Goal: Information Seeking & Learning: Learn about a topic

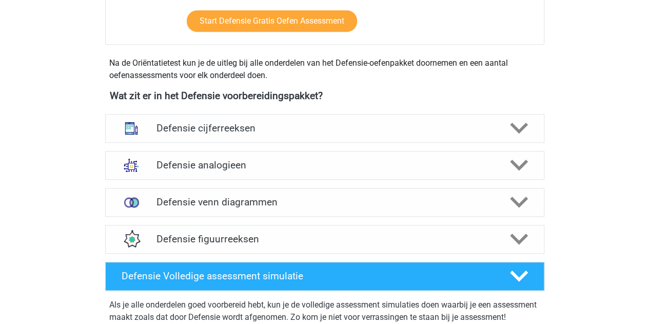
scroll to position [425, 0]
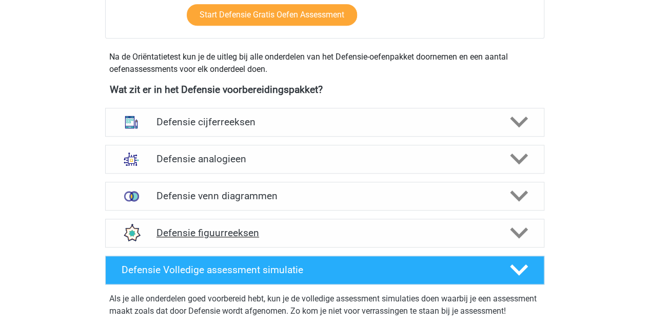
click at [204, 233] on h4 "Defensie figuurreeksen" at bounding box center [324, 233] width 336 height 12
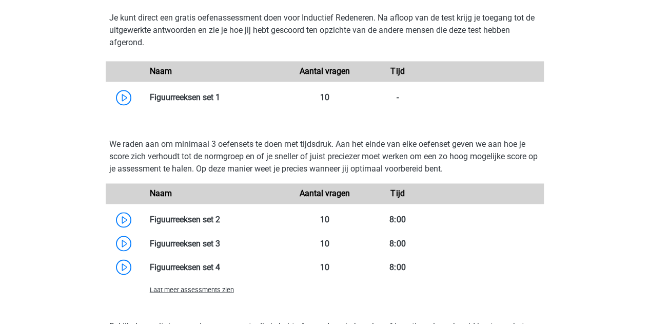
scroll to position [748, 0]
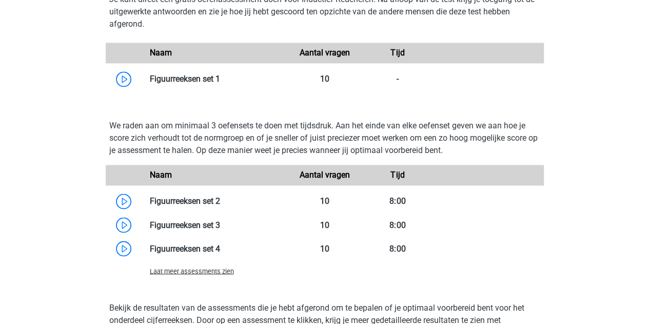
click at [189, 272] on span "Laat meer assessments zien" at bounding box center [192, 271] width 84 height 8
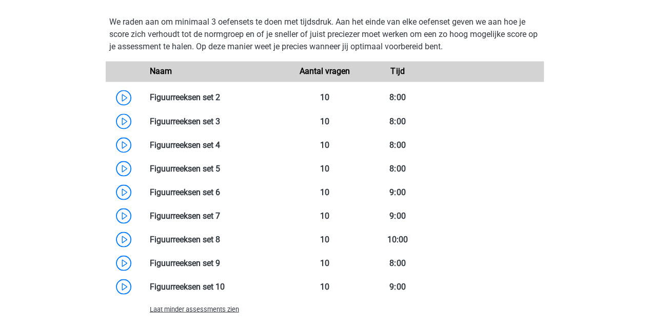
scroll to position [867, 0]
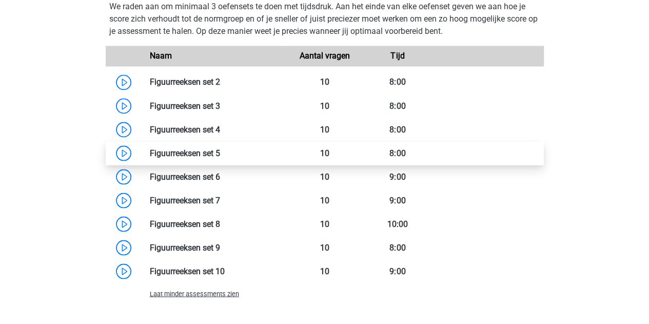
click at [220, 148] on link at bounding box center [220, 153] width 0 height 10
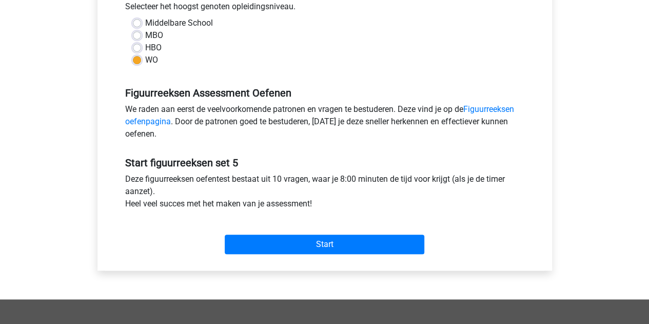
scroll to position [245, 0]
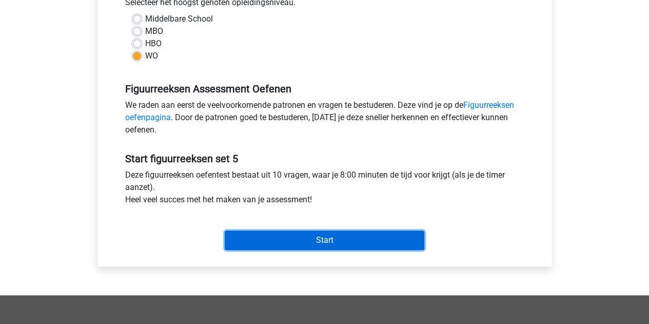
click at [330, 235] on input "Start" at bounding box center [325, 239] width 200 height 19
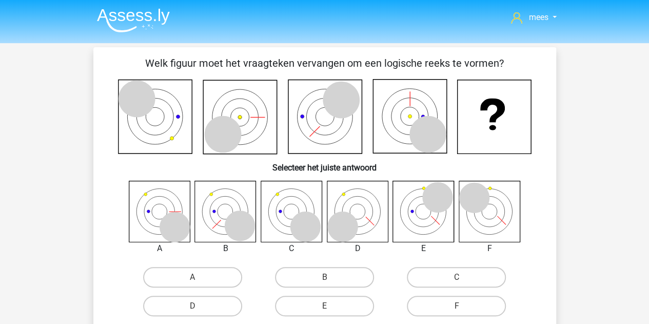
click at [330, 235] on icon at bounding box center [342, 226] width 31 height 31
click at [450, 276] on label "C" at bounding box center [456, 277] width 99 height 21
click at [456, 277] on input "C" at bounding box center [459, 280] width 7 height 7
radio input "true"
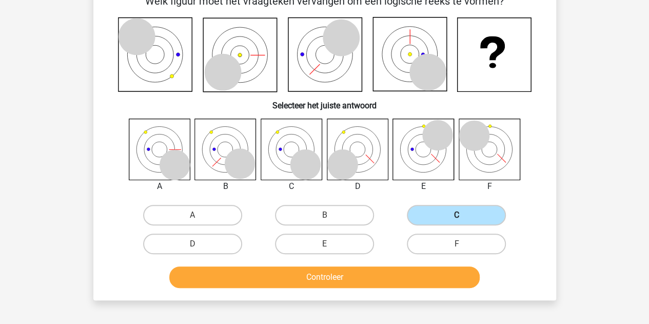
scroll to position [63, 0]
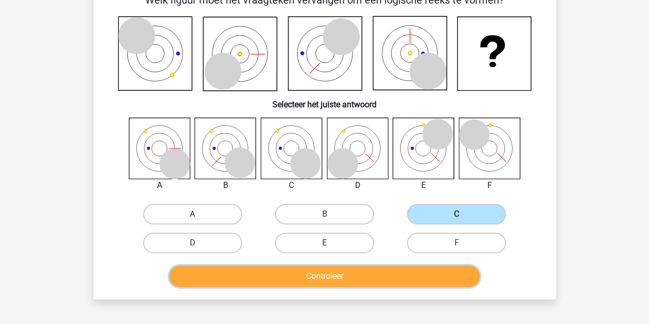
click at [410, 281] on button "Controleer" at bounding box center [324, 276] width 310 height 22
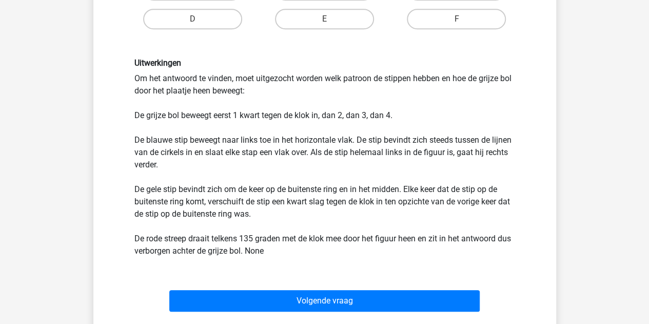
scroll to position [294, 0]
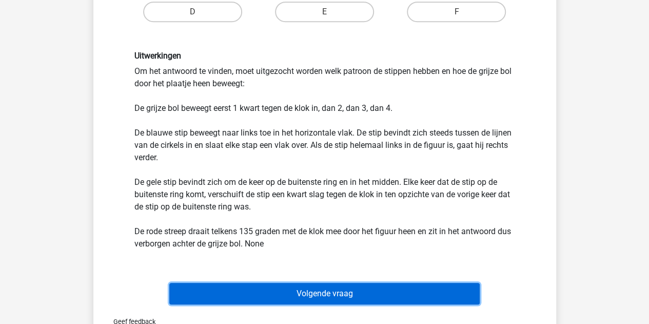
click at [302, 286] on button "Volgende vraag" at bounding box center [324, 294] width 310 height 22
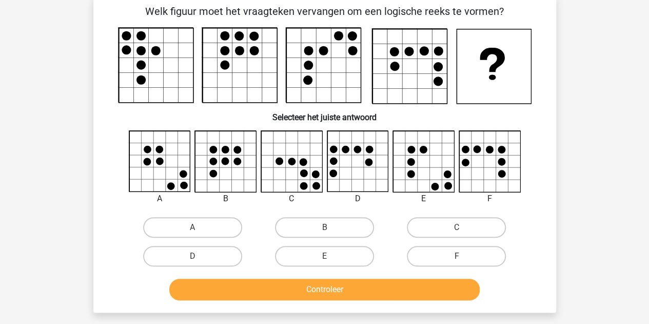
scroll to position [47, 0]
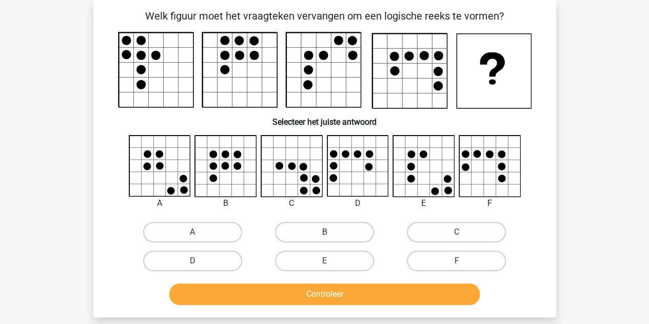
click at [316, 237] on label "B" at bounding box center [324, 232] width 99 height 21
click at [324, 237] on input "B" at bounding box center [327, 235] width 7 height 7
radio input "true"
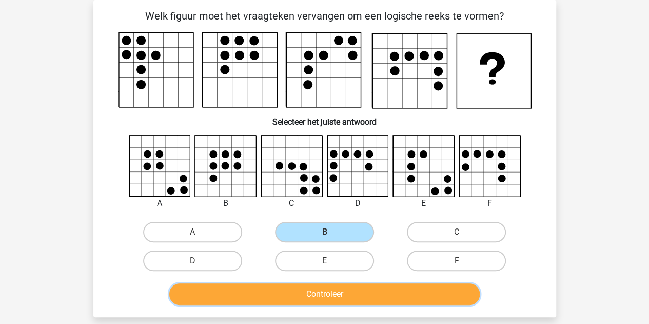
click at [333, 287] on button "Controleer" at bounding box center [324, 294] width 310 height 22
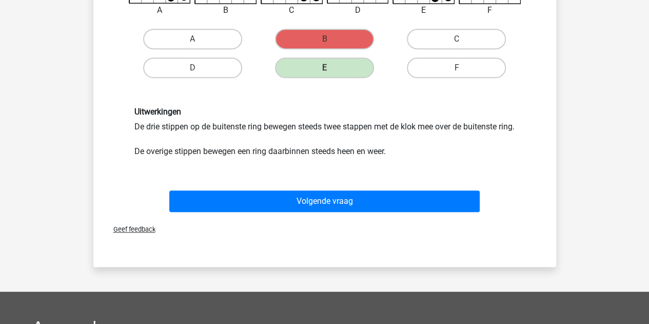
scroll to position [241, 0]
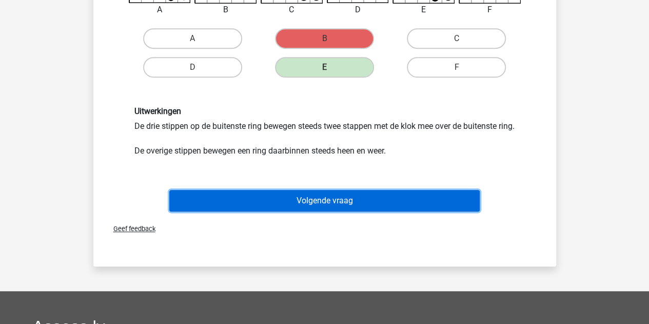
click at [279, 211] on button "Volgende vraag" at bounding box center [324, 201] width 310 height 22
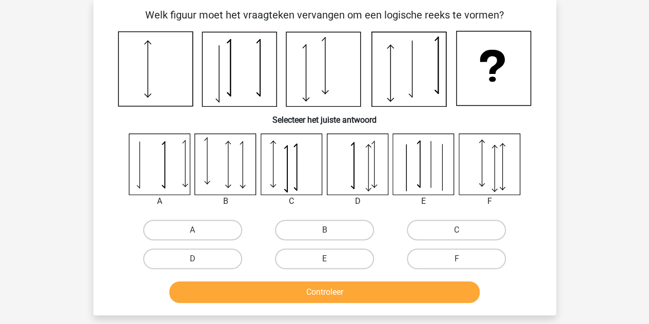
scroll to position [47, 0]
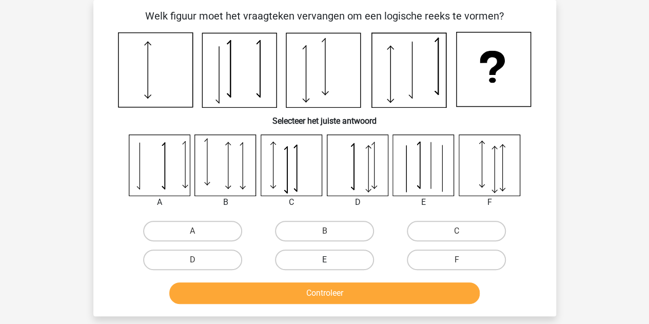
click at [338, 257] on label "E" at bounding box center [324, 259] width 99 height 21
click at [331, 260] on input "E" at bounding box center [327, 263] width 7 height 7
radio input "true"
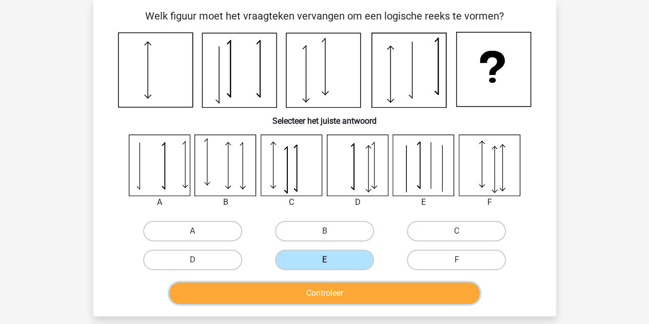
click at [328, 298] on button "Controleer" at bounding box center [324, 293] width 310 height 22
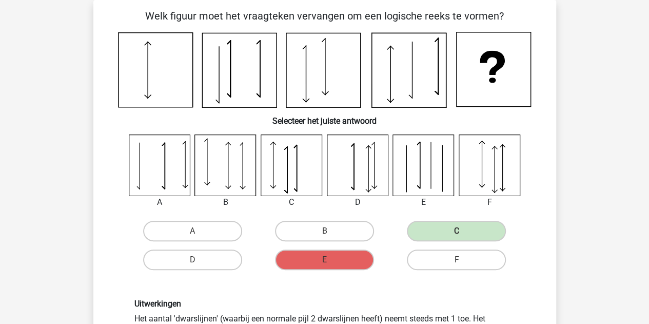
scroll to position [228, 0]
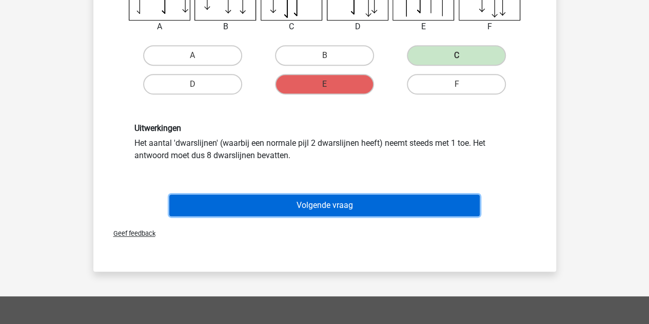
click at [290, 203] on button "Volgende vraag" at bounding box center [324, 205] width 310 height 22
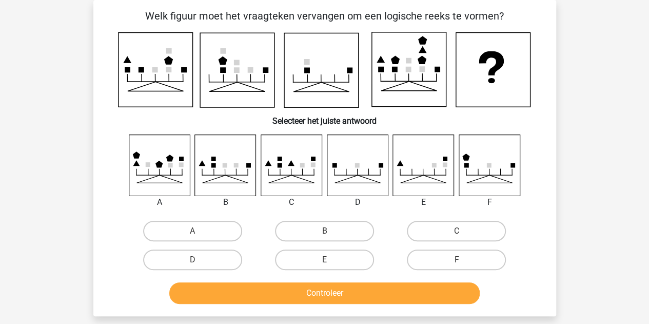
scroll to position [47, 0]
click at [206, 230] on label "A" at bounding box center [192, 231] width 99 height 21
click at [199, 231] on input "A" at bounding box center [195, 234] width 7 height 7
radio input "true"
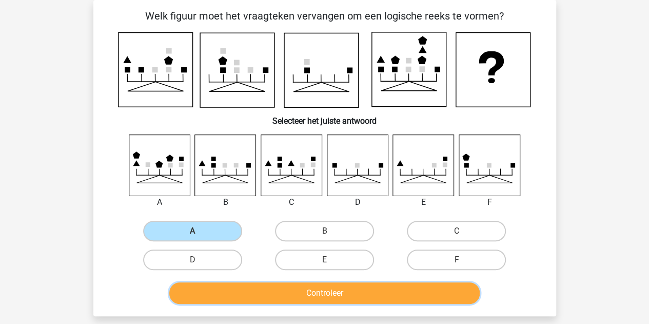
click at [268, 298] on button "Controleer" at bounding box center [324, 293] width 310 height 22
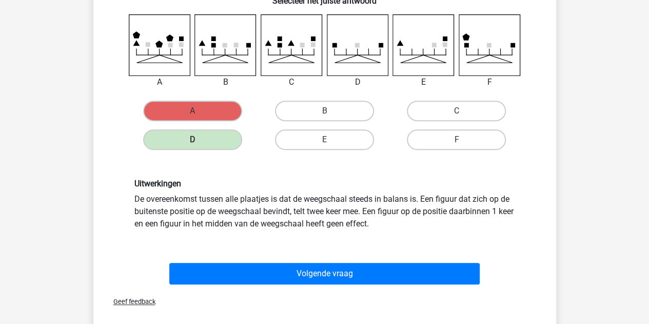
scroll to position [168, 0]
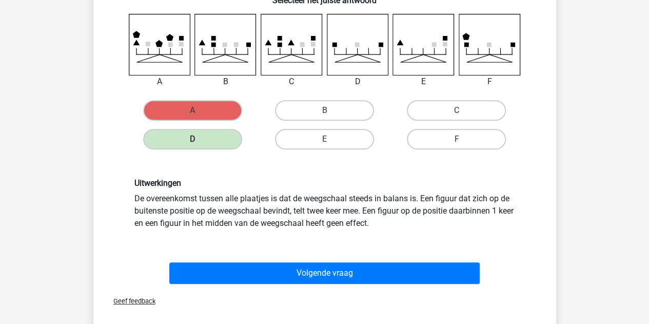
click at [290, 259] on div "Volgende vraag" at bounding box center [325, 271] width 430 height 34
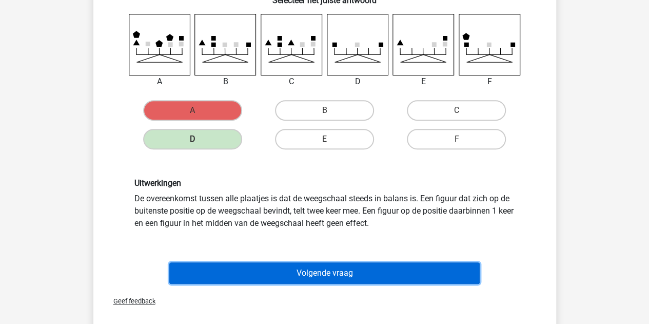
click at [288, 265] on button "Volgende vraag" at bounding box center [324, 273] width 310 height 22
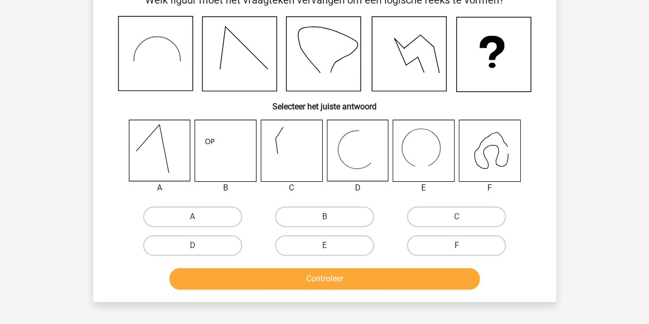
scroll to position [64, 0]
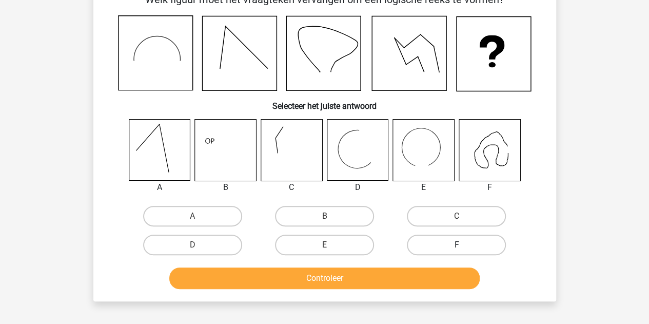
click at [446, 238] on label "F" at bounding box center [456, 244] width 99 height 21
click at [456, 245] on input "F" at bounding box center [459, 248] width 7 height 7
radio input "true"
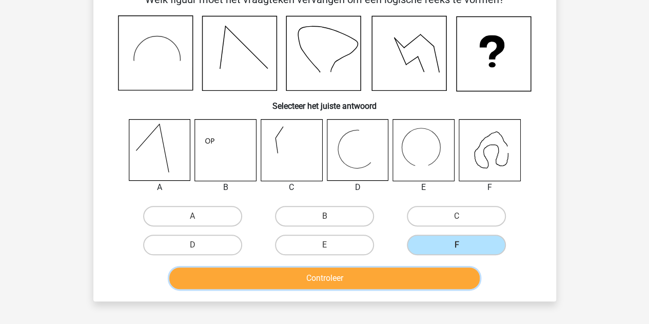
click at [404, 274] on button "Controleer" at bounding box center [324, 278] width 310 height 22
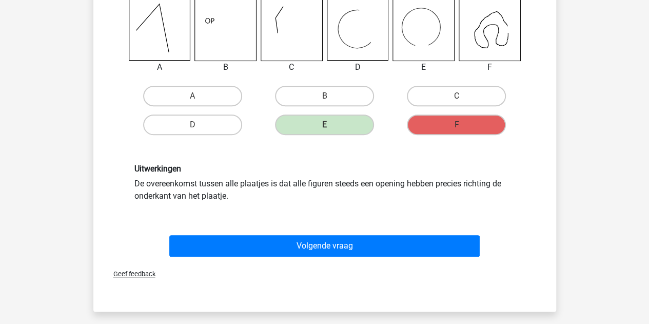
scroll to position [201, 0]
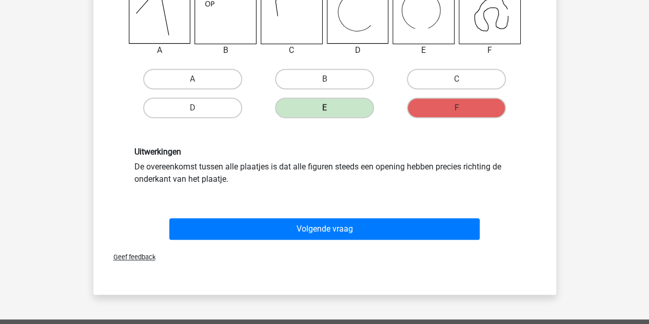
click at [334, 241] on div "Volgende vraag" at bounding box center [325, 231] width 396 height 26
click at [330, 240] on div "Volgende vraag" at bounding box center [325, 231] width 396 height 26
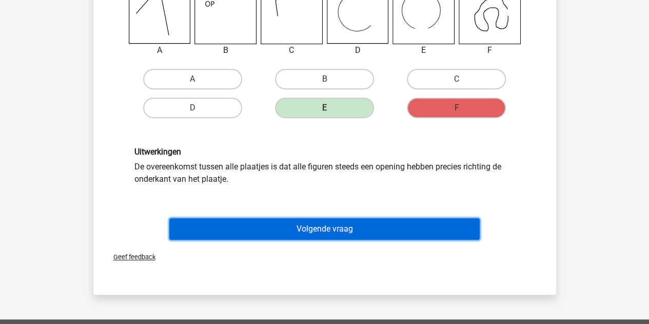
click at [321, 234] on button "Volgende vraag" at bounding box center [324, 229] width 310 height 22
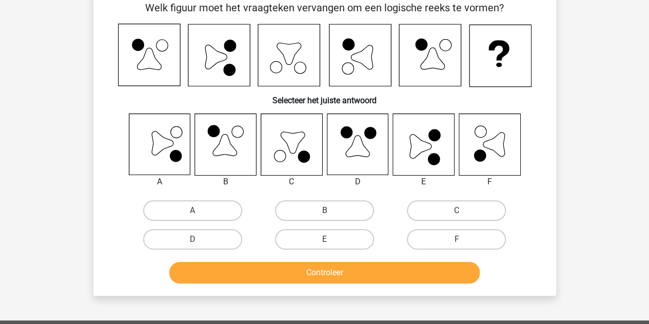
scroll to position [47, 0]
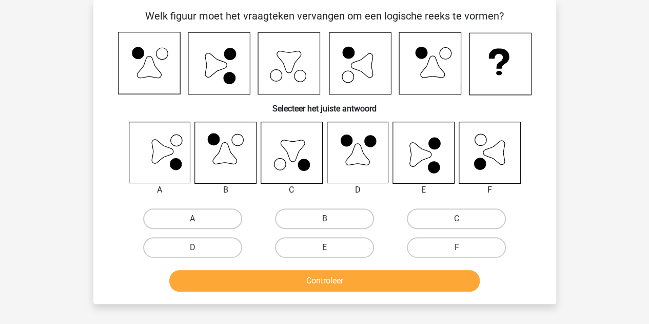
click at [331, 246] on label "E" at bounding box center [324, 247] width 99 height 21
click at [331, 247] on input "E" at bounding box center [327, 250] width 7 height 7
radio input "true"
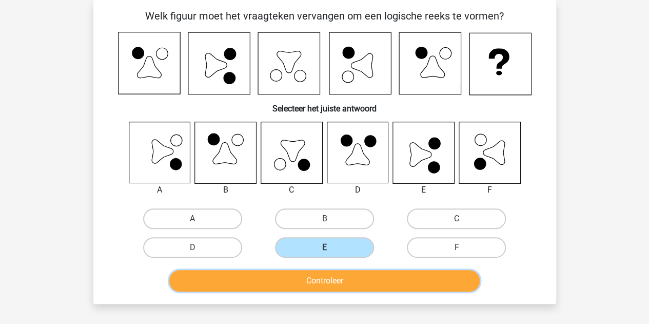
click at [328, 283] on button "Controleer" at bounding box center [324, 281] width 310 height 22
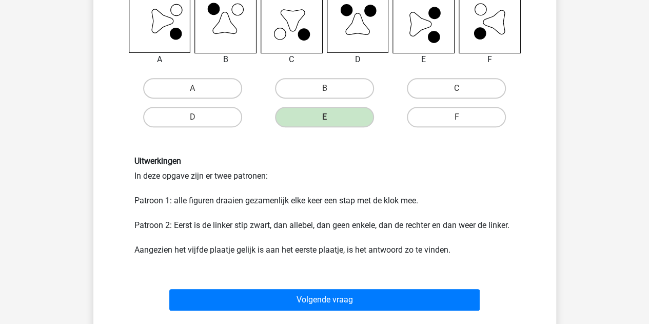
scroll to position [180, 0]
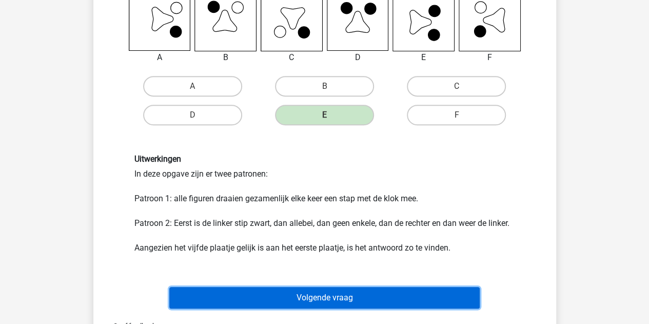
click at [314, 305] on button "Volgende vraag" at bounding box center [324, 298] width 310 height 22
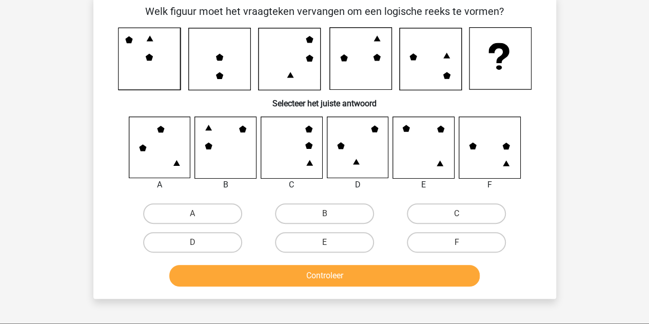
scroll to position [47, 0]
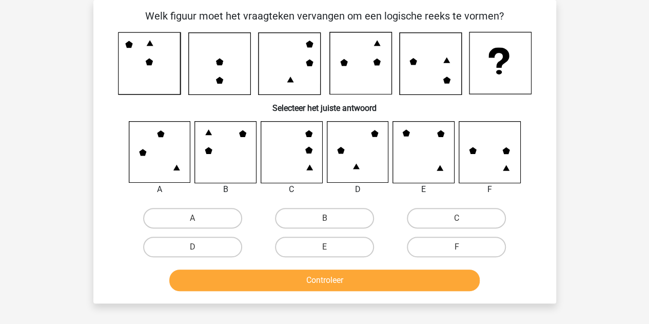
click at [481, 151] on icon at bounding box center [489, 152] width 61 height 61
click at [434, 252] on label "F" at bounding box center [456, 246] width 99 height 21
click at [456, 252] on input "F" at bounding box center [459, 250] width 7 height 7
radio input "true"
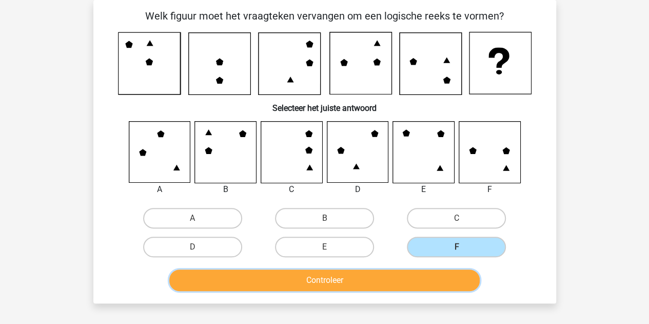
click at [388, 274] on button "Controleer" at bounding box center [324, 280] width 310 height 22
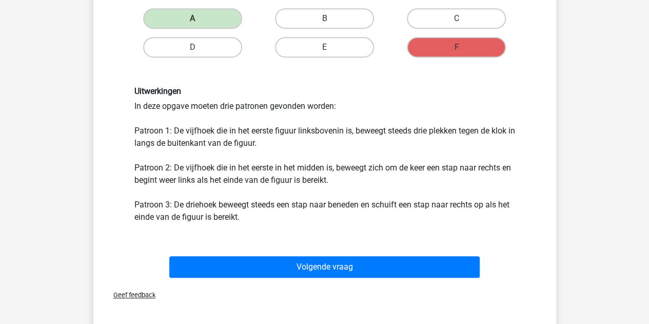
scroll to position [251, 0]
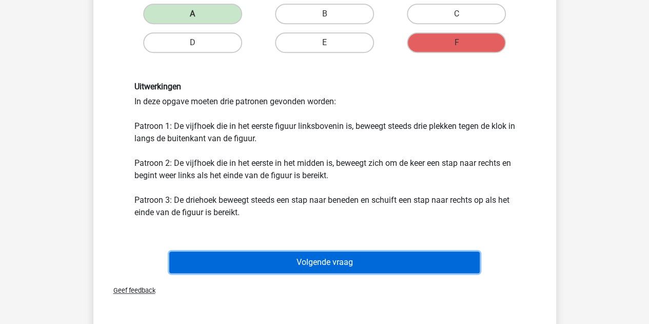
click at [304, 258] on button "Volgende vraag" at bounding box center [324, 262] width 310 height 22
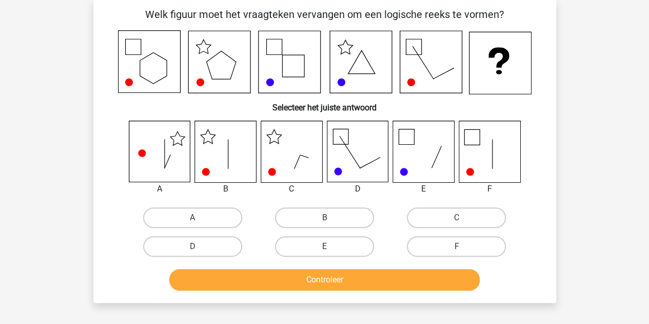
scroll to position [47, 0]
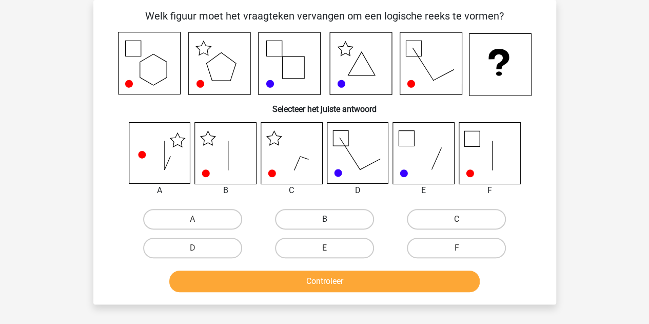
click at [340, 219] on label "B" at bounding box center [324, 219] width 99 height 21
click at [331, 219] on input "B" at bounding box center [327, 222] width 7 height 7
radio input "true"
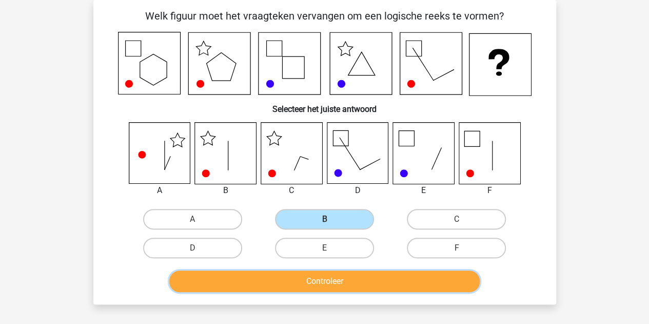
click at [333, 284] on button "Controleer" at bounding box center [324, 281] width 310 height 22
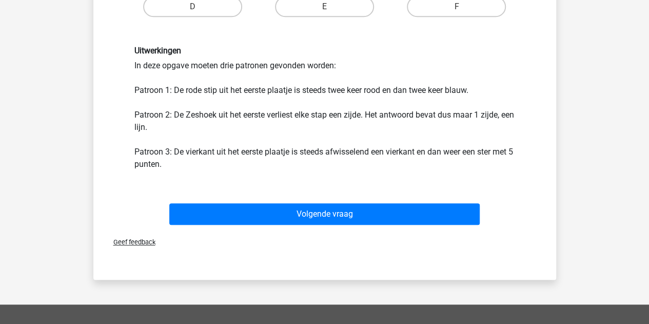
scroll to position [289, 0]
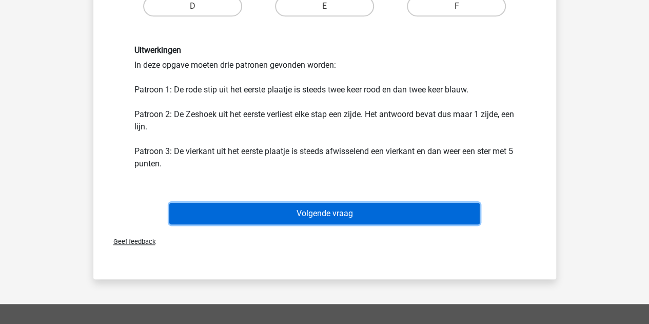
click at [285, 217] on button "Volgende vraag" at bounding box center [324, 214] width 310 height 22
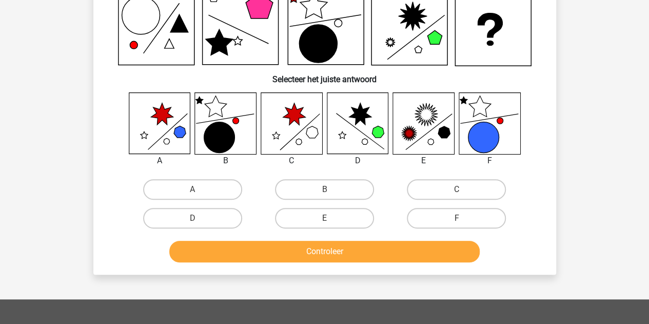
scroll to position [47, 0]
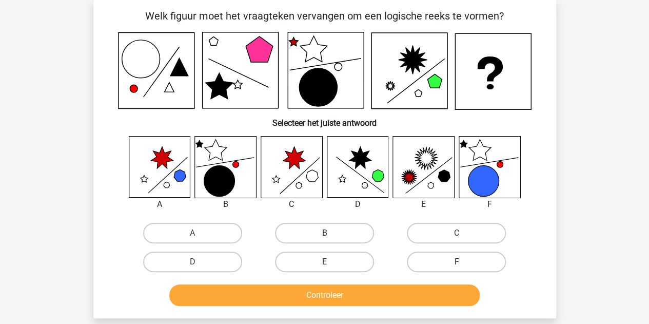
click at [466, 261] on label "F" at bounding box center [456, 261] width 99 height 21
click at [463, 262] on input "F" at bounding box center [459, 265] width 7 height 7
radio input "true"
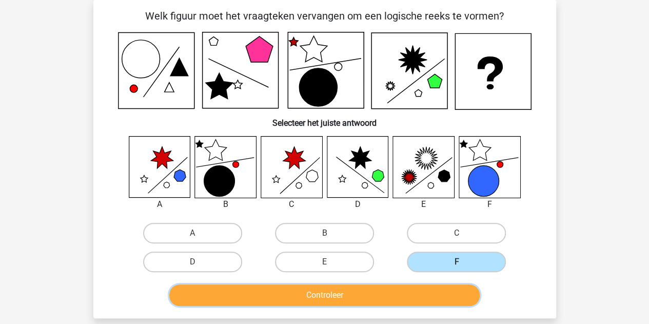
click at [394, 294] on button "Controleer" at bounding box center [324, 295] width 310 height 22
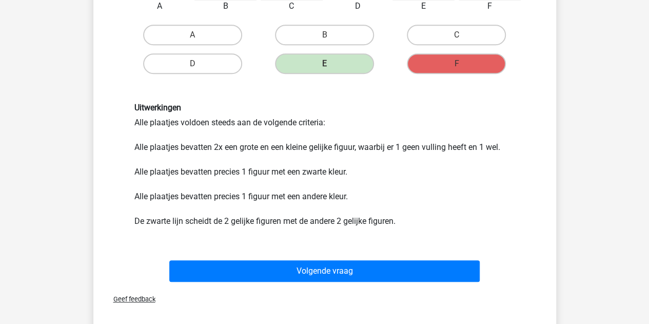
scroll to position [253, 0]
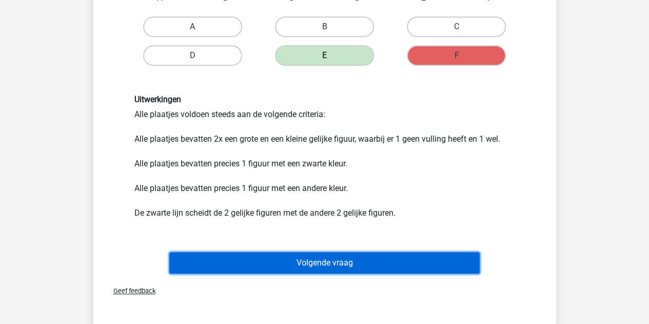
click at [309, 263] on button "Volgende vraag" at bounding box center [324, 263] width 310 height 22
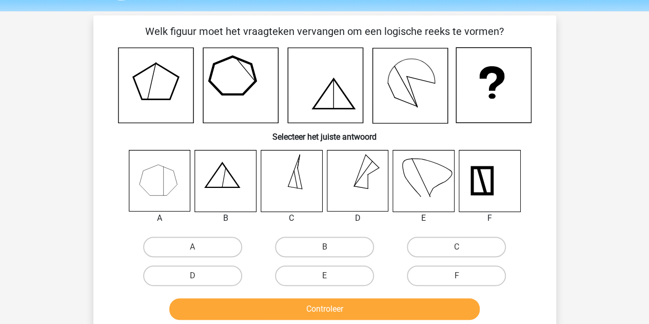
scroll to position [31, 0]
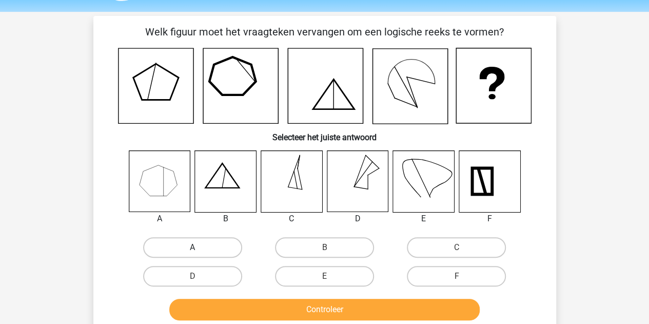
click at [184, 248] on label "A" at bounding box center [192, 247] width 99 height 21
click at [192, 248] on input "A" at bounding box center [195, 250] width 7 height 7
radio input "true"
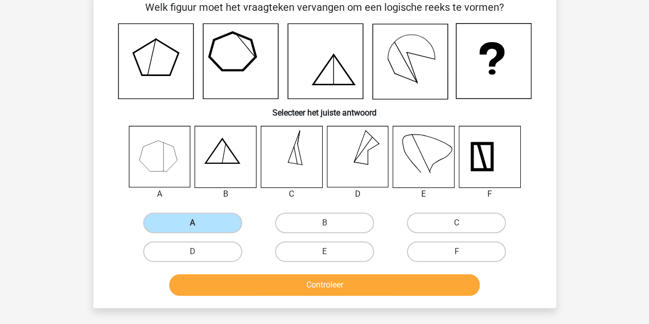
scroll to position [56, 0]
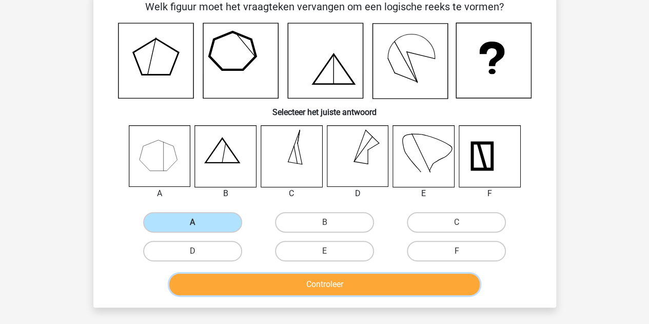
click at [300, 289] on button "Controleer" at bounding box center [324, 284] width 310 height 22
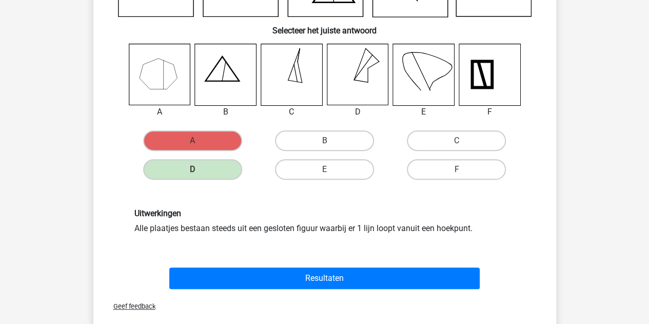
scroll to position [138, 0]
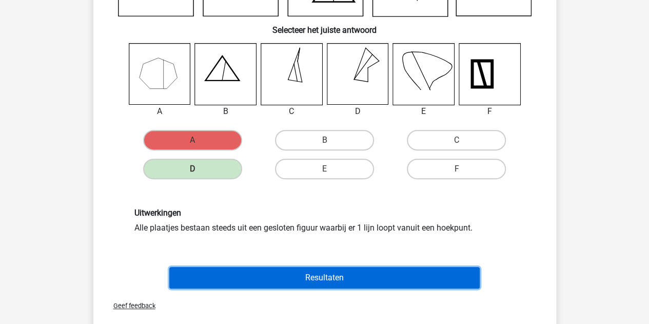
click at [300, 275] on button "Resultaten" at bounding box center [324, 278] width 310 height 22
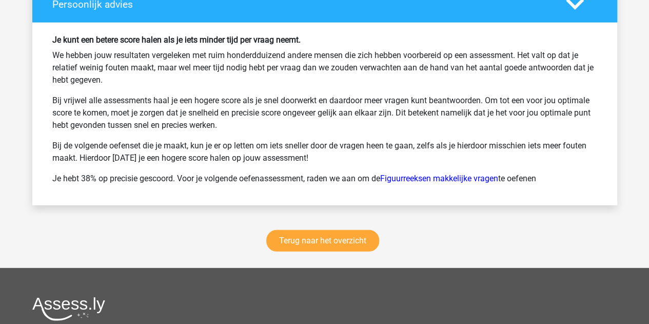
scroll to position [1353, 0]
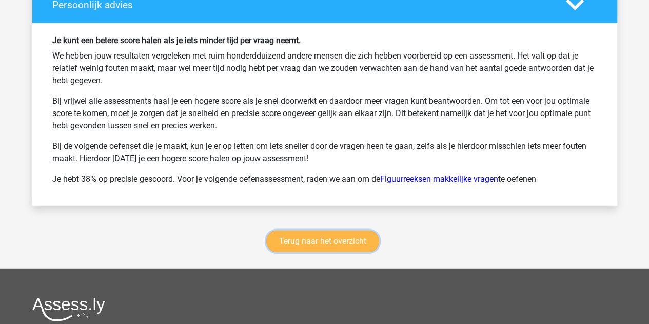
click at [309, 230] on link "Terug naar het overzicht" at bounding box center [322, 241] width 113 height 22
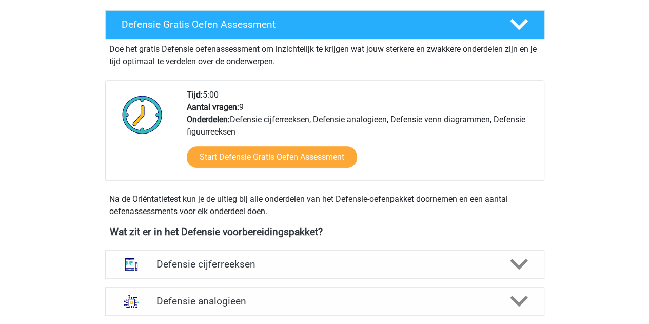
scroll to position [482, 0]
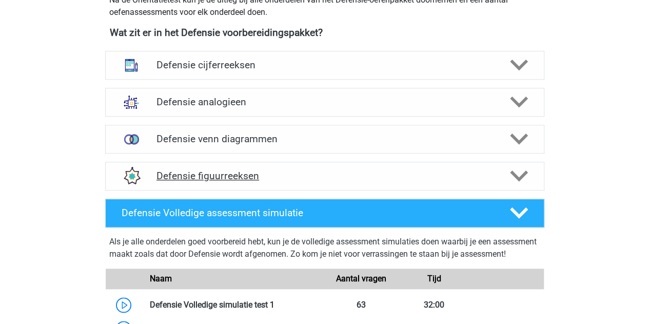
click at [250, 183] on div "Defensie figuurreeksen" at bounding box center [324, 176] width 439 height 29
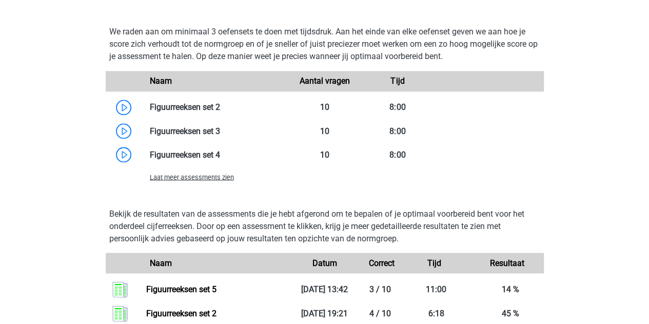
scroll to position [843, 0]
click at [216, 171] on div "Laat meer assessments zien" at bounding box center [215, 176] width 146 height 12
click at [214, 176] on span "Laat meer assessments zien" at bounding box center [192, 176] width 84 height 8
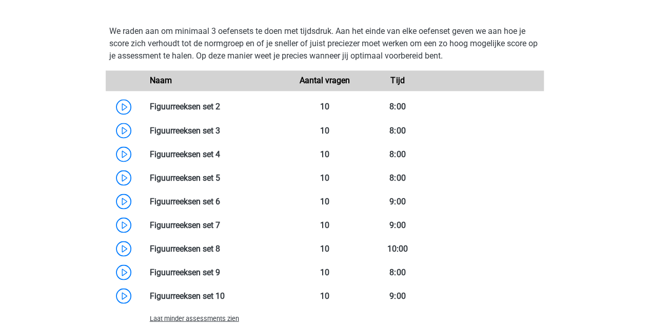
scroll to position [889, 0]
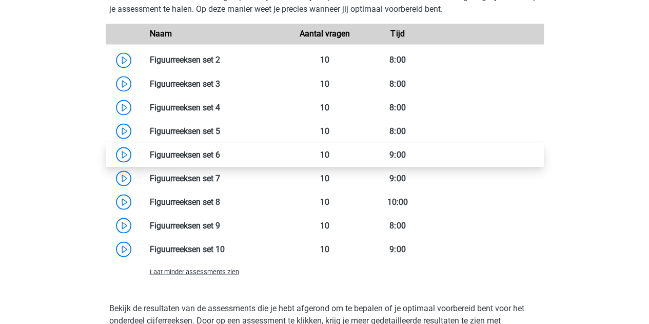
click at [220, 157] on link at bounding box center [220, 154] width 0 height 10
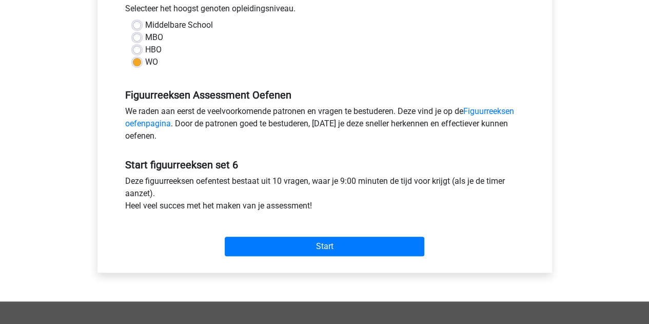
scroll to position [239, 0]
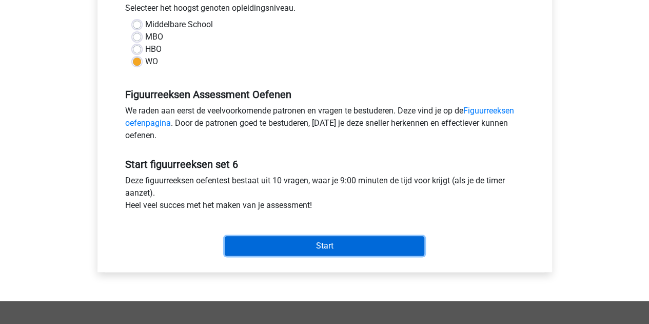
click at [257, 241] on input "Start" at bounding box center [325, 245] width 200 height 19
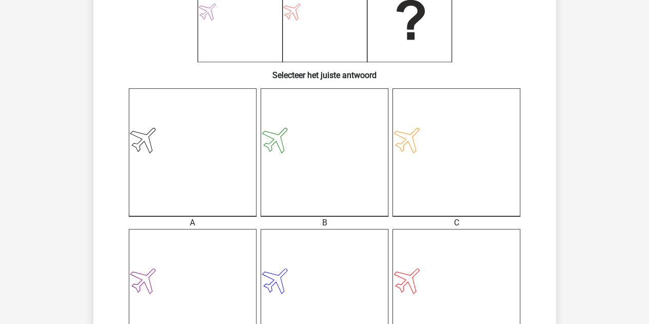
scroll to position [187, 0]
click at [431, 178] on icon at bounding box center [456, 152] width 128 height 128
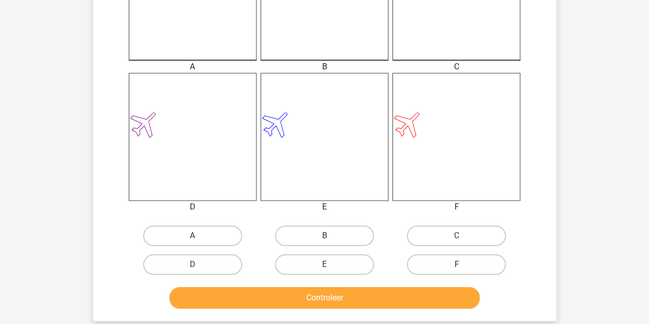
scroll to position [343, 0]
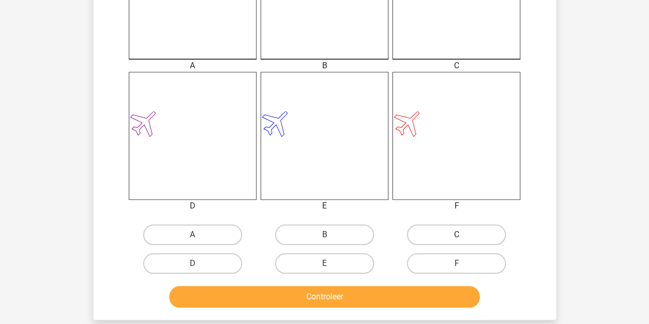
click at [428, 235] on label "C" at bounding box center [456, 234] width 99 height 21
click at [456, 235] on input "C" at bounding box center [459, 237] width 7 height 7
radio input "true"
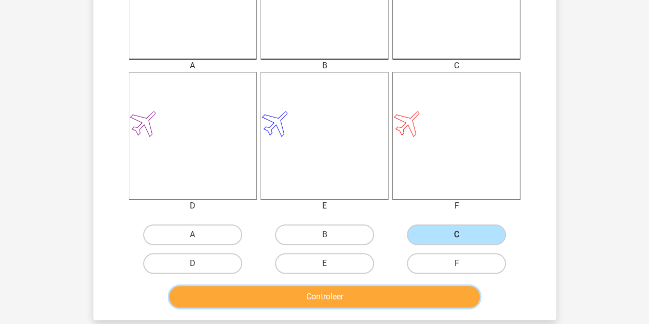
click at [371, 299] on button "Controleer" at bounding box center [324, 297] width 310 height 22
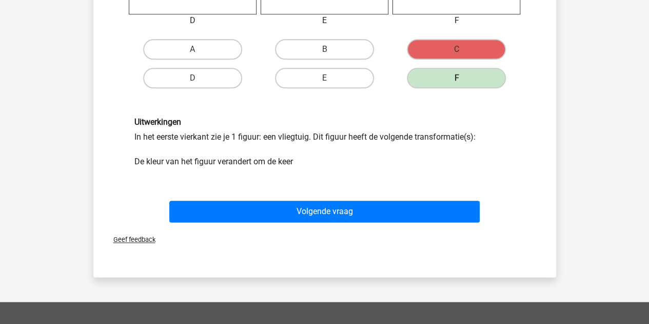
scroll to position [529, 0]
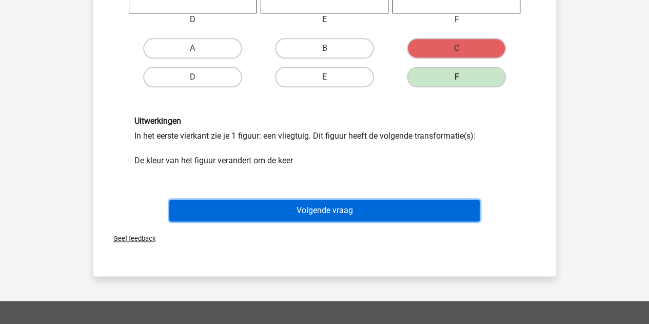
click at [297, 216] on button "Volgende vraag" at bounding box center [324, 211] width 310 height 22
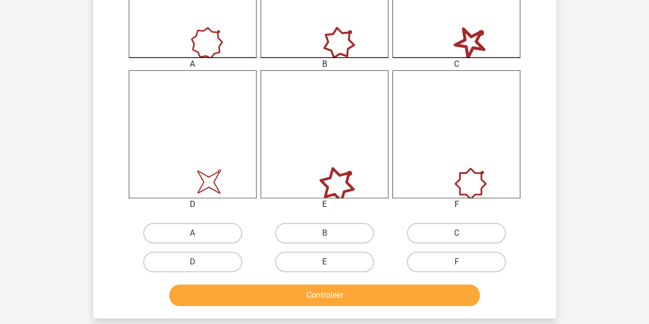
scroll to position [351, 0]
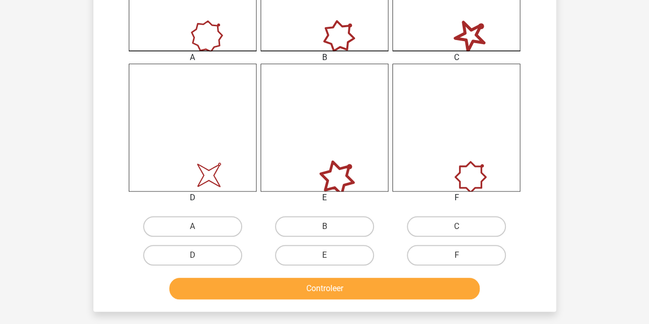
click at [194, 270] on div "Controleer" at bounding box center [325, 286] width 430 height 34
click at [188, 260] on label "D" at bounding box center [192, 255] width 99 height 21
click at [192, 260] on input "D" at bounding box center [195, 258] width 7 height 7
radio input "true"
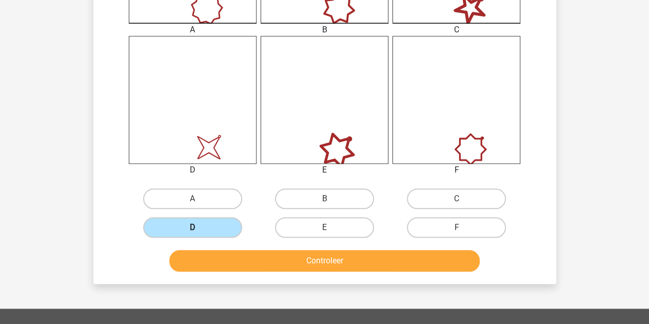
scroll to position [380, 0]
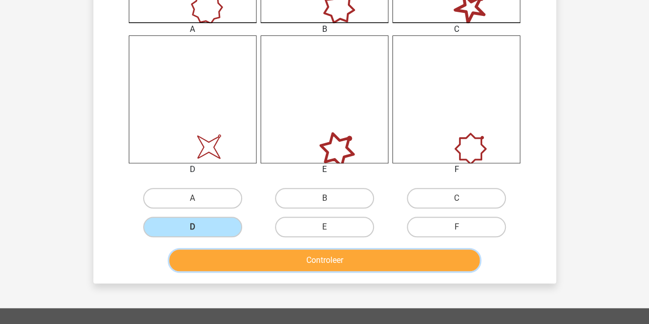
click at [224, 255] on button "Controleer" at bounding box center [324, 260] width 310 height 22
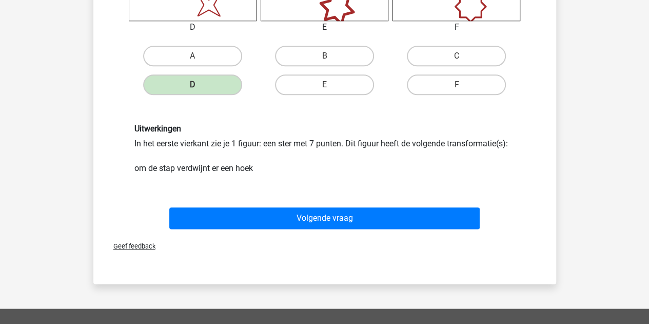
scroll to position [522, 0]
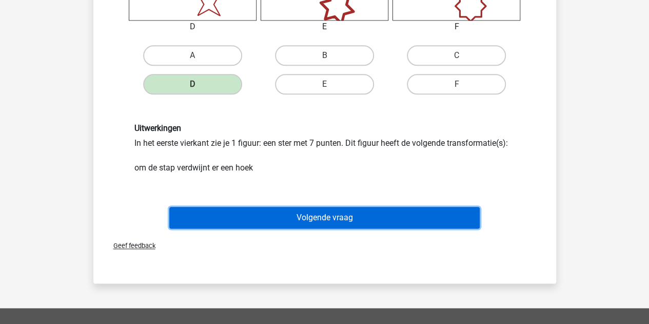
click at [245, 218] on button "Volgende vraag" at bounding box center [324, 218] width 310 height 22
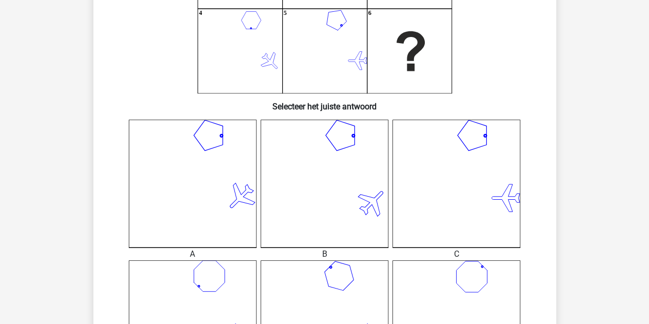
scroll to position [155, 0]
click at [229, 167] on icon at bounding box center [193, 183] width 128 height 128
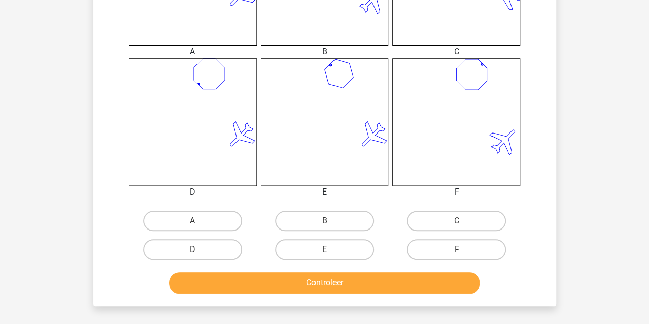
scroll to position [357, 0]
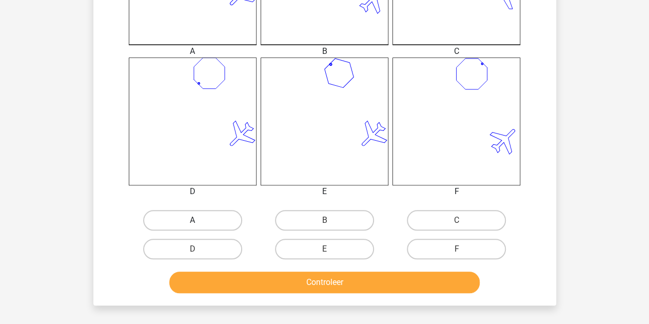
click at [210, 214] on label "A" at bounding box center [192, 220] width 99 height 21
click at [199, 220] on input "A" at bounding box center [195, 223] width 7 height 7
radio input "true"
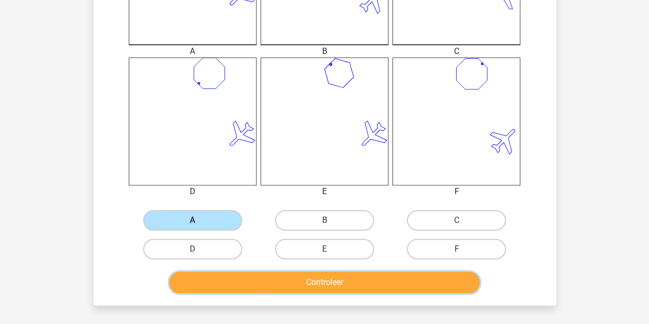
click at [242, 284] on button "Controleer" at bounding box center [324, 282] width 310 height 22
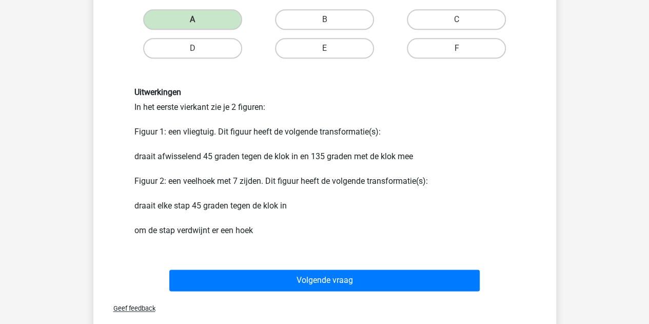
scroll to position [560, 0]
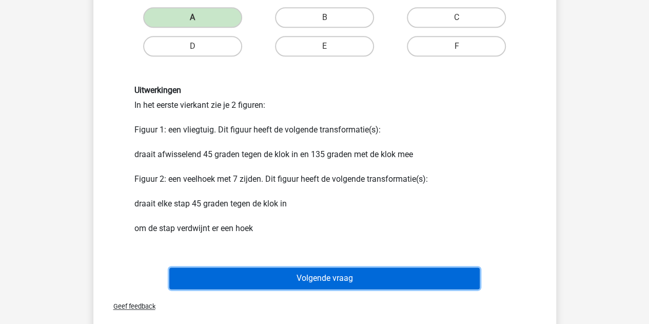
click at [265, 277] on button "Volgende vraag" at bounding box center [324, 278] width 310 height 22
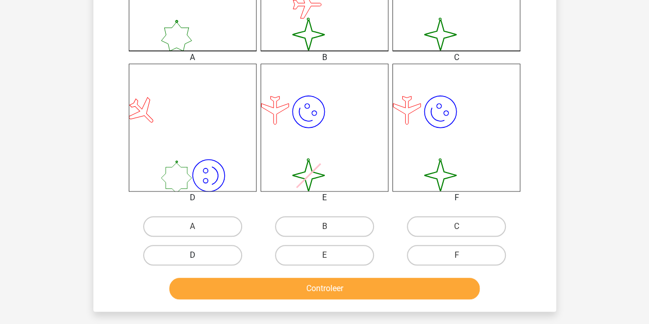
scroll to position [352, 0]
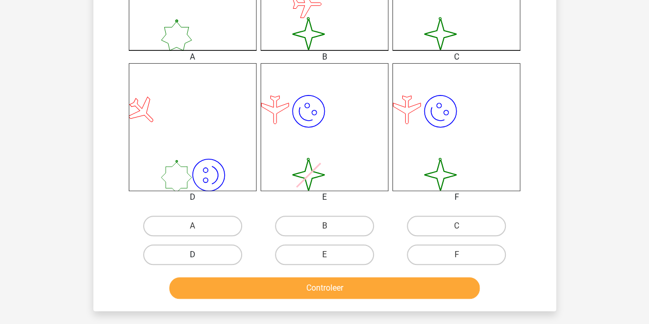
click at [191, 258] on label "D" at bounding box center [192, 254] width 99 height 21
click at [192, 258] on input "D" at bounding box center [195, 257] width 7 height 7
radio input "true"
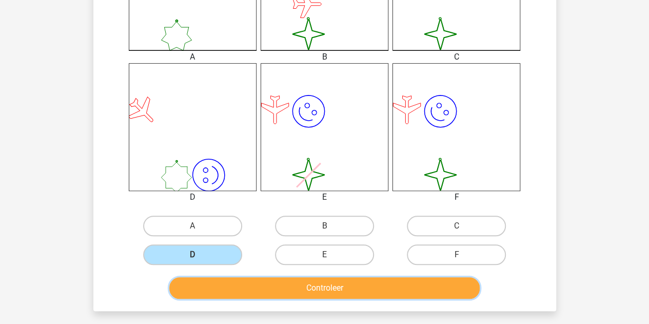
click at [248, 284] on button "Controleer" at bounding box center [324, 288] width 310 height 22
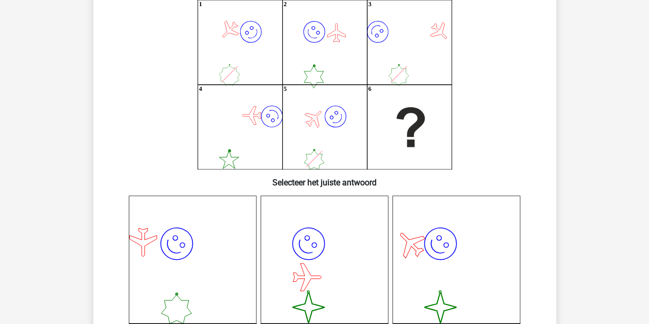
scroll to position [12, 0]
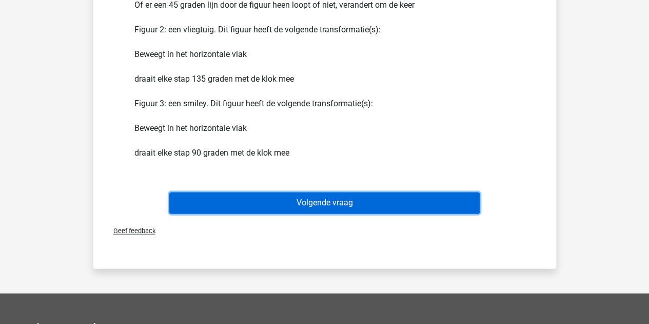
click at [234, 206] on button "Volgende vraag" at bounding box center [324, 203] width 310 height 22
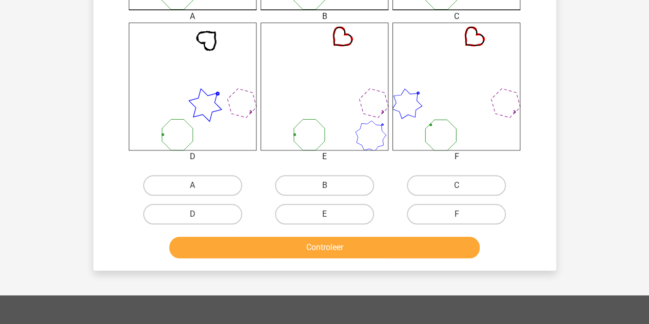
scroll to position [393, 0]
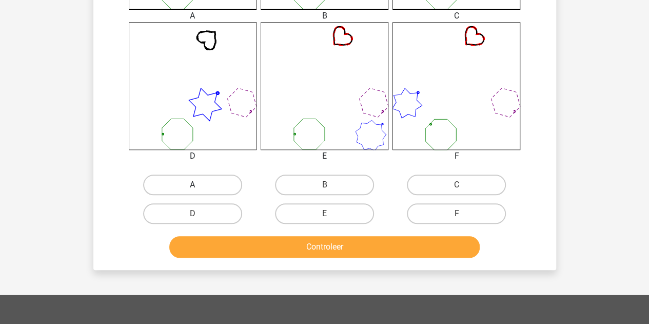
click at [200, 187] on label "A" at bounding box center [192, 184] width 99 height 21
click at [199, 187] on input "A" at bounding box center [195, 188] width 7 height 7
radio input "true"
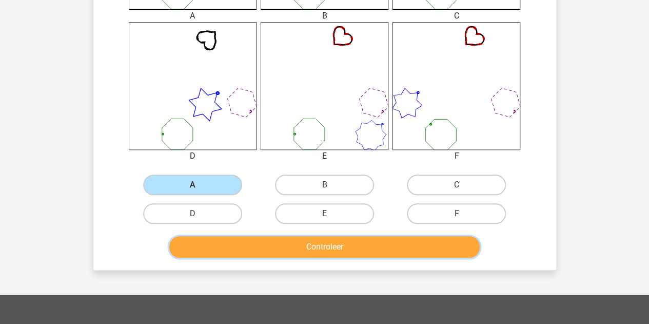
click at [241, 251] on button "Controleer" at bounding box center [324, 247] width 310 height 22
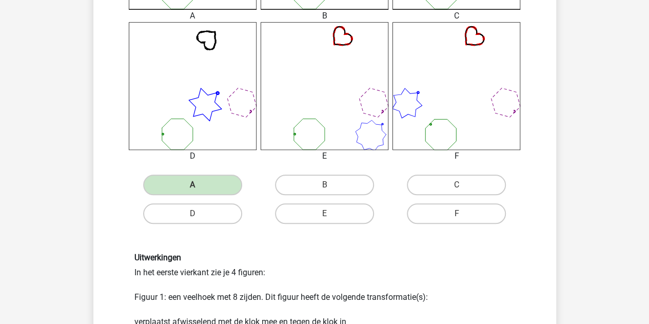
scroll to position [369, 0]
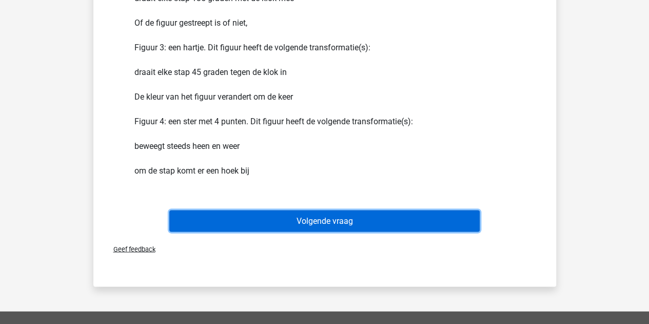
click at [243, 220] on button "Volgende vraag" at bounding box center [324, 221] width 310 height 22
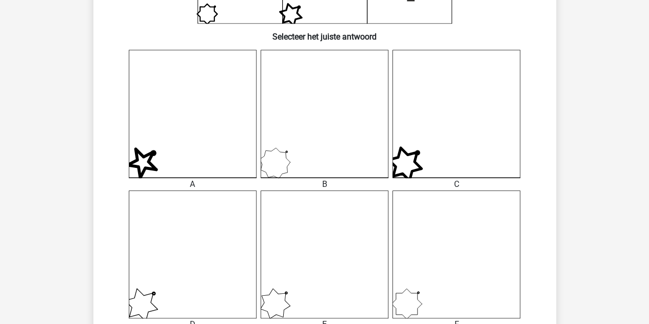
scroll to position [293, 0]
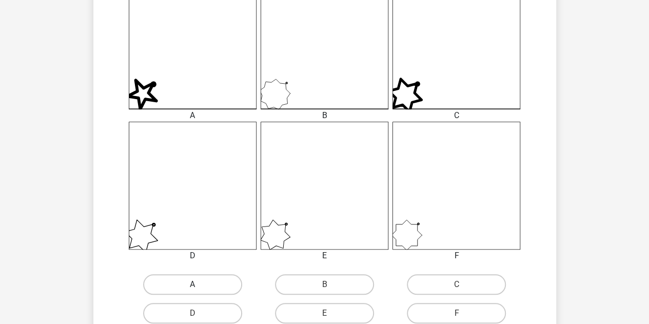
click at [196, 278] on label "A" at bounding box center [192, 284] width 99 height 21
click at [196, 284] on input "A" at bounding box center [195, 287] width 7 height 7
radio input "true"
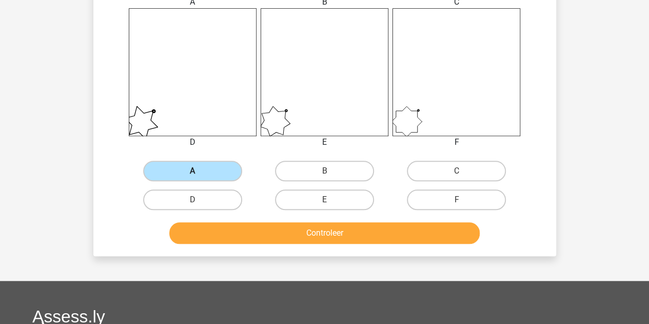
scroll to position [422, 0]
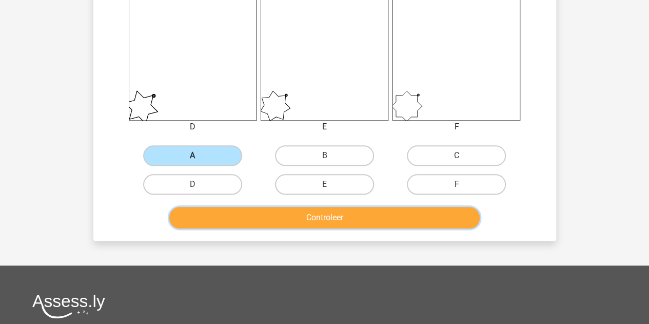
click at [270, 222] on button "Controleer" at bounding box center [324, 218] width 310 height 22
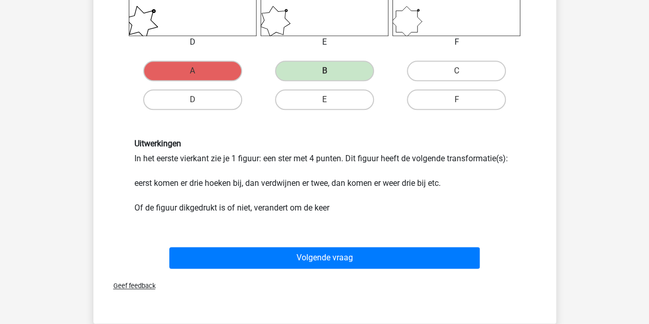
scroll to position [525, 0]
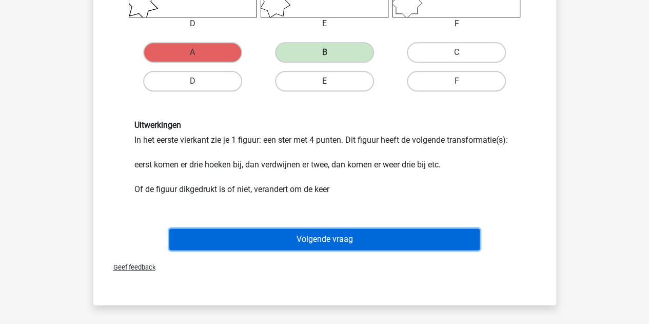
click at [272, 240] on button "Volgende vraag" at bounding box center [324, 239] width 310 height 22
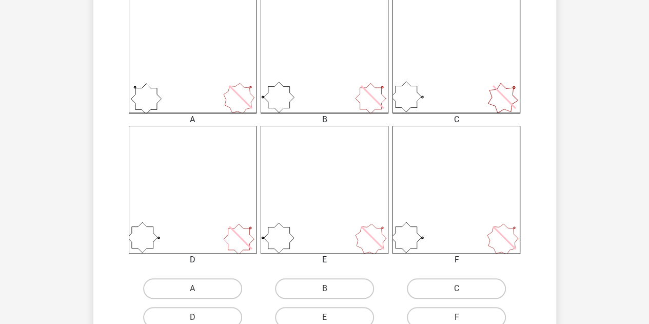
scroll to position [303, 0]
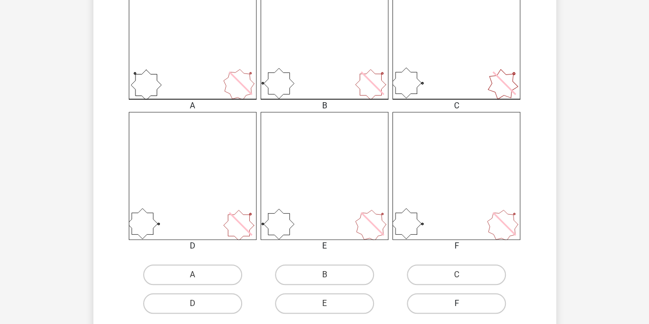
click at [442, 297] on label "F" at bounding box center [456, 303] width 99 height 21
click at [456, 303] on input "F" at bounding box center [459, 306] width 7 height 7
radio input "true"
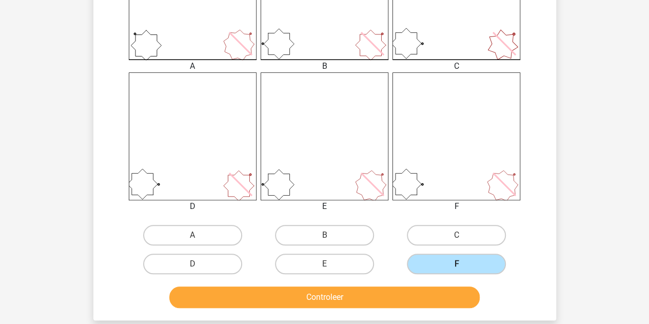
scroll to position [345, 0]
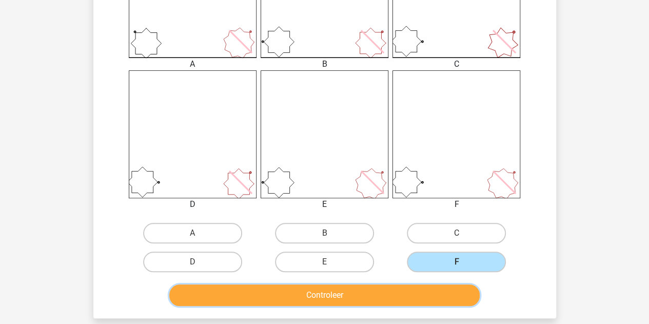
click at [399, 298] on button "Controleer" at bounding box center [324, 295] width 310 height 22
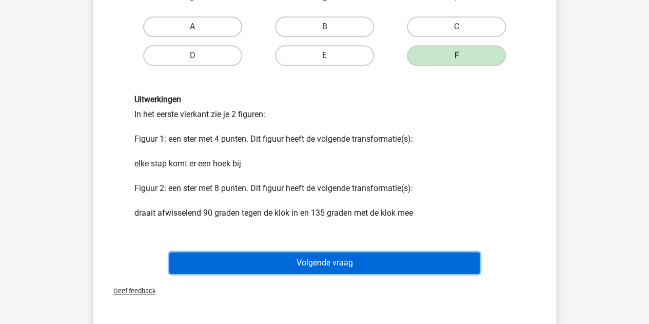
click at [363, 270] on button "Volgende vraag" at bounding box center [324, 263] width 310 height 22
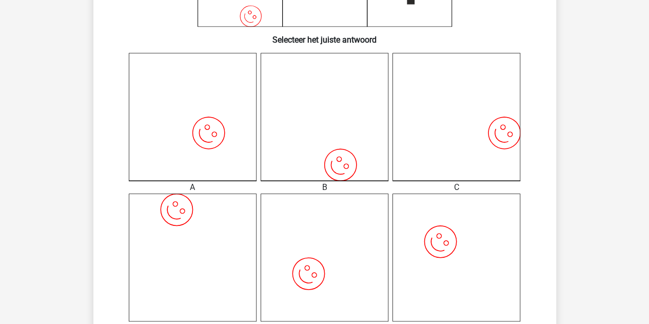
scroll to position [223, 0]
drag, startPoint x: 312, startPoint y: 190, endPoint x: 582, endPoint y: 162, distance: 271.3
click at [582, 162] on div "mees mazeb247@gmail.com Nederlands English" at bounding box center [324, 256] width 649 height 958
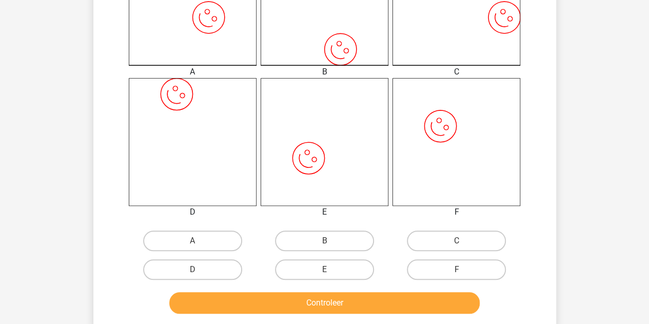
scroll to position [337, 0]
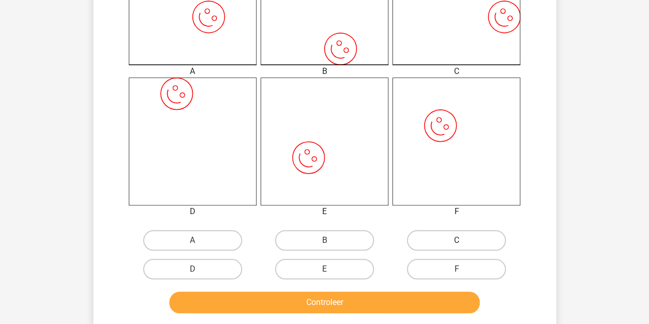
click at [441, 242] on label "C" at bounding box center [456, 240] width 99 height 21
click at [456, 242] on input "C" at bounding box center [459, 243] width 7 height 7
radio input "true"
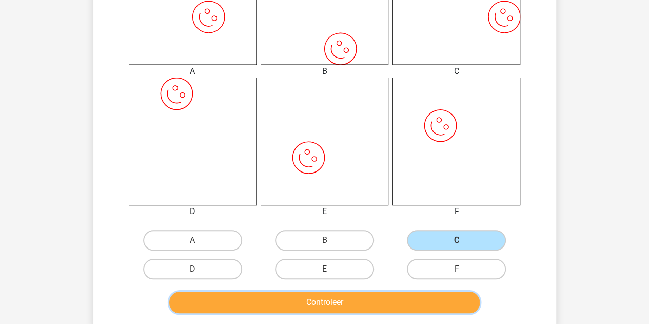
click at [367, 293] on button "Controleer" at bounding box center [324, 302] width 310 height 22
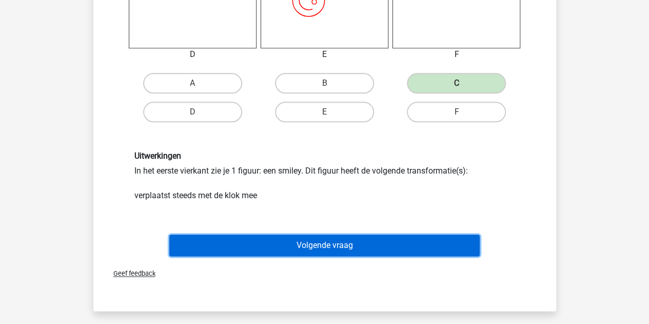
click at [302, 249] on button "Volgende vraag" at bounding box center [324, 245] width 310 height 22
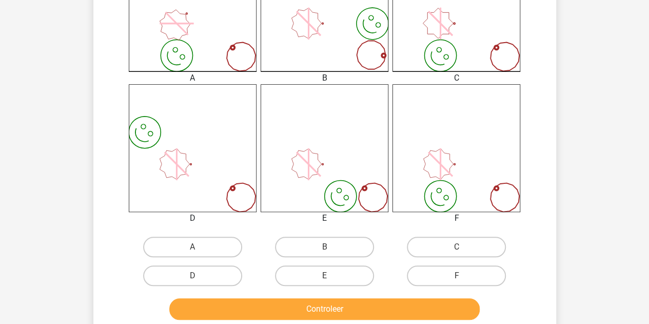
scroll to position [341, 0]
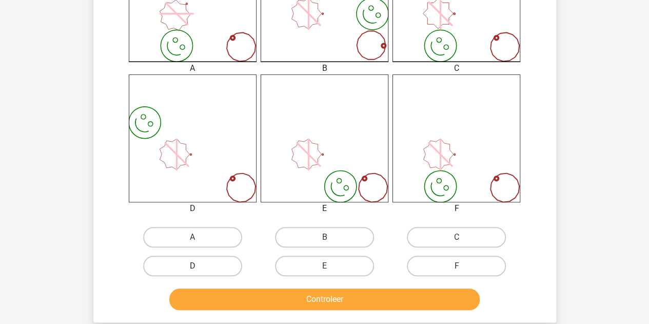
click at [217, 261] on label "D" at bounding box center [192, 265] width 99 height 21
click at [199, 266] on input "D" at bounding box center [195, 269] width 7 height 7
radio input "true"
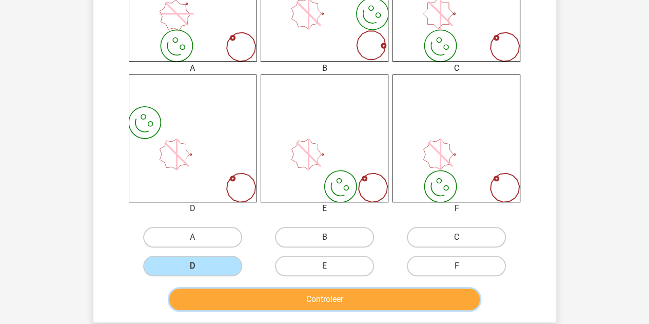
click at [236, 293] on button "Controleer" at bounding box center [324, 299] width 310 height 22
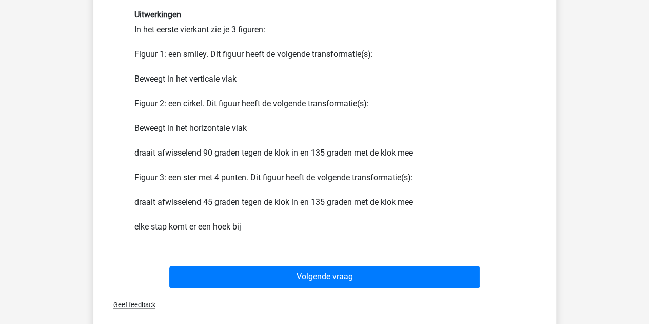
scroll to position [605, 0]
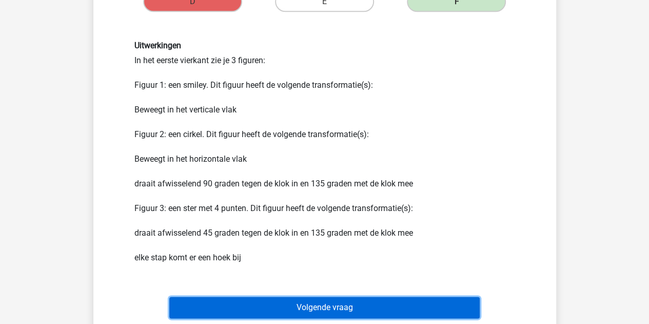
click at [242, 310] on button "Volgende vraag" at bounding box center [324, 307] width 310 height 22
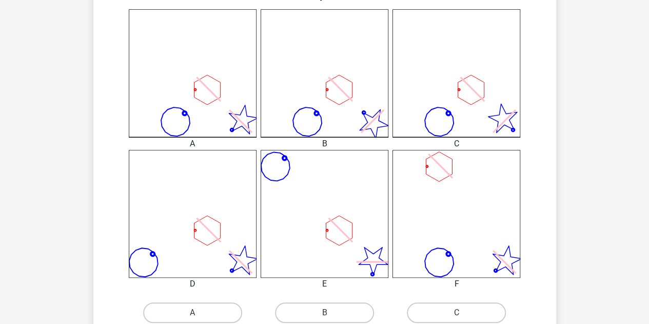
scroll to position [305, 0]
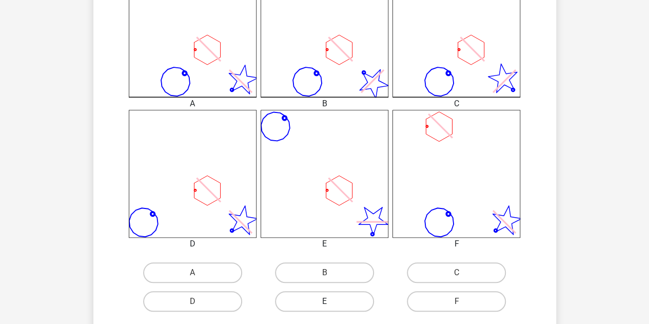
click at [314, 295] on label "E" at bounding box center [324, 301] width 99 height 21
click at [324, 301] on input "E" at bounding box center [327, 304] width 7 height 7
radio input "true"
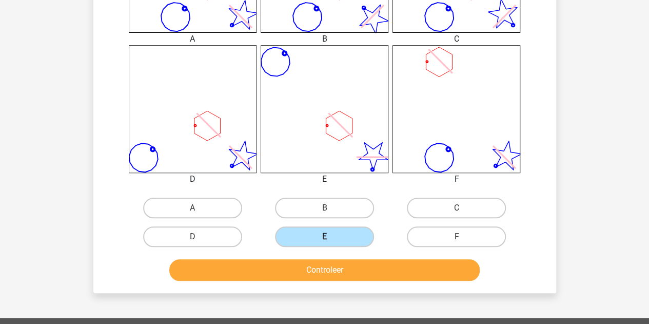
scroll to position [370, 0]
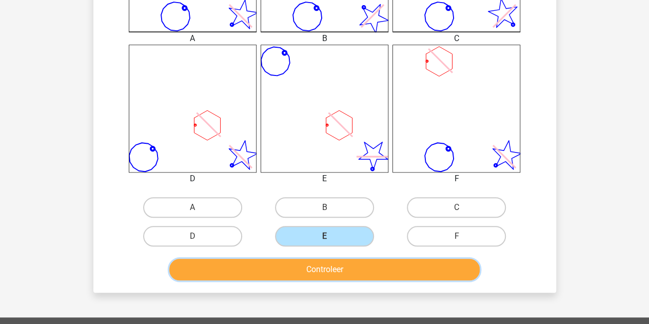
click at [293, 268] on button "Controleer" at bounding box center [324, 269] width 310 height 22
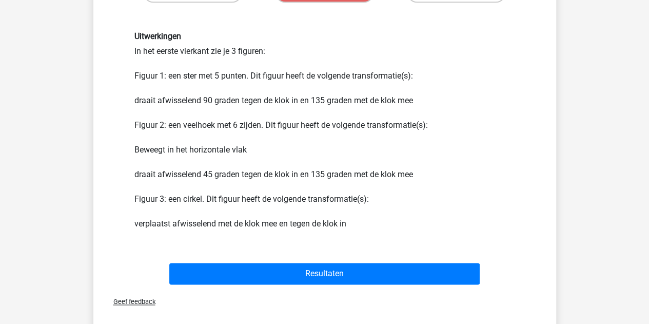
scroll to position [614, 0]
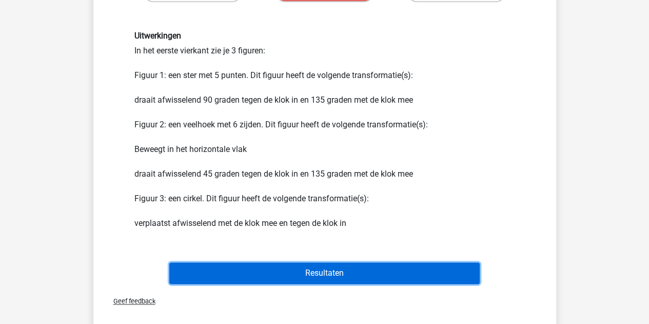
click at [258, 270] on button "Resultaten" at bounding box center [324, 273] width 310 height 22
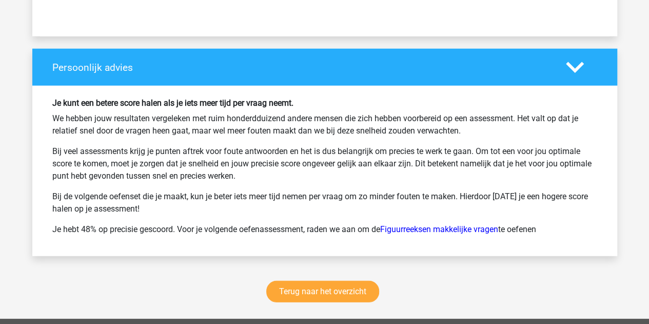
scroll to position [1291, 0]
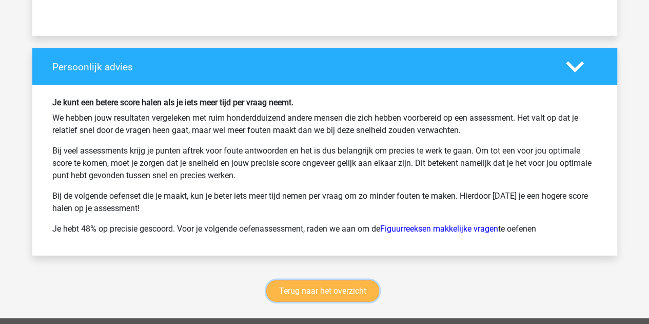
click at [295, 290] on link "Terug naar het overzicht" at bounding box center [322, 291] width 113 height 22
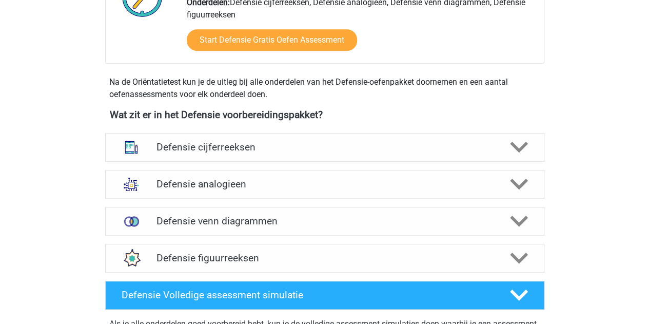
scroll to position [400, 0]
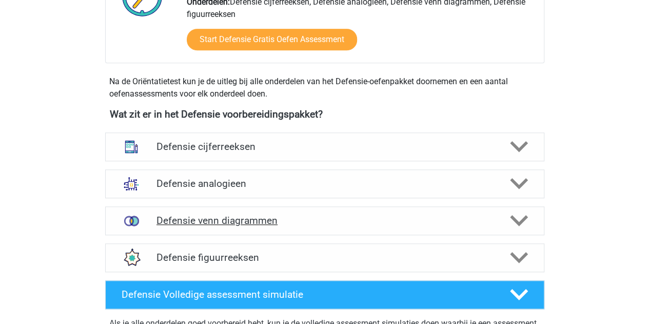
click at [237, 229] on div "Defensie venn diagrammen" at bounding box center [324, 220] width 439 height 29
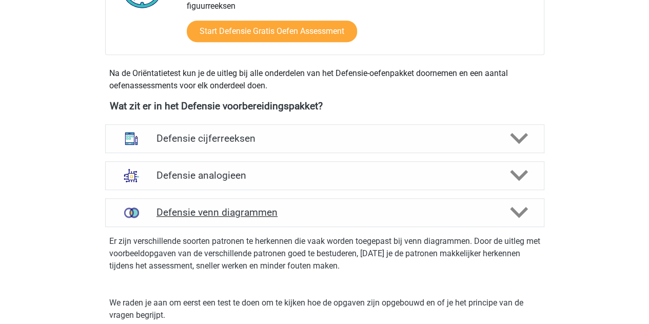
click at [229, 216] on h4 "Defensie venn diagrammen" at bounding box center [324, 212] width 336 height 12
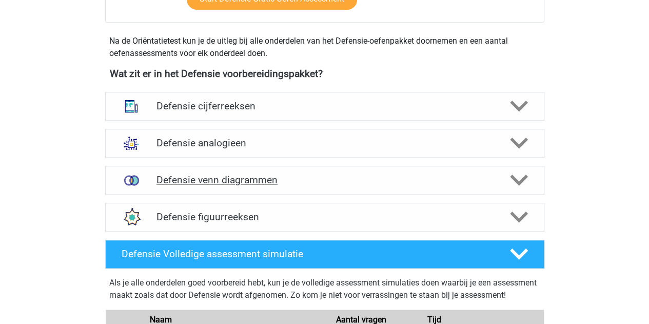
click at [229, 216] on h4 "Defensie figuurreeksen" at bounding box center [324, 217] width 336 height 12
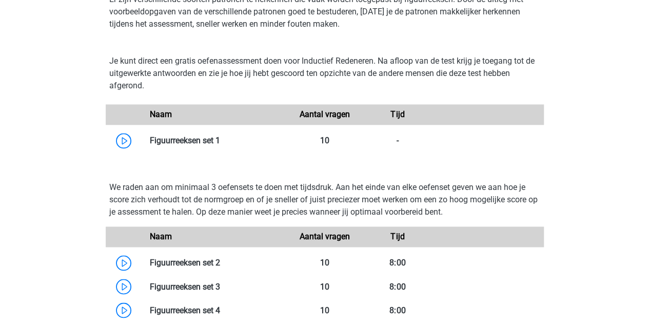
scroll to position [829, 0]
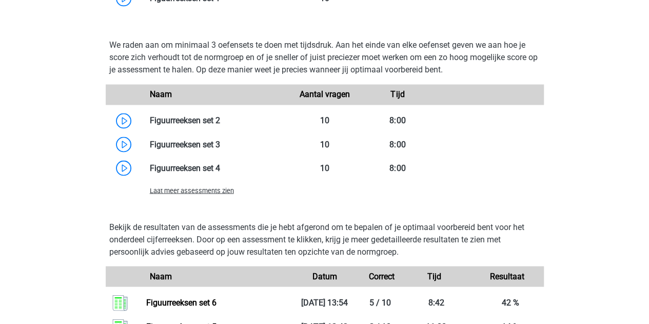
click at [203, 190] on span "Laat meer assessments zien" at bounding box center [192, 190] width 84 height 8
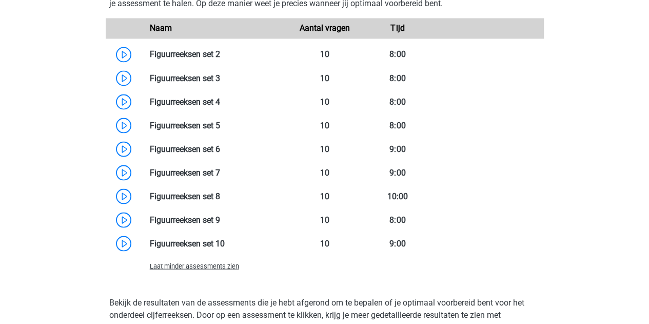
scroll to position [895, 0]
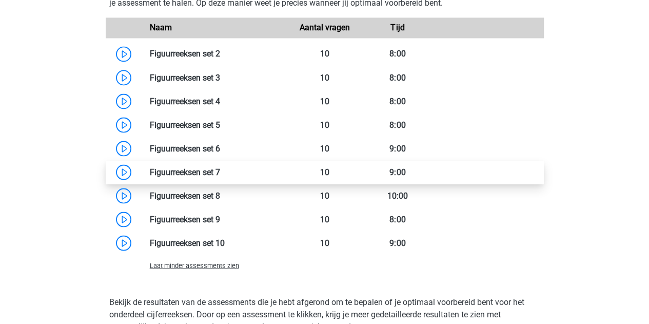
click at [220, 167] on link at bounding box center [220, 172] width 0 height 10
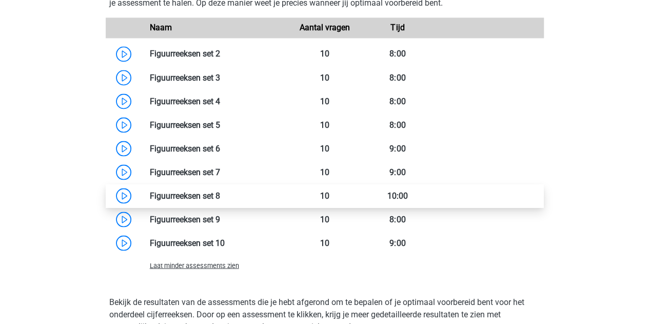
click at [220, 193] on link at bounding box center [220, 195] width 0 height 10
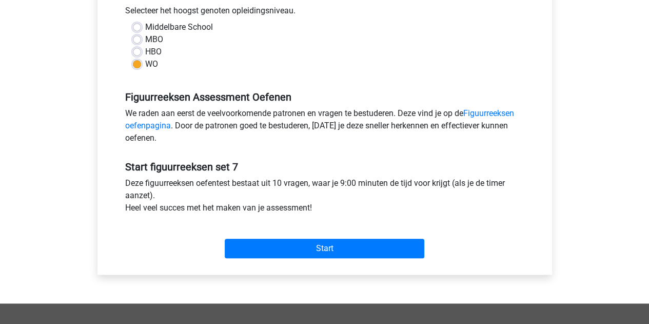
scroll to position [237, 0]
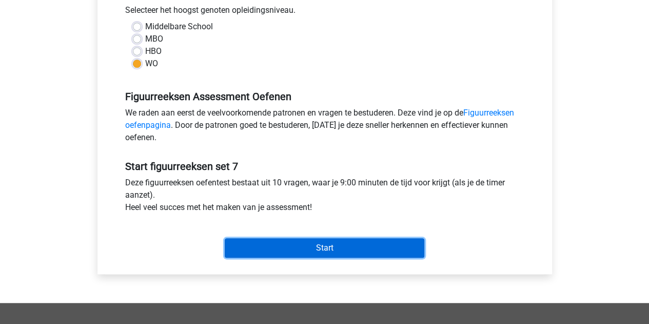
click at [296, 243] on input "Start" at bounding box center [325, 247] width 200 height 19
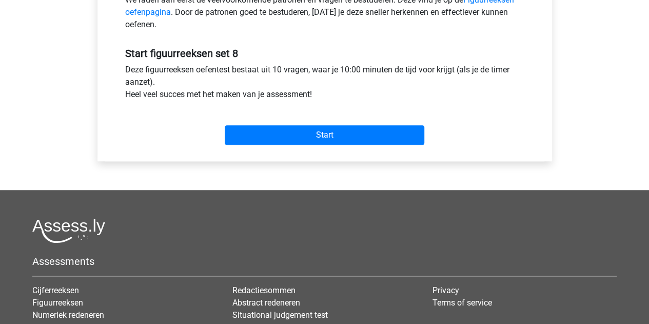
scroll to position [361, 0]
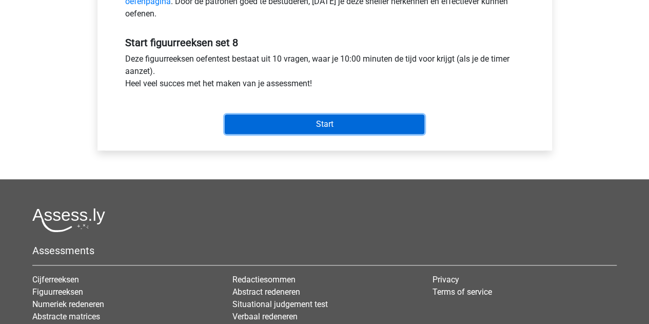
click at [285, 125] on input "Start" at bounding box center [325, 123] width 200 height 19
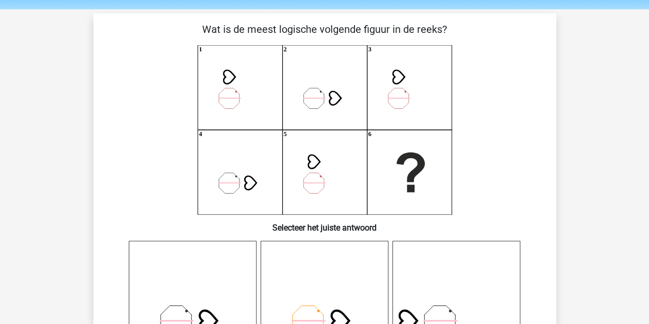
scroll to position [33, 0]
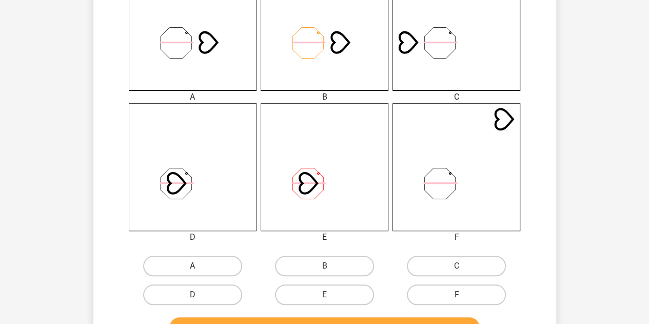
click at [209, 269] on label "A" at bounding box center [192, 265] width 99 height 21
click at [199, 269] on input "A" at bounding box center [195, 269] width 7 height 7
radio input "true"
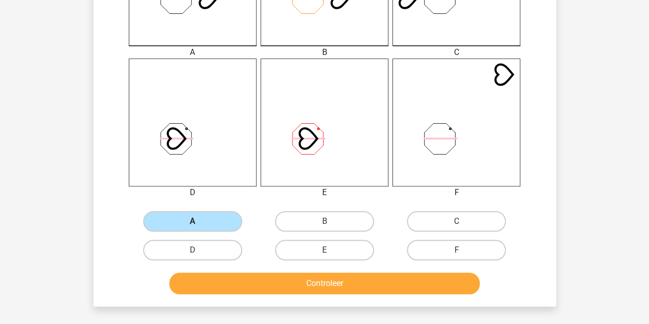
scroll to position [357, 0]
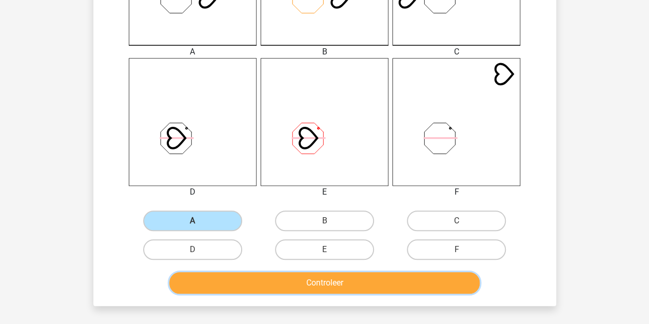
click at [222, 278] on button "Controleer" at bounding box center [324, 283] width 310 height 22
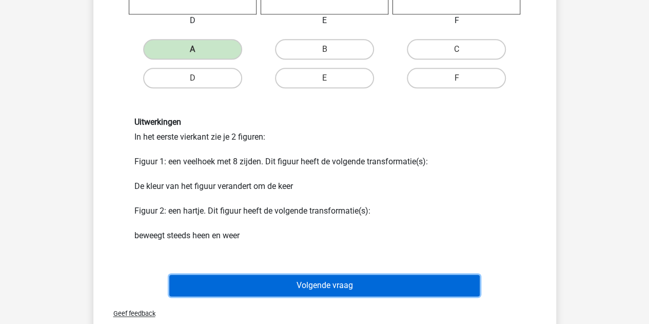
click at [237, 278] on button "Volgende vraag" at bounding box center [324, 285] width 310 height 22
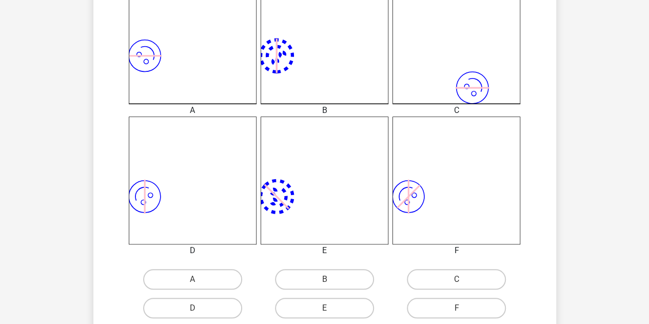
scroll to position [299, 0]
click at [221, 320] on div "D" at bounding box center [193, 307] width 132 height 29
click at [206, 311] on label "D" at bounding box center [192, 307] width 99 height 21
click at [199, 311] on input "D" at bounding box center [195, 310] width 7 height 7
radio input "true"
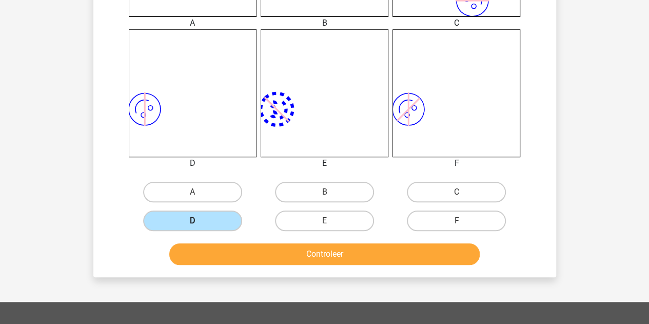
scroll to position [388, 0]
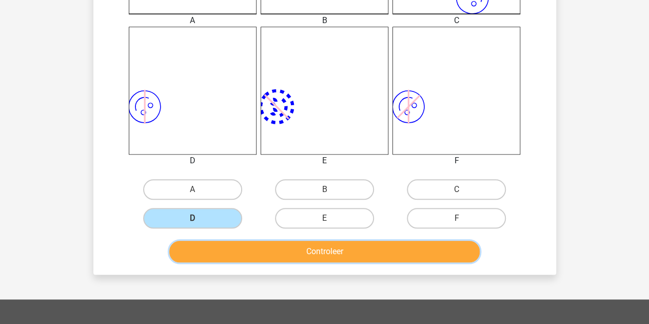
click at [244, 252] on button "Controleer" at bounding box center [324, 252] width 310 height 22
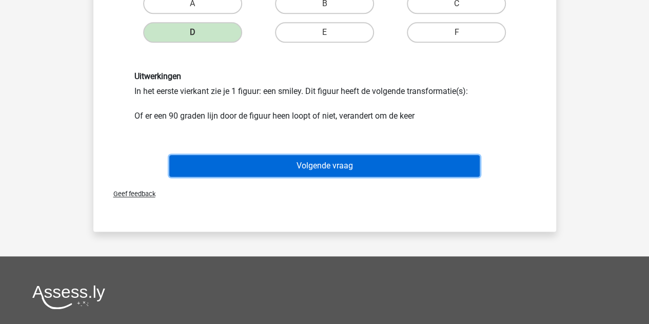
click at [249, 158] on button "Volgende vraag" at bounding box center [324, 166] width 310 height 22
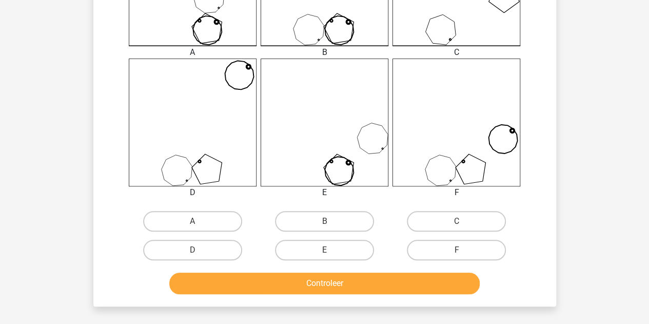
scroll to position [360, 0]
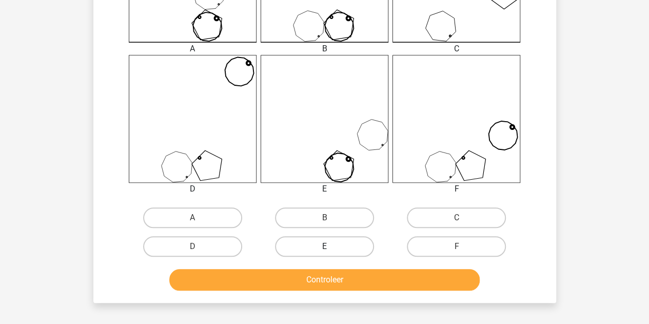
click at [314, 240] on label "E" at bounding box center [324, 246] width 99 height 21
click at [324, 246] on input "E" at bounding box center [327, 249] width 7 height 7
radio input "true"
click at [309, 265] on div "Controleer" at bounding box center [325, 278] width 430 height 34
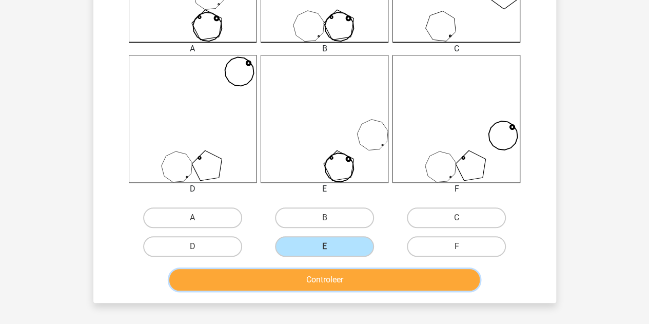
click at [308, 271] on button "Controleer" at bounding box center [324, 280] width 310 height 22
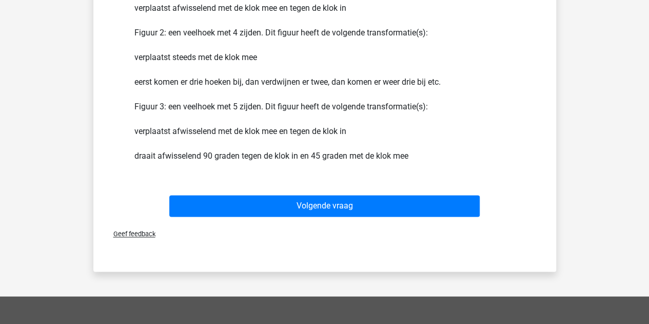
scroll to position [707, 0]
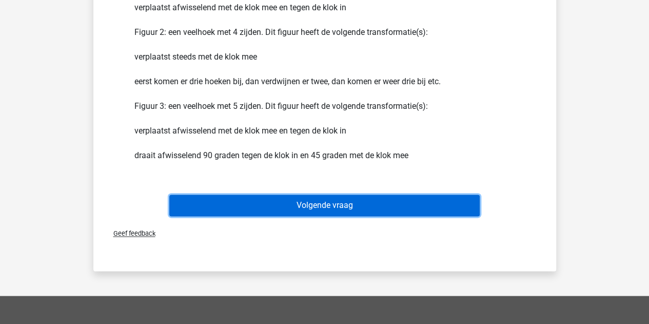
click at [245, 198] on button "Volgende vraag" at bounding box center [324, 205] width 310 height 22
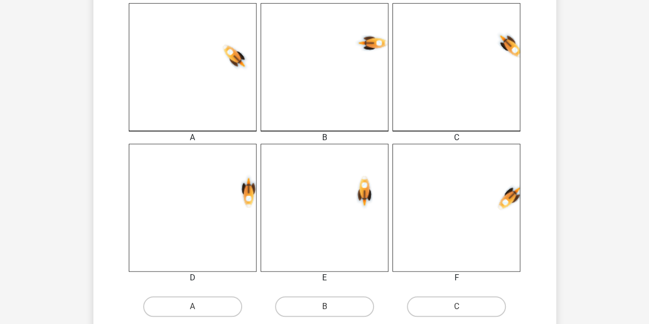
scroll to position [329, 0]
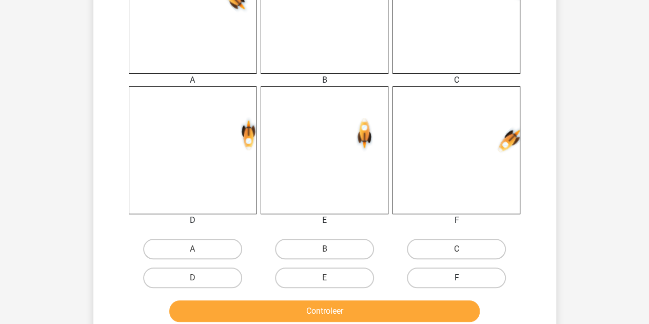
click at [440, 278] on label "F" at bounding box center [456, 277] width 99 height 21
click at [456, 278] on input "F" at bounding box center [459, 280] width 7 height 7
radio input "true"
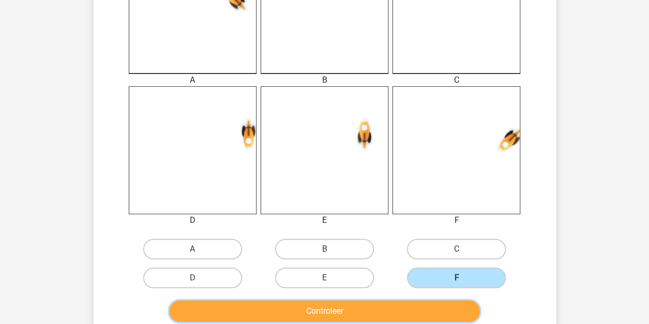
click at [407, 305] on button "Controleer" at bounding box center [324, 311] width 310 height 22
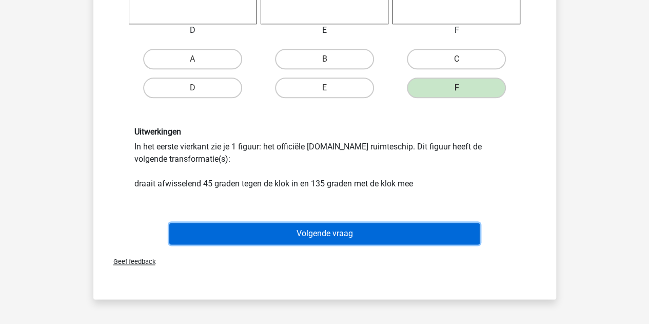
click at [347, 238] on button "Volgende vraag" at bounding box center [324, 234] width 310 height 22
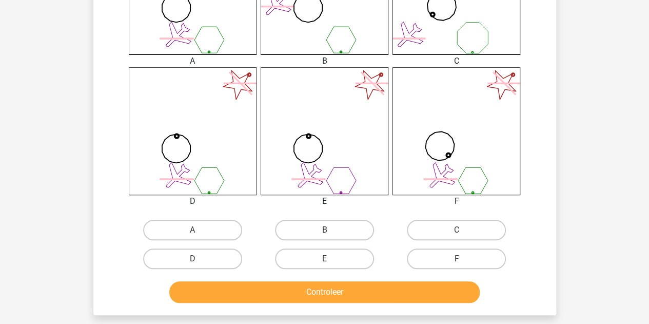
scroll to position [398, 0]
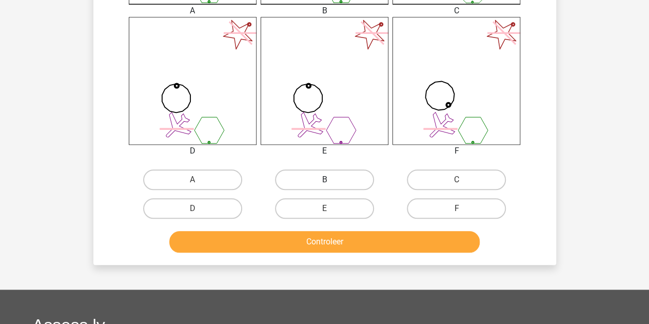
click at [319, 175] on label "B" at bounding box center [324, 179] width 99 height 21
click at [324, 180] on input "B" at bounding box center [327, 183] width 7 height 7
radio input "true"
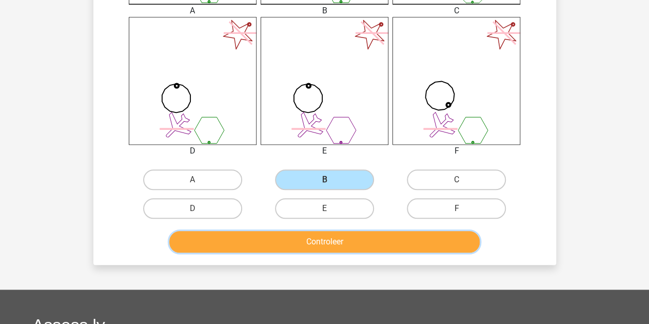
click at [317, 231] on button "Controleer" at bounding box center [324, 242] width 310 height 22
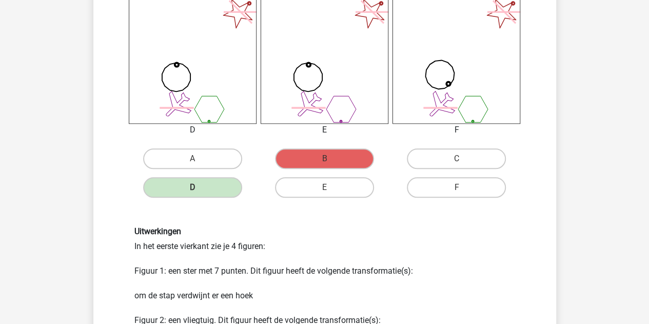
scroll to position [422, 0]
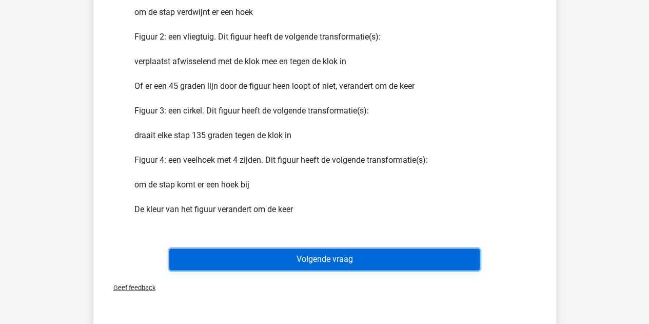
click at [293, 257] on button "Volgende vraag" at bounding box center [324, 259] width 310 height 22
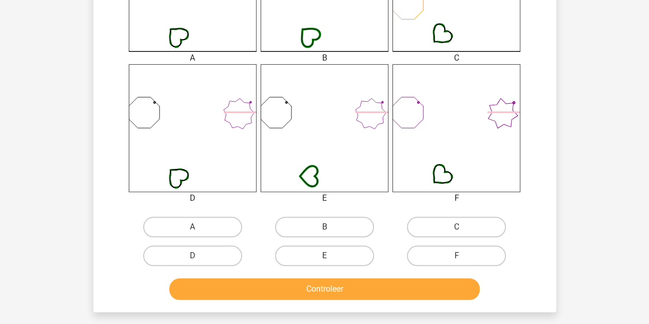
scroll to position [352, 0]
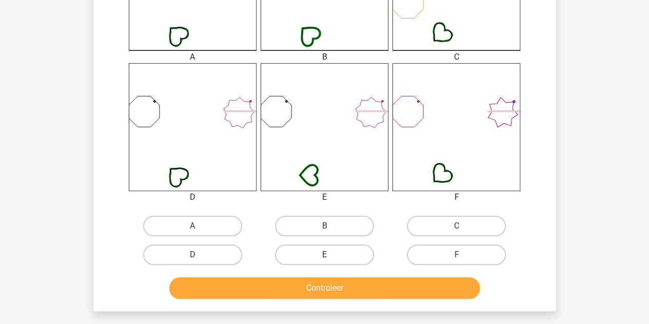
click at [302, 245] on label "E" at bounding box center [324, 254] width 99 height 21
click at [324, 254] on input "E" at bounding box center [327, 257] width 7 height 7
radio input "true"
click at [223, 223] on label "A" at bounding box center [192, 225] width 99 height 21
click at [199, 226] on input "A" at bounding box center [195, 229] width 7 height 7
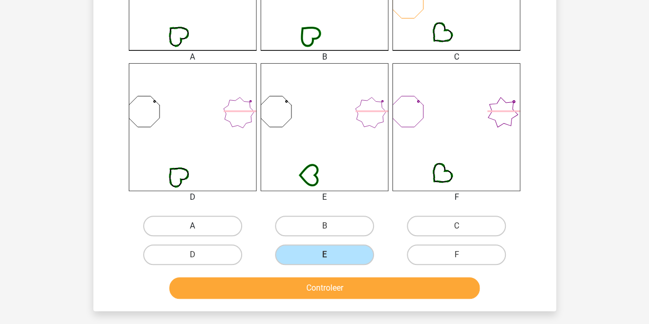
radio input "true"
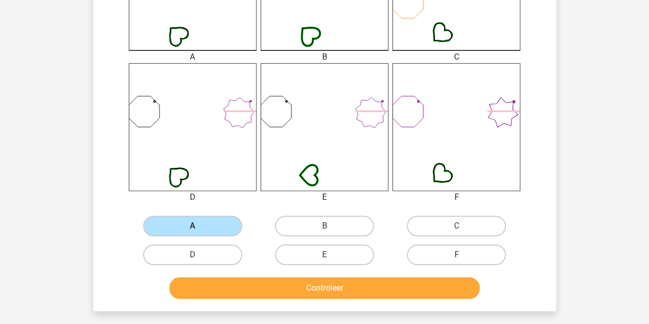
click at [244, 275] on div "Controleer" at bounding box center [325, 286] width 430 height 34
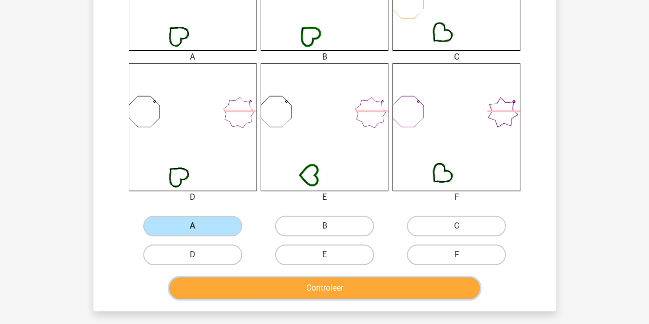
click at [250, 289] on button "Controleer" at bounding box center [324, 288] width 310 height 22
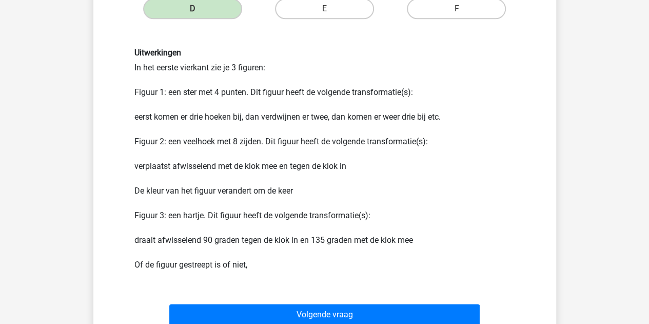
scroll to position [599, 0]
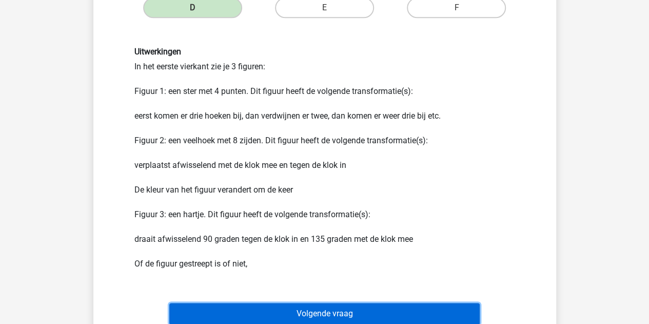
click at [248, 311] on button "Volgende vraag" at bounding box center [324, 314] width 310 height 22
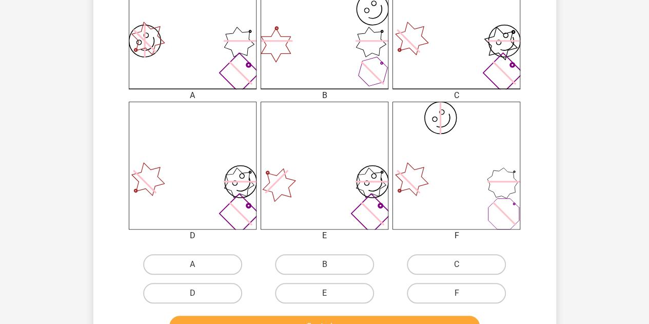
scroll to position [314, 0]
click at [314, 288] on label "E" at bounding box center [324, 292] width 99 height 21
click at [324, 292] on input "E" at bounding box center [327, 295] width 7 height 7
radio input "true"
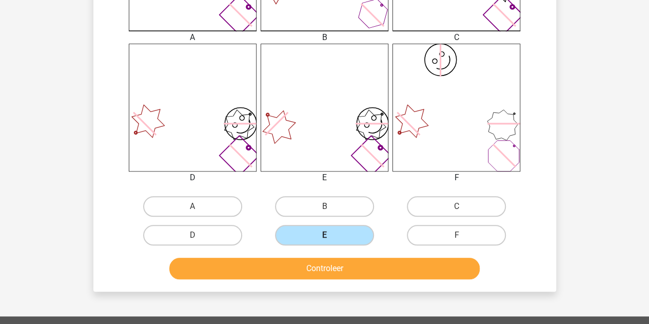
scroll to position [372, 0]
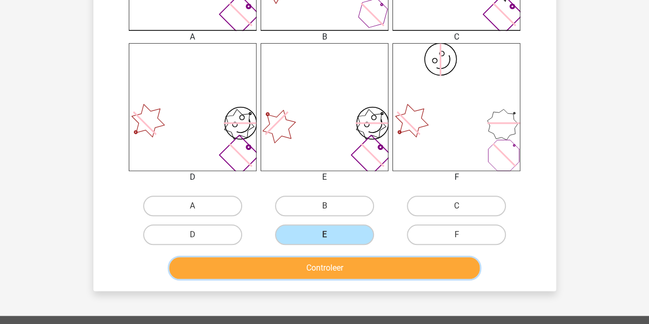
click at [299, 266] on button "Controleer" at bounding box center [324, 268] width 310 height 22
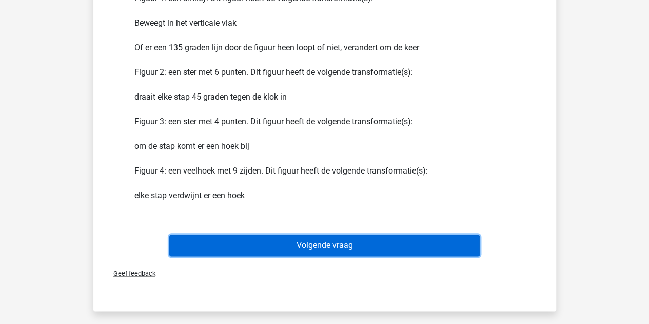
click at [282, 251] on button "Volgende vraag" at bounding box center [324, 245] width 310 height 22
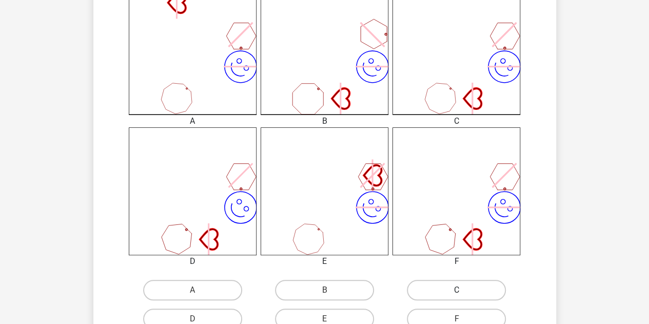
scroll to position [344, 0]
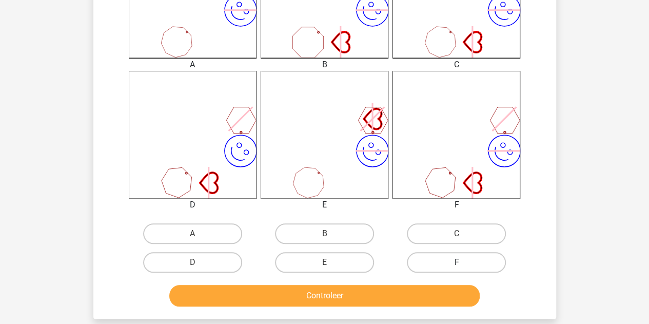
click at [425, 271] on label "F" at bounding box center [456, 262] width 99 height 21
click at [456, 269] on input "F" at bounding box center [459, 265] width 7 height 7
radio input "true"
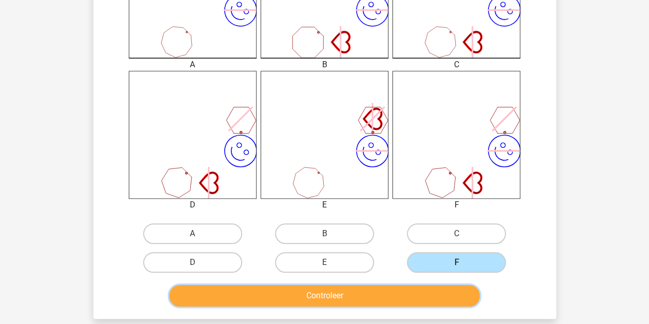
click at [354, 305] on button "Controleer" at bounding box center [324, 296] width 310 height 22
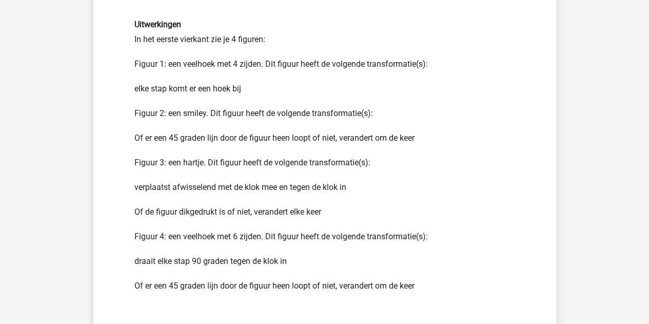
scroll to position [663, 0]
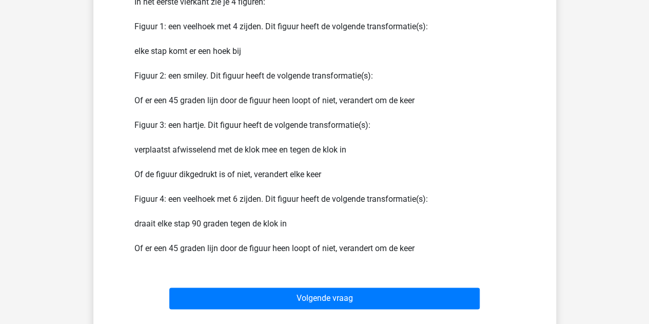
click at [295, 286] on div "Volgende vraag" at bounding box center [325, 296] width 430 height 34
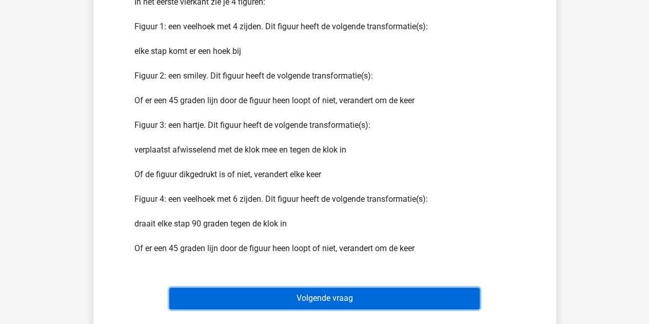
click at [298, 292] on button "Volgende vraag" at bounding box center [324, 298] width 310 height 22
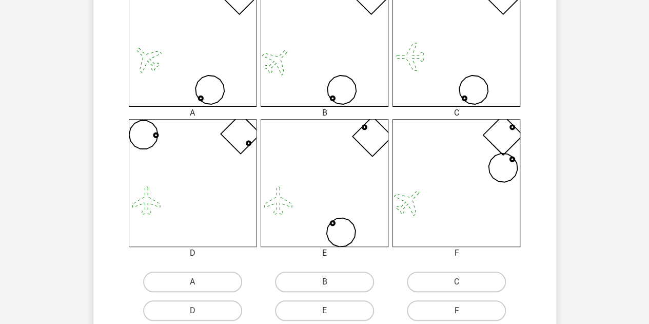
scroll to position [297, 0]
click at [342, 287] on label "B" at bounding box center [324, 280] width 99 height 21
click at [331, 287] on input "B" at bounding box center [327, 284] width 7 height 7
radio input "true"
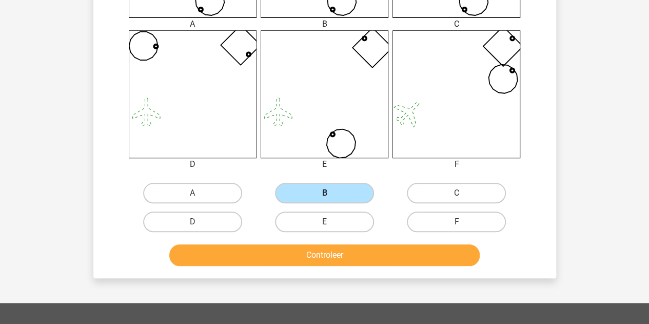
scroll to position [386, 0]
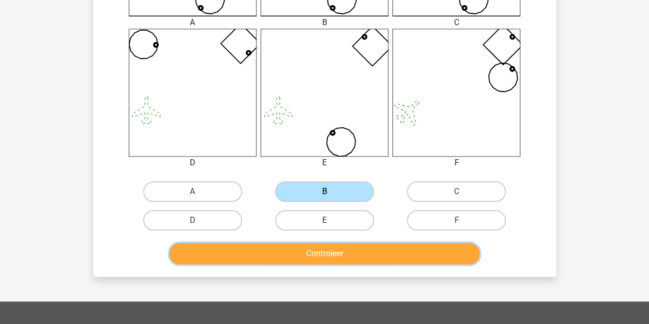
click at [318, 262] on button "Controleer" at bounding box center [324, 254] width 310 height 22
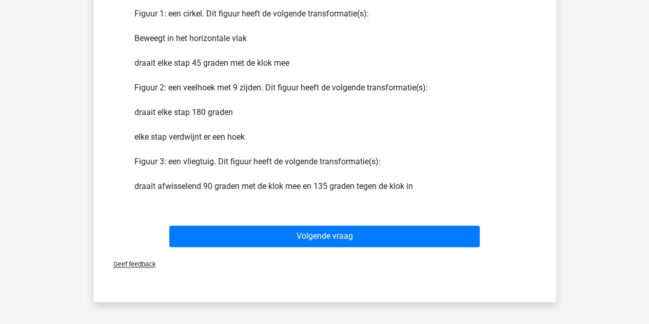
scroll to position [680, 0]
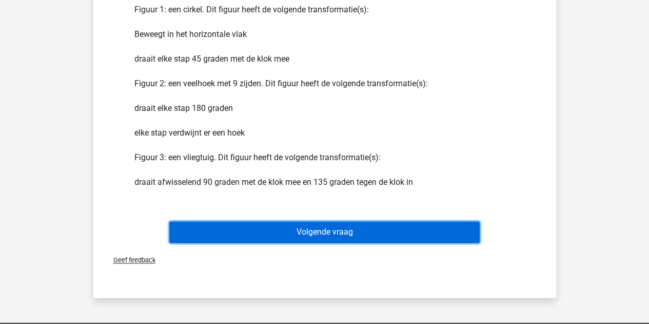
click at [272, 238] on button "Volgende vraag" at bounding box center [324, 232] width 310 height 22
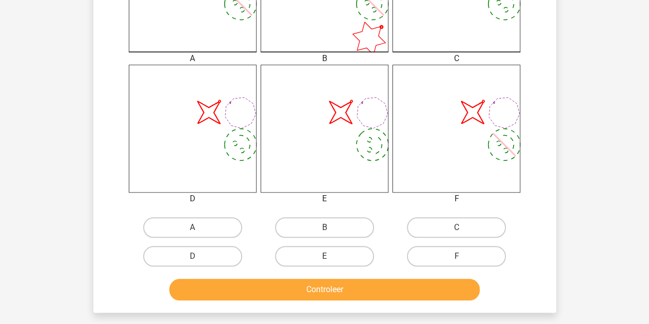
scroll to position [356, 0]
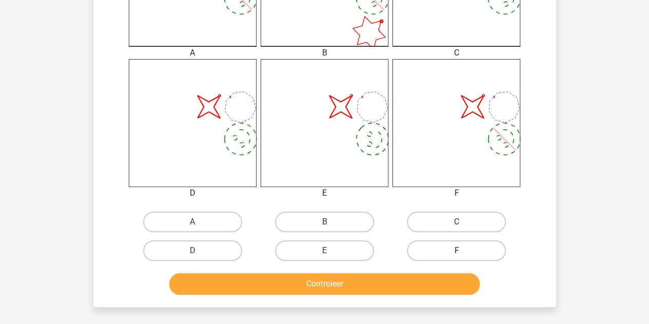
click at [432, 243] on label "F" at bounding box center [456, 250] width 99 height 21
click at [456, 250] on input "F" at bounding box center [459, 253] width 7 height 7
radio input "true"
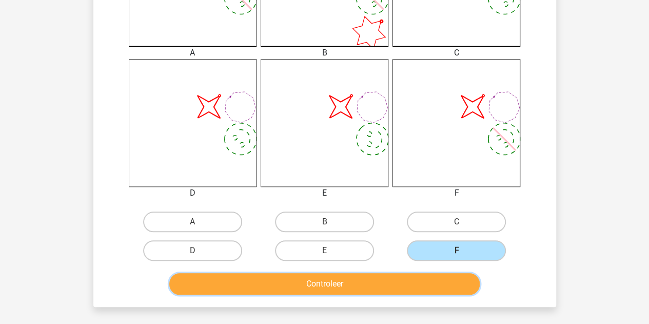
click at [395, 286] on button "Controleer" at bounding box center [324, 284] width 310 height 22
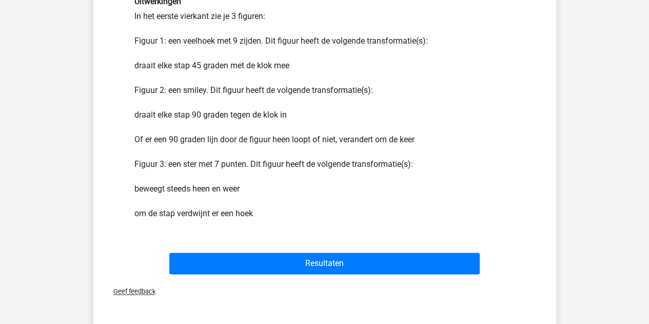
scroll to position [649, 0]
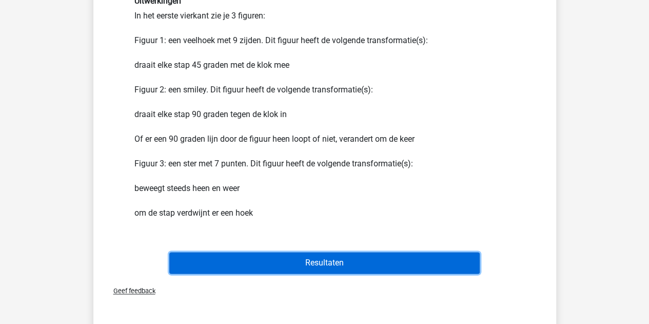
click at [366, 265] on button "Resultaten" at bounding box center [324, 263] width 310 height 22
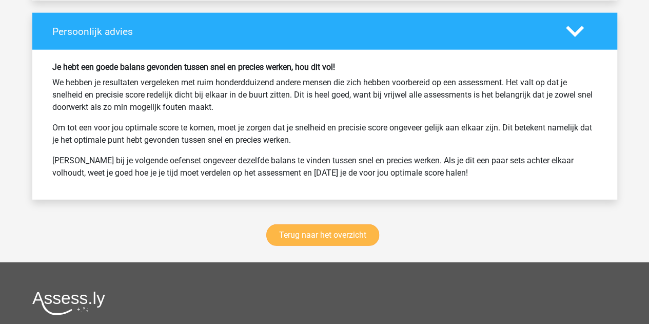
scroll to position [1327, 0]
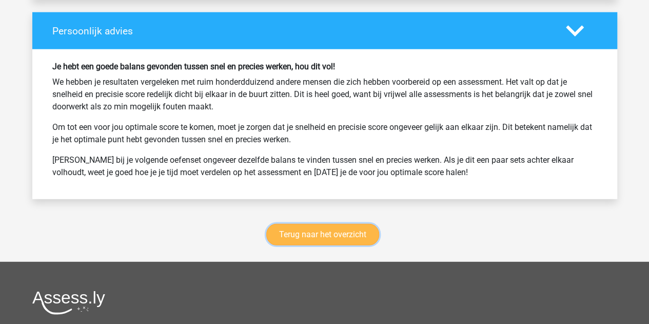
click at [313, 224] on link "Terug naar het overzicht" at bounding box center [322, 235] width 113 height 22
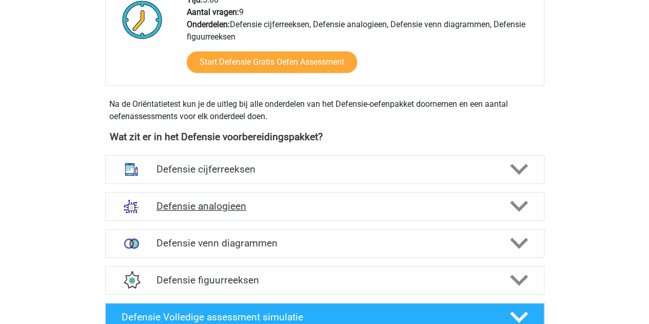
scroll to position [452, 0]
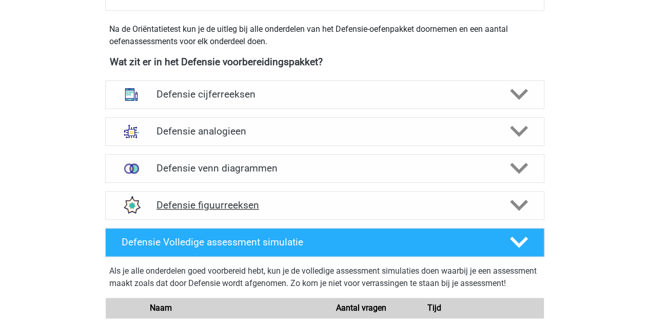
click at [198, 197] on div "Defensie figuurreeksen" at bounding box center [324, 205] width 439 height 29
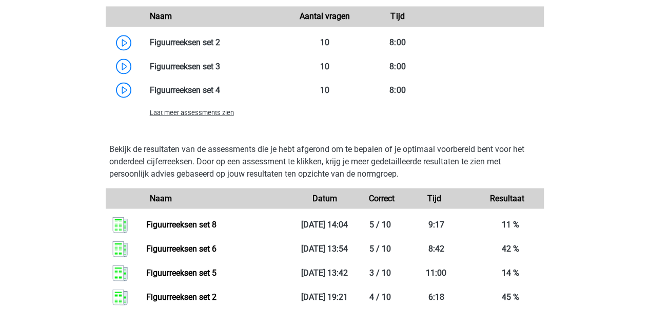
scroll to position [906, 0]
click at [194, 104] on div "Laat meer assessments zien" at bounding box center [325, 112] width 438 height 21
click at [191, 113] on span "Laat meer assessments zien" at bounding box center [192, 113] width 84 height 8
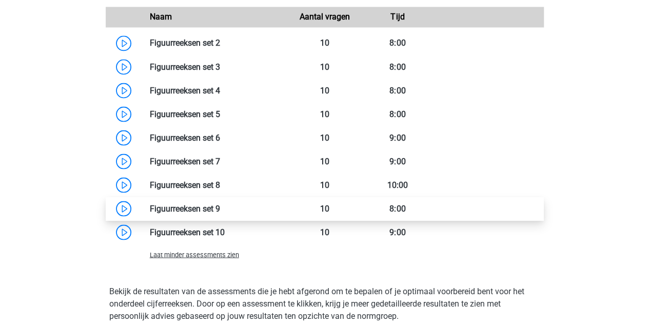
click at [220, 204] on link at bounding box center [220, 208] width 0 height 10
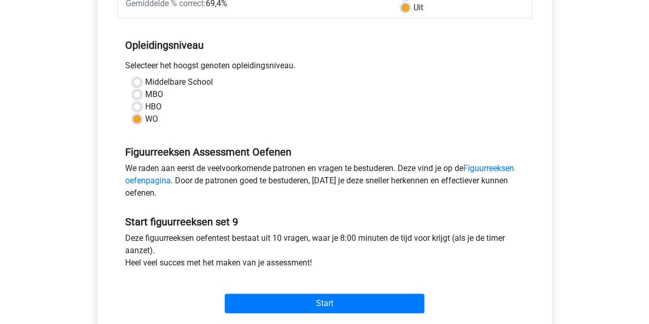
scroll to position [184, 0]
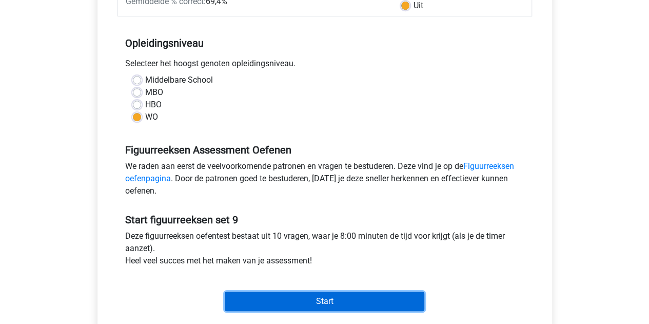
click at [298, 298] on input "Start" at bounding box center [325, 300] width 200 height 19
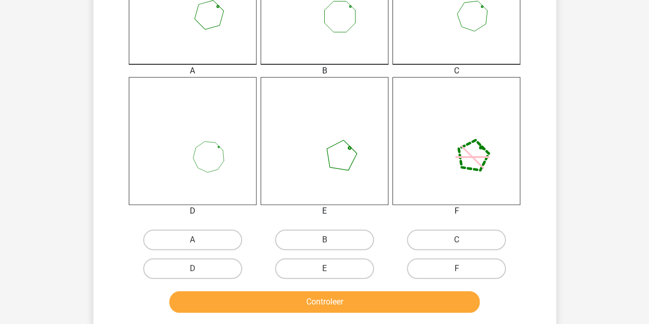
scroll to position [339, 0]
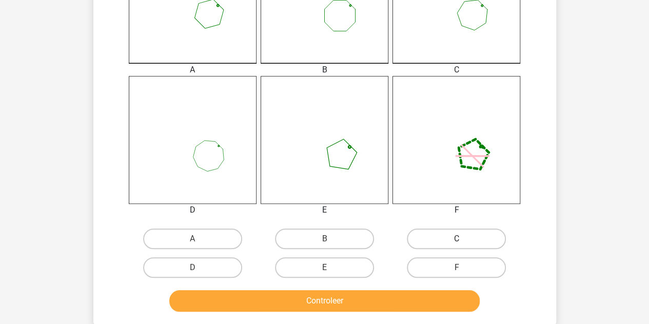
click at [457, 235] on label "C" at bounding box center [456, 238] width 99 height 21
click at [457, 238] on input "C" at bounding box center [459, 241] width 7 height 7
radio input "true"
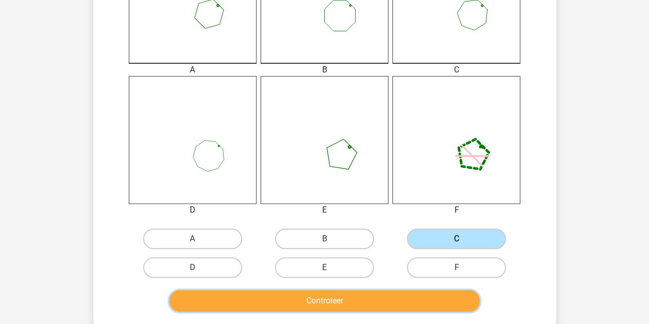
click at [372, 295] on button "Controleer" at bounding box center [324, 301] width 310 height 22
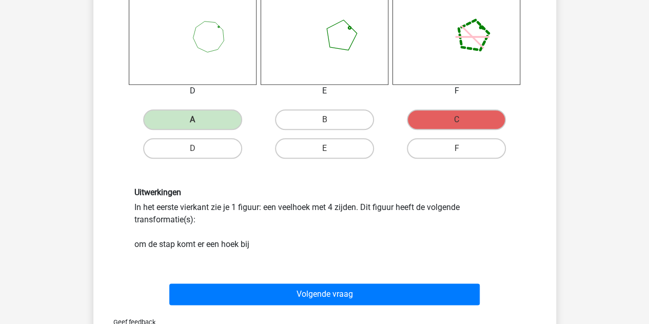
scroll to position [459, 0]
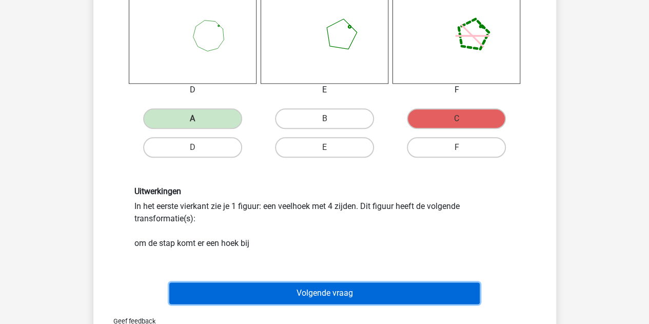
click at [341, 295] on button "Volgende vraag" at bounding box center [324, 293] width 310 height 22
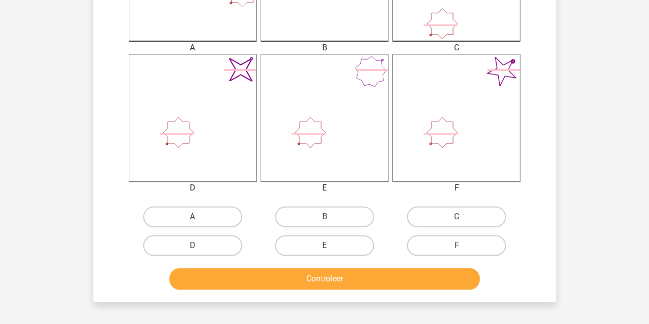
scroll to position [365, 0]
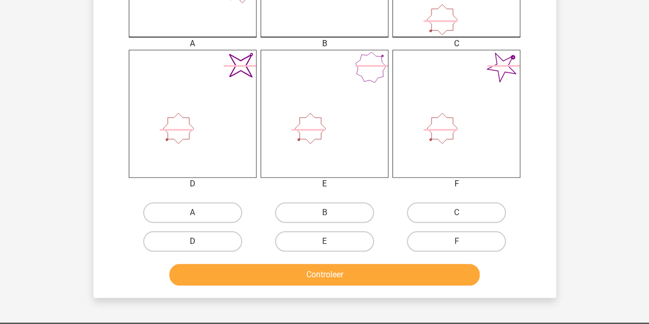
click at [189, 233] on label "D" at bounding box center [192, 241] width 99 height 21
click at [192, 241] on input "D" at bounding box center [195, 244] width 7 height 7
radio input "true"
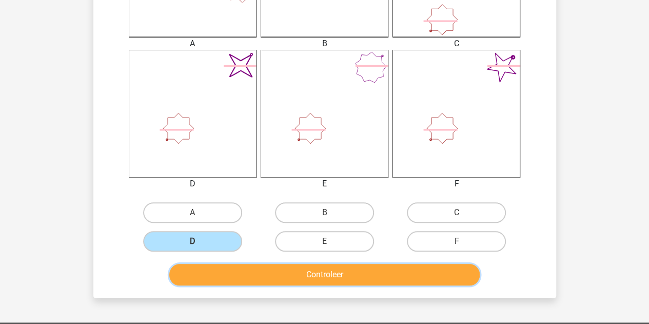
click at [274, 280] on button "Controleer" at bounding box center [324, 275] width 310 height 22
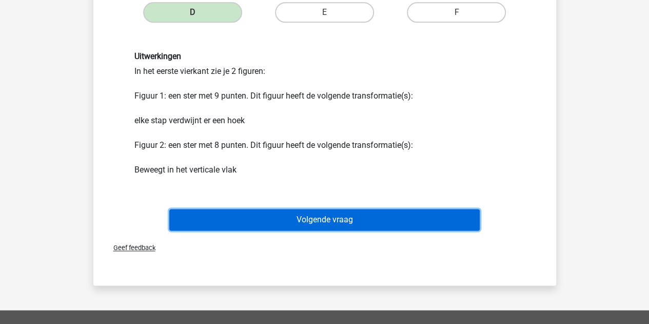
click at [278, 214] on button "Volgende vraag" at bounding box center [324, 220] width 310 height 22
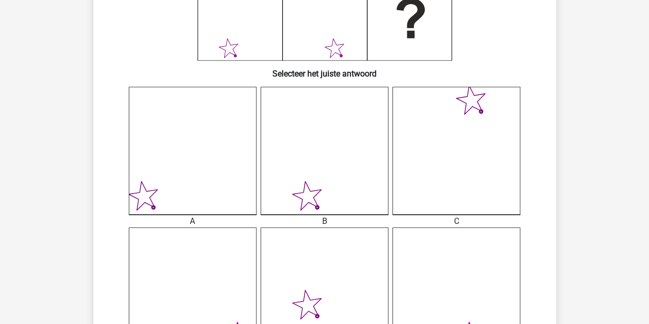
scroll to position [301, 0]
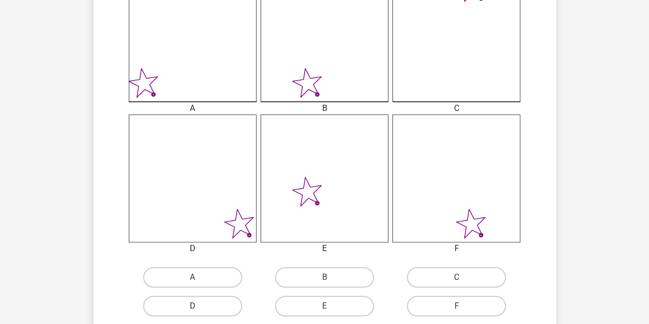
click at [209, 302] on label "D" at bounding box center [192, 305] width 99 height 21
click at [199, 306] on input "D" at bounding box center [195, 309] width 7 height 7
radio input "true"
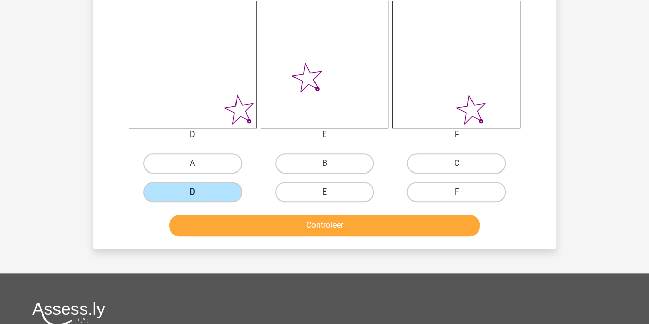
scroll to position [417, 0]
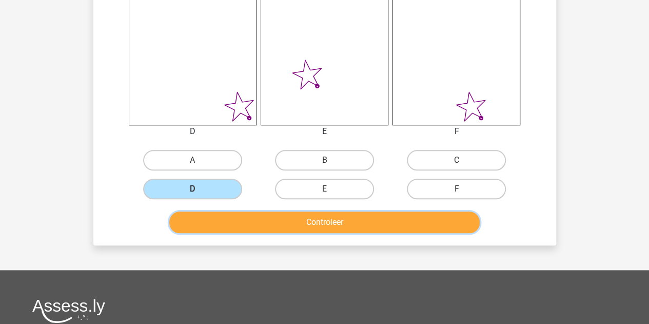
click at [252, 223] on button "Controleer" at bounding box center [324, 222] width 310 height 22
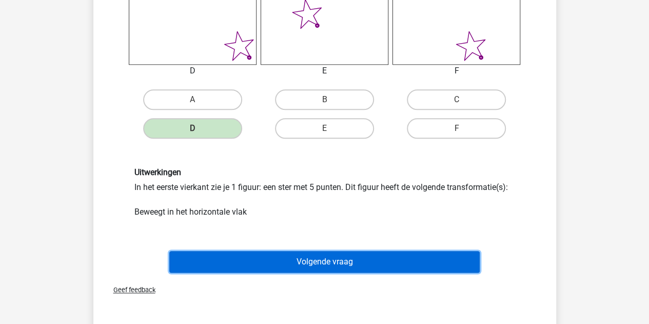
click at [252, 252] on button "Volgende vraag" at bounding box center [324, 262] width 310 height 22
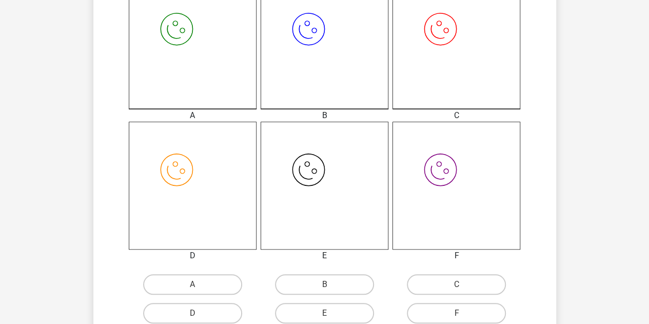
scroll to position [294, 0]
click at [218, 282] on label "A" at bounding box center [192, 283] width 99 height 21
click at [199, 284] on input "A" at bounding box center [195, 287] width 7 height 7
radio input "true"
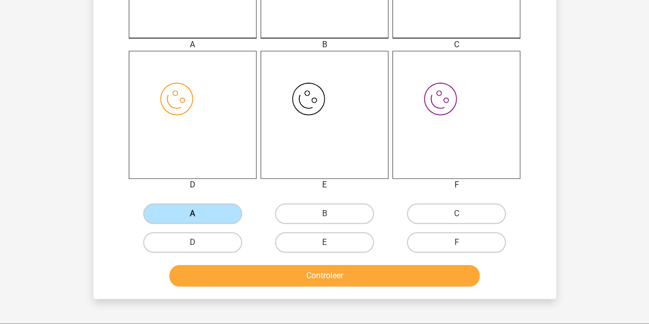
scroll to position [379, 0]
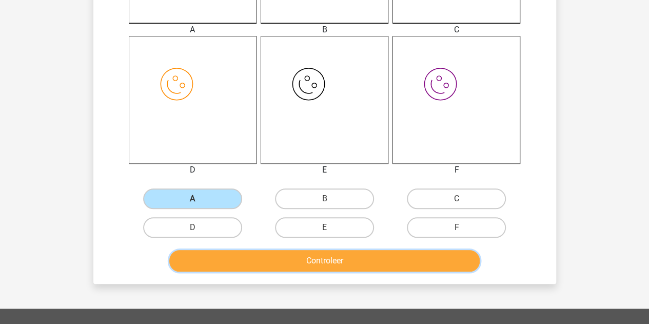
click at [243, 264] on button "Controleer" at bounding box center [324, 261] width 310 height 22
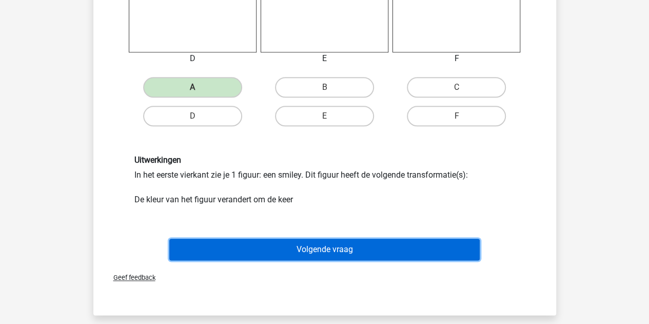
click at [265, 248] on button "Volgende vraag" at bounding box center [324, 249] width 310 height 22
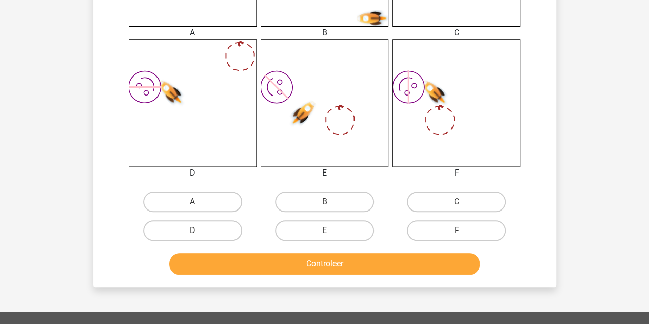
scroll to position [411, 0]
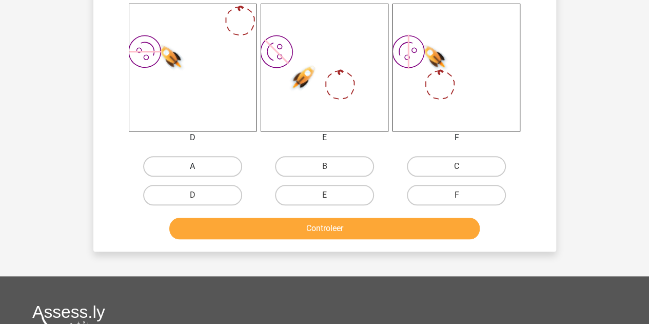
click at [173, 170] on label "A" at bounding box center [192, 166] width 99 height 21
click at [192, 170] on input "A" at bounding box center [195, 169] width 7 height 7
radio input "true"
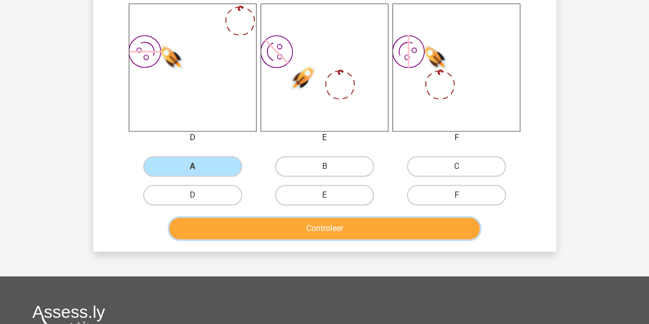
click at [246, 228] on button "Controleer" at bounding box center [324, 228] width 310 height 22
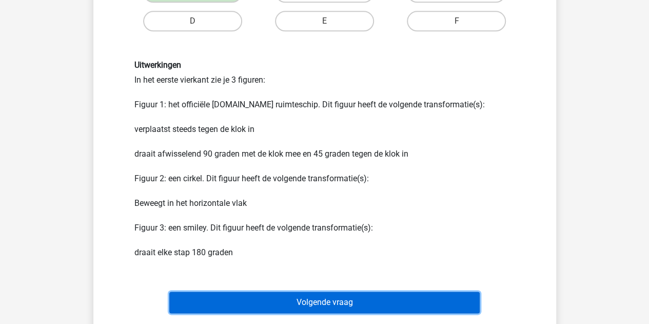
click at [220, 310] on button "Volgende vraag" at bounding box center [324, 302] width 310 height 22
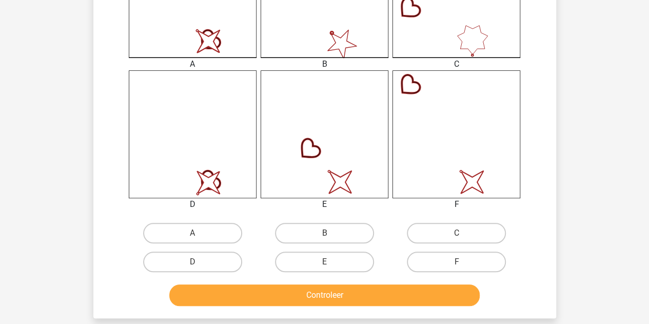
scroll to position [348, 0]
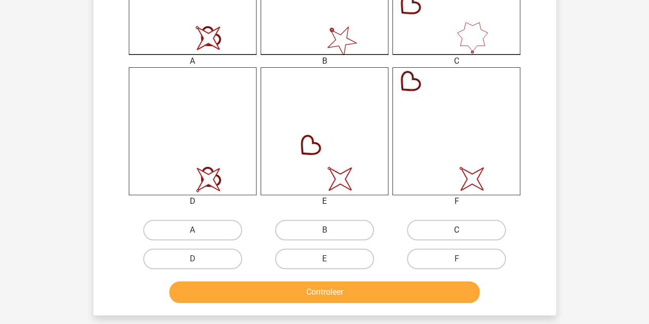
click at [419, 226] on label "C" at bounding box center [456, 230] width 99 height 21
click at [456, 230] on input "C" at bounding box center [459, 233] width 7 height 7
radio input "true"
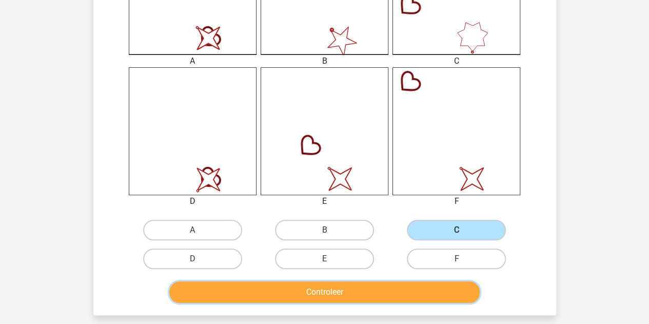
click at [334, 288] on button "Controleer" at bounding box center [324, 292] width 310 height 22
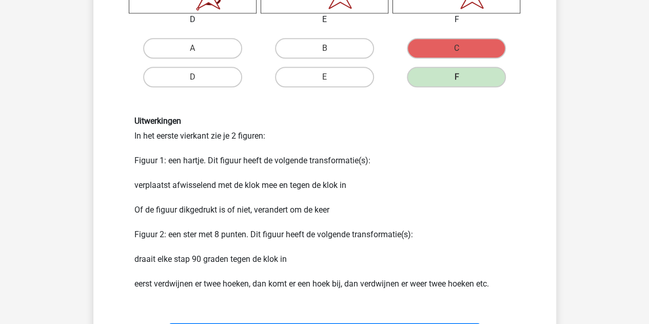
scroll to position [678, 0]
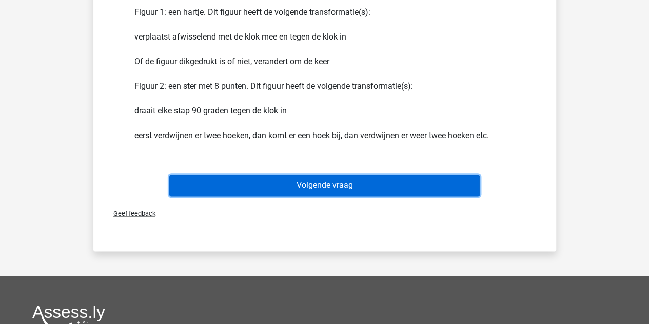
click at [298, 189] on button "Volgende vraag" at bounding box center [324, 185] width 310 height 22
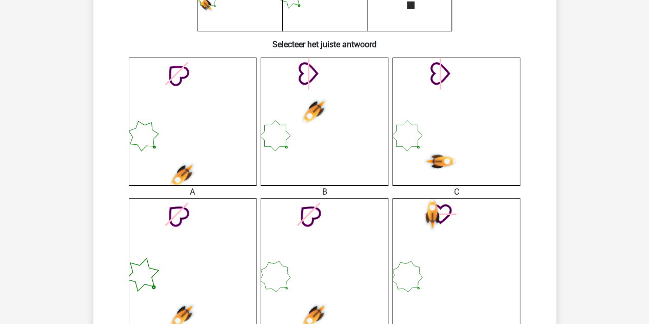
scroll to position [288, 0]
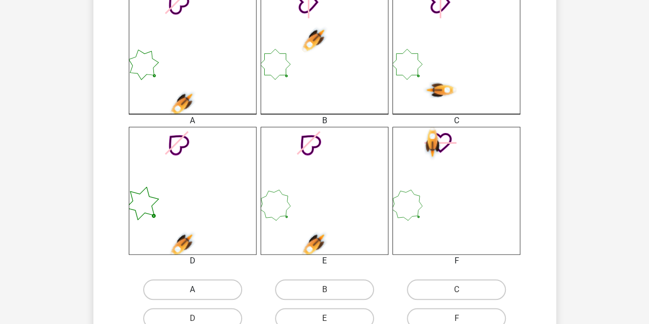
click at [215, 289] on label "A" at bounding box center [192, 289] width 99 height 21
click at [199, 289] on input "A" at bounding box center [195, 292] width 7 height 7
radio input "true"
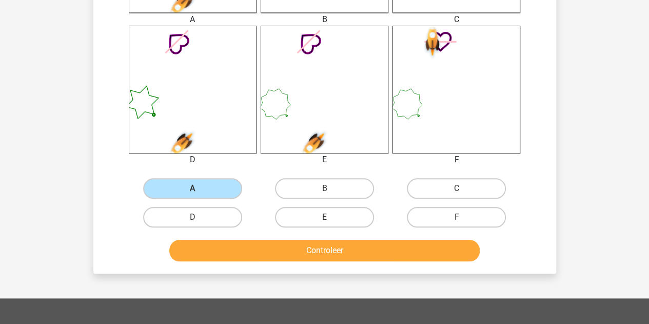
scroll to position [390, 0]
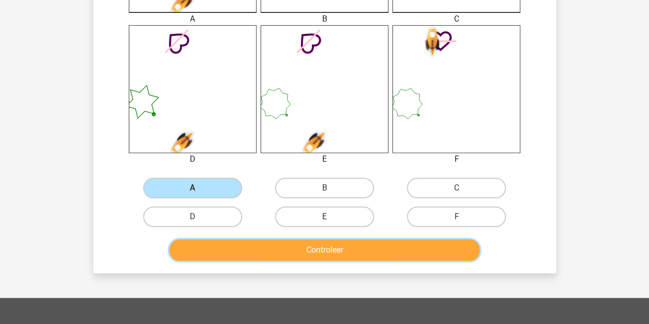
click at [233, 257] on button "Controleer" at bounding box center [324, 250] width 310 height 22
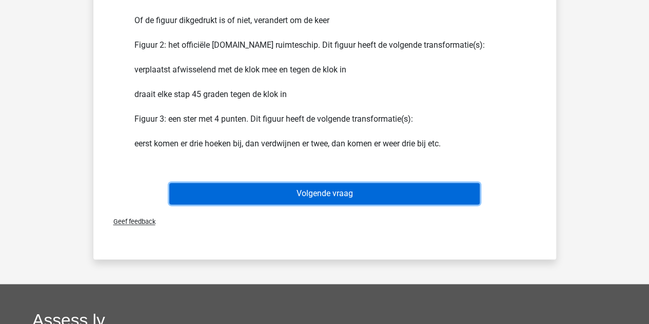
click at [248, 201] on button "Volgende vraag" at bounding box center [324, 194] width 310 height 22
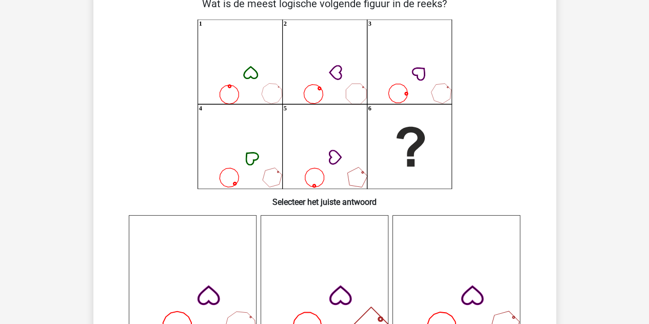
scroll to position [47, 0]
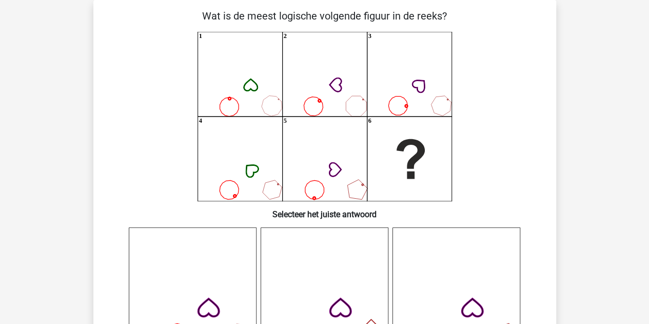
click at [248, 201] on icon "1 2 3 4 5 6" at bounding box center [324, 116] width 413 height 169
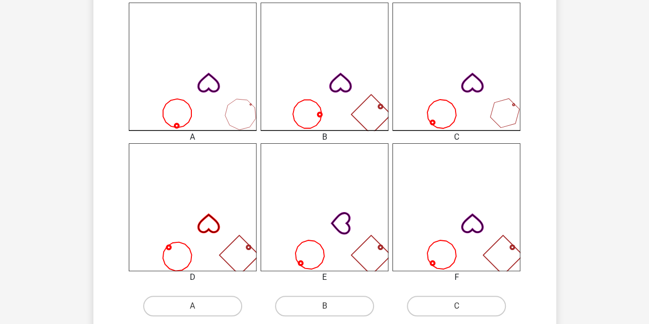
scroll to position [336, 0]
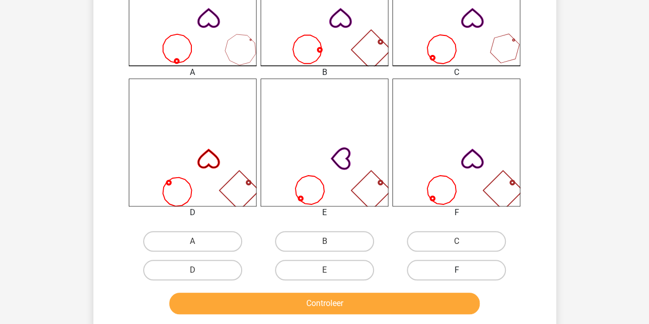
click at [414, 271] on label "F" at bounding box center [456, 270] width 99 height 21
click at [456, 271] on input "F" at bounding box center [459, 273] width 7 height 7
radio input "true"
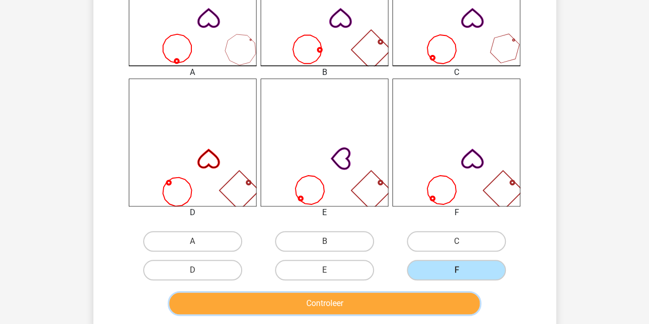
click at [370, 303] on button "Controleer" at bounding box center [324, 303] width 310 height 22
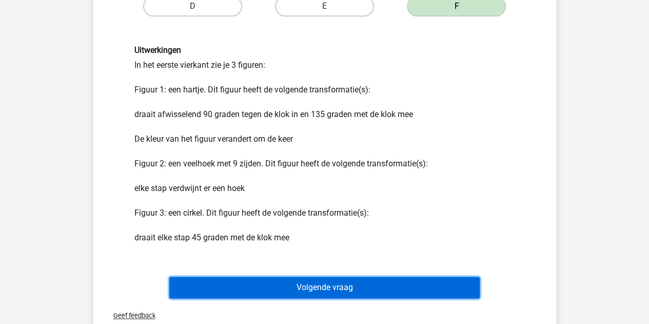
click at [353, 291] on button "Volgende vraag" at bounding box center [324, 287] width 310 height 22
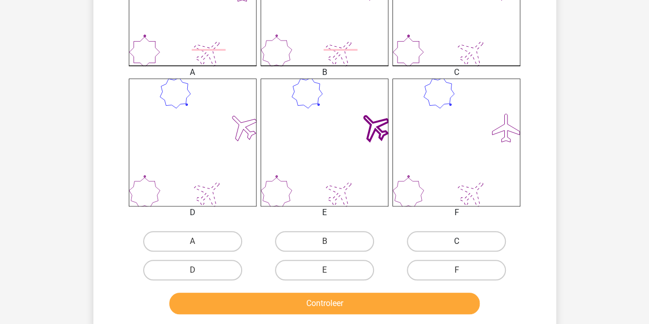
click at [423, 236] on label "C" at bounding box center [456, 241] width 99 height 21
click at [456, 241] on input "C" at bounding box center [459, 244] width 7 height 7
radio input "true"
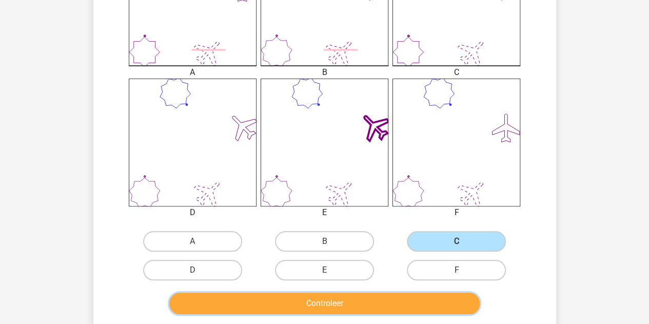
click at [354, 296] on button "Controleer" at bounding box center [324, 303] width 310 height 22
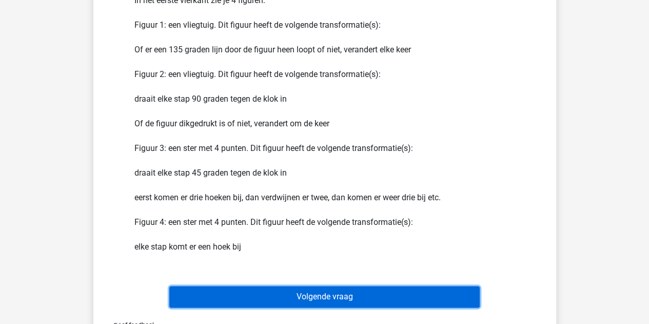
click at [275, 293] on button "Volgende vraag" at bounding box center [324, 297] width 310 height 22
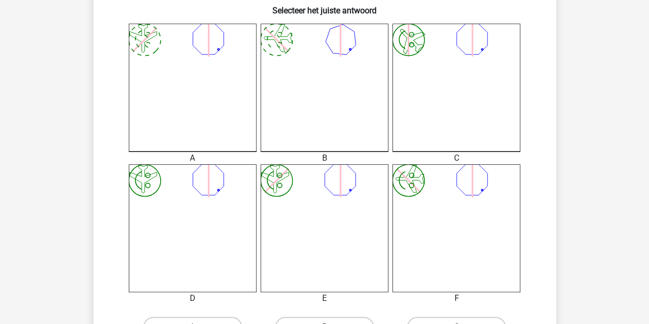
scroll to position [291, 0]
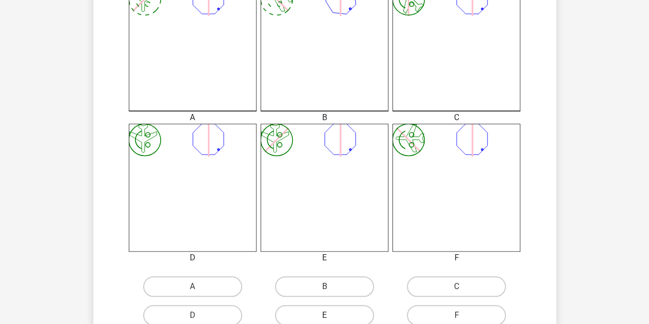
click at [299, 323] on label "E" at bounding box center [324, 315] width 99 height 21
click at [324, 322] on input "E" at bounding box center [327, 318] width 7 height 7
radio input "true"
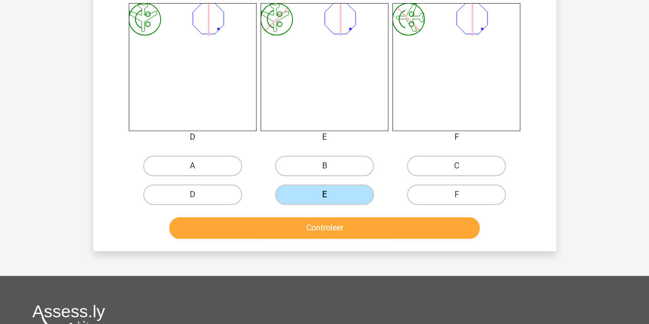
scroll to position [421, 0]
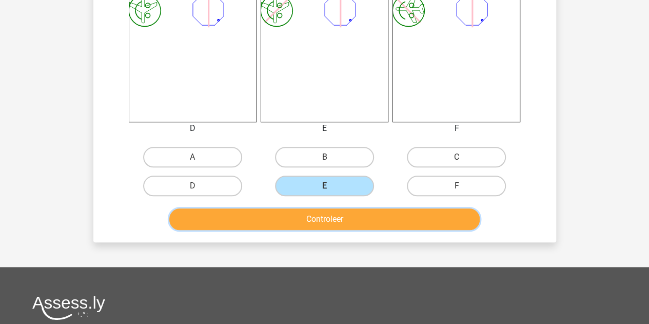
click at [315, 220] on button "Controleer" at bounding box center [324, 219] width 310 height 22
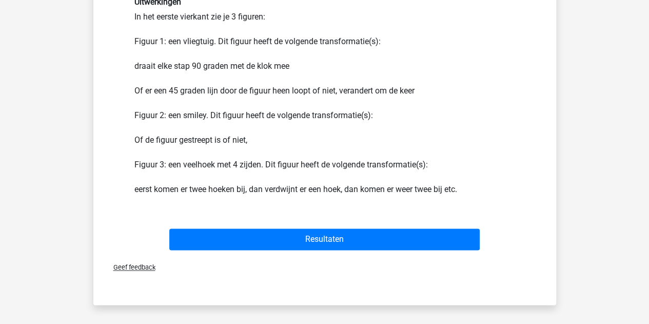
scroll to position [652, 0]
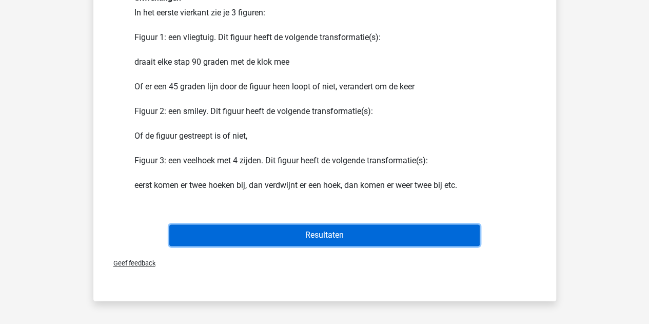
click at [305, 230] on button "Resultaten" at bounding box center [324, 235] width 310 height 22
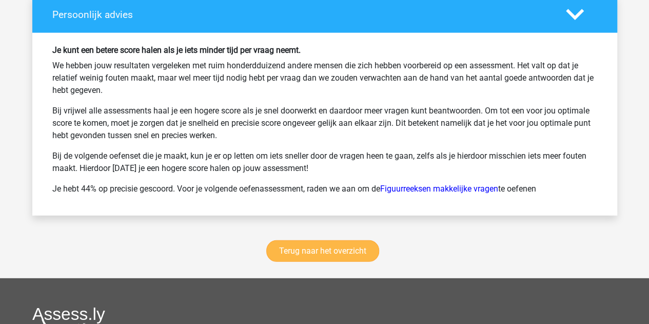
scroll to position [1350, 0]
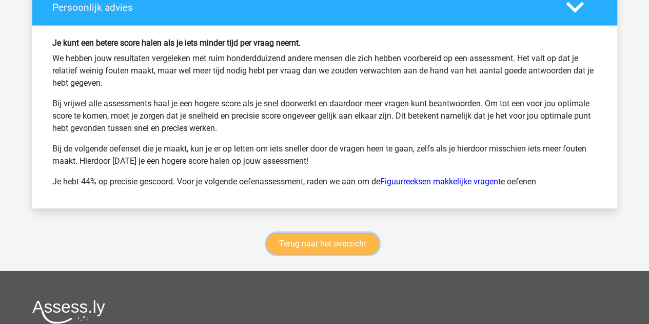
click at [331, 240] on link "Terug naar het overzicht" at bounding box center [322, 244] width 113 height 22
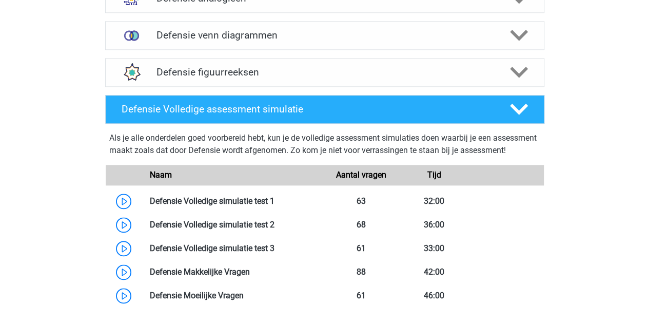
scroll to position [599, 0]
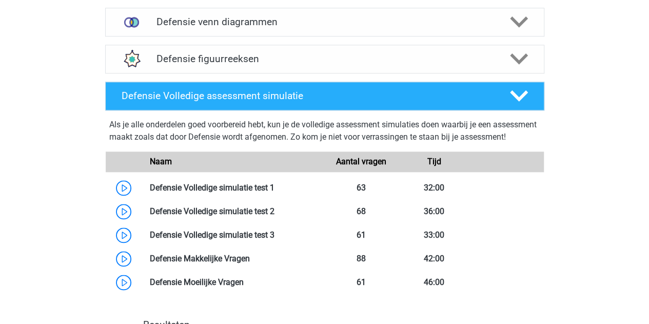
click at [374, 136] on div "Als je alle onderdelen goed voorbereid hebt, kun je de volledige assessment sim…" at bounding box center [324, 132] width 431 height 29
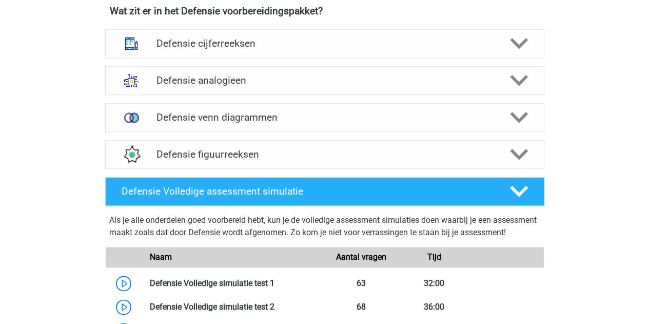
scroll to position [501, 0]
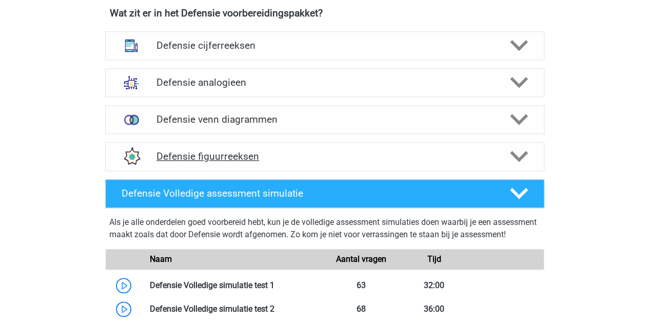
click at [285, 150] on h4 "Defensie figuurreeksen" at bounding box center [324, 156] width 336 height 12
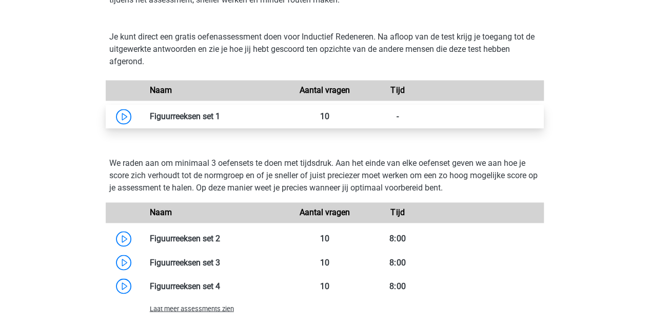
scroll to position [772, 0]
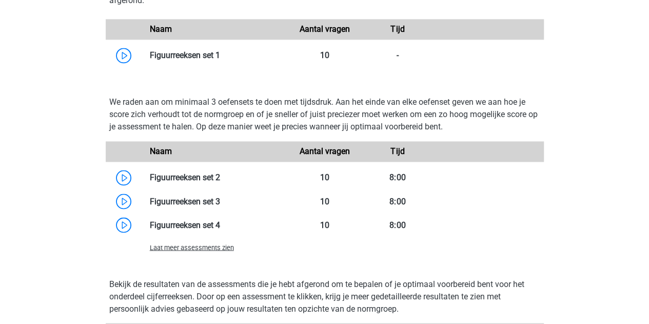
click at [224, 245] on span "Laat meer assessments zien" at bounding box center [192, 247] width 84 height 8
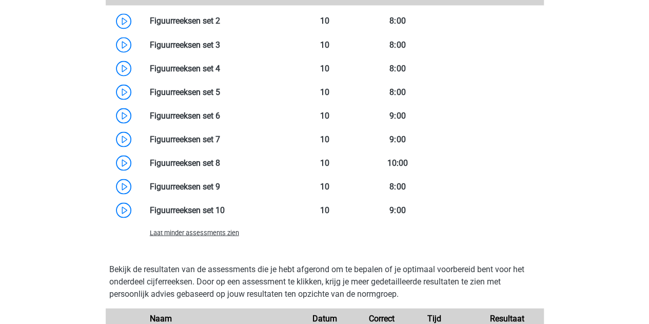
scroll to position [967, 0]
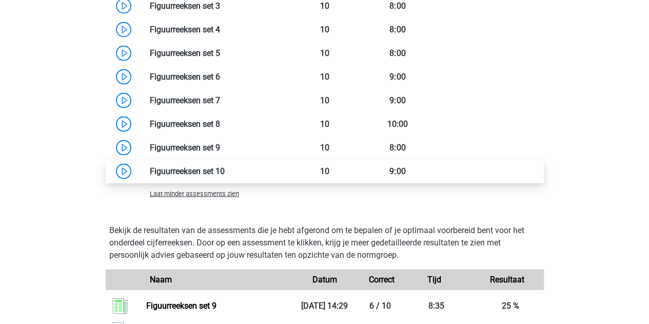
click at [225, 167] on link at bounding box center [225, 171] width 0 height 10
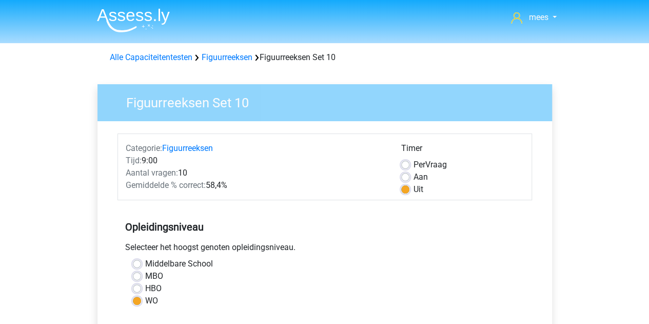
click at [413, 173] on label "Aan" at bounding box center [420, 177] width 14 height 12
click at [409, 173] on input "Aan" at bounding box center [405, 176] width 8 height 10
radio input "true"
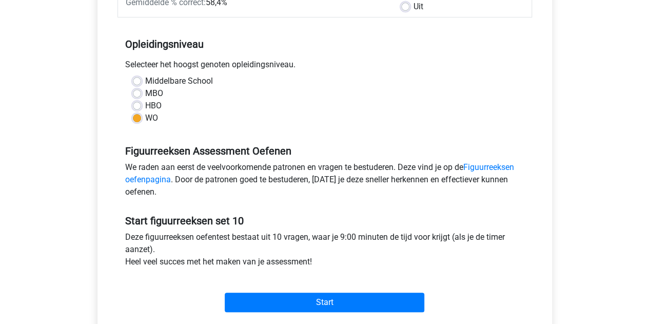
scroll to position [216, 0]
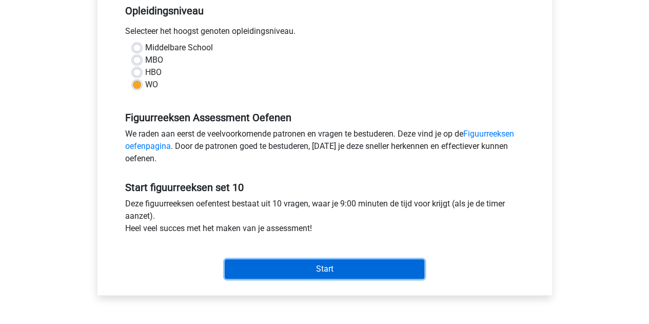
click at [340, 263] on input "Start" at bounding box center [325, 268] width 200 height 19
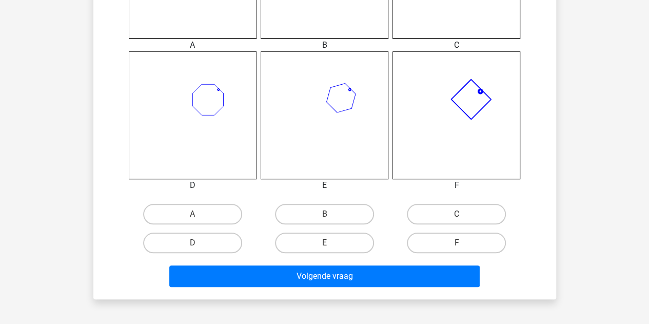
scroll to position [381, 0]
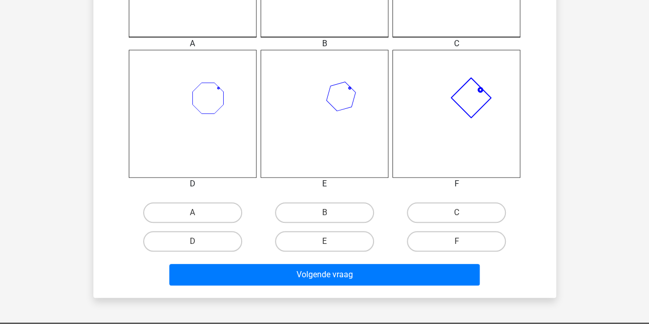
click at [459, 244] on input "F" at bounding box center [459, 244] width 7 height 7
radio input "true"
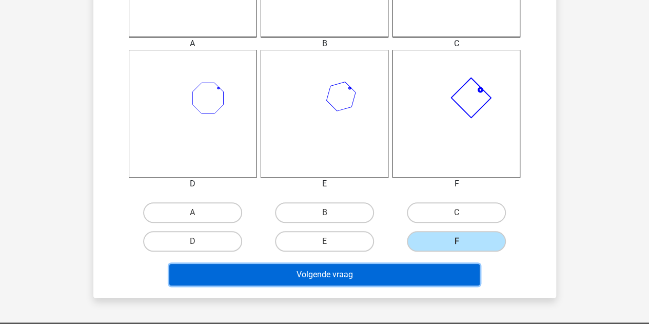
click at [426, 268] on button "Volgende vraag" at bounding box center [324, 275] width 310 height 22
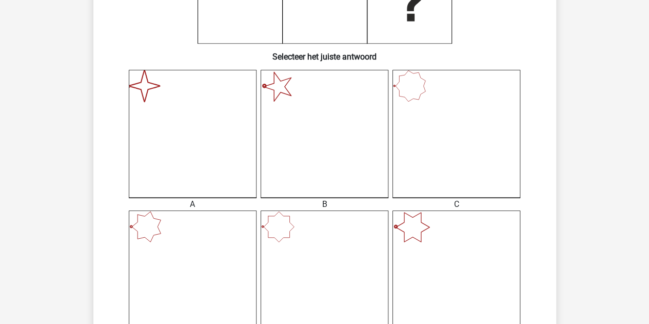
scroll to position [222, 0]
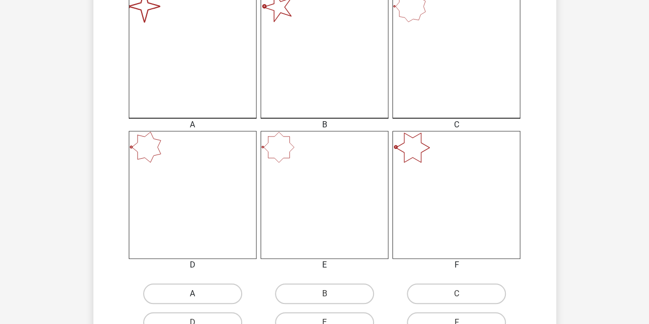
click at [211, 288] on label "A" at bounding box center [192, 293] width 99 height 21
click at [199, 293] on input "A" at bounding box center [195, 296] width 7 height 7
radio input "true"
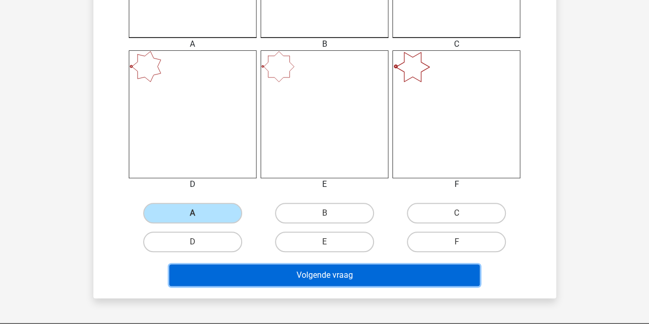
click at [212, 273] on button "Volgende vraag" at bounding box center [324, 275] width 310 height 22
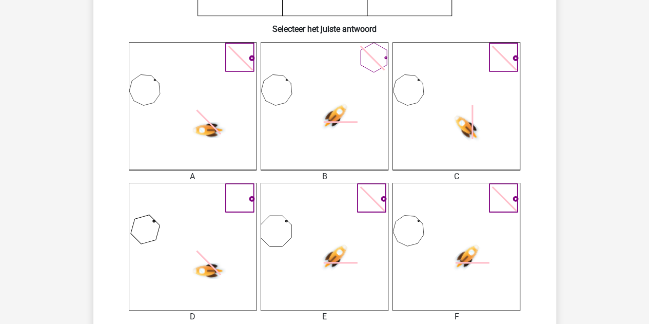
scroll to position [320, 0]
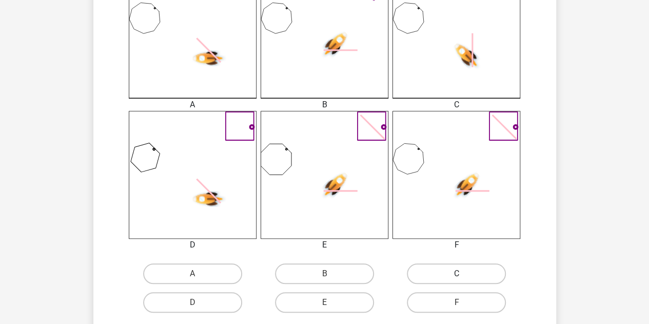
click at [415, 273] on label "C" at bounding box center [456, 273] width 99 height 21
click at [456, 273] on input "C" at bounding box center [459, 276] width 7 height 7
radio input "true"
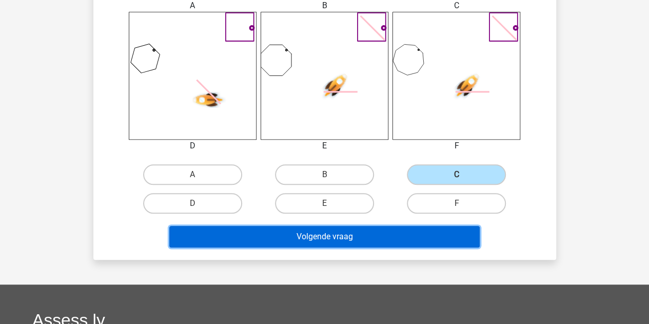
click at [373, 234] on button "Volgende vraag" at bounding box center [324, 237] width 310 height 22
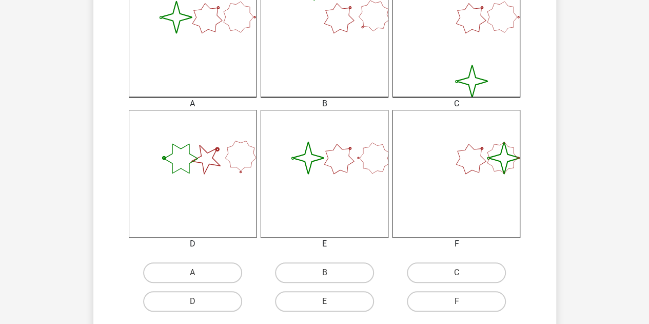
scroll to position [321, 0]
click at [322, 294] on label "E" at bounding box center [324, 300] width 99 height 21
click at [324, 301] on input "E" at bounding box center [327, 304] width 7 height 7
radio input "true"
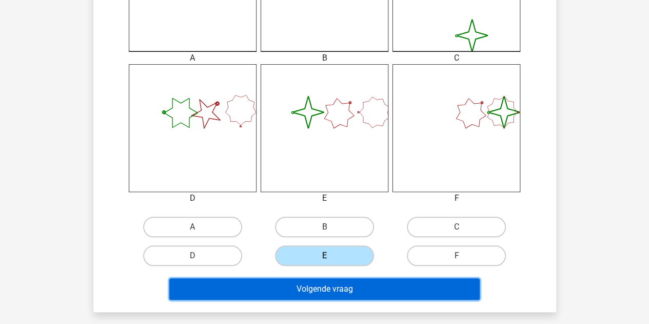
click at [317, 289] on button "Volgende vraag" at bounding box center [324, 289] width 310 height 22
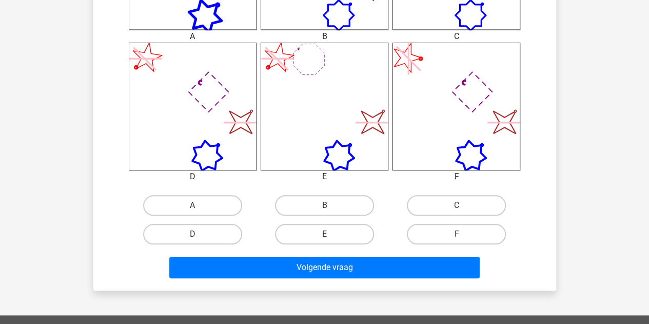
scroll to position [389, 0]
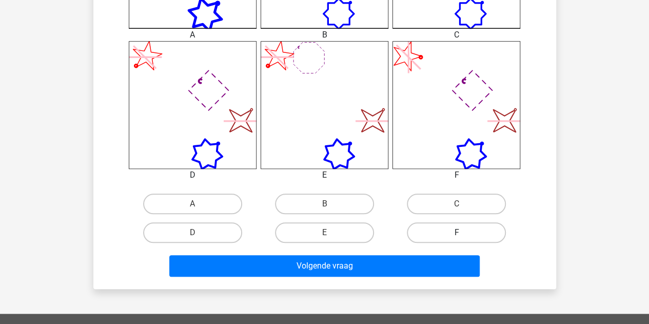
click at [416, 227] on label "F" at bounding box center [456, 232] width 99 height 21
click at [456, 232] on input "F" at bounding box center [459, 235] width 7 height 7
radio input "true"
click at [385, 253] on div "Volgende vraag" at bounding box center [325, 264] width 430 height 34
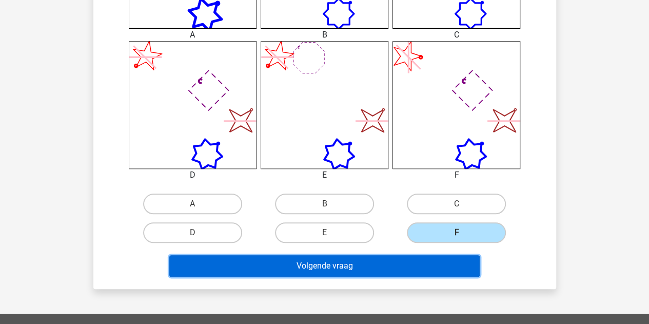
click at [365, 271] on button "Volgende vraag" at bounding box center [324, 266] width 310 height 22
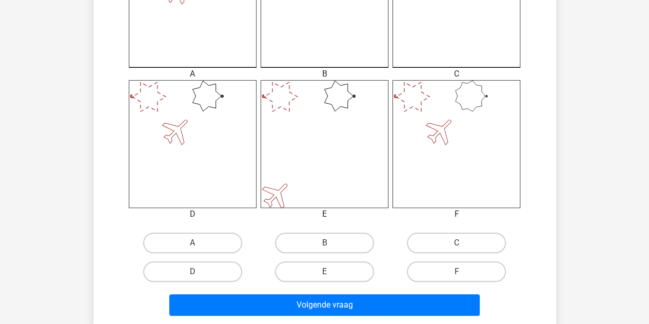
scroll to position [357, 0]
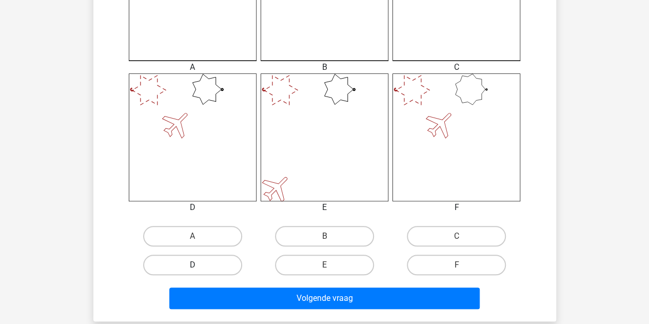
click at [231, 269] on label "D" at bounding box center [192, 264] width 99 height 21
click at [199, 269] on input "D" at bounding box center [195, 268] width 7 height 7
radio input "true"
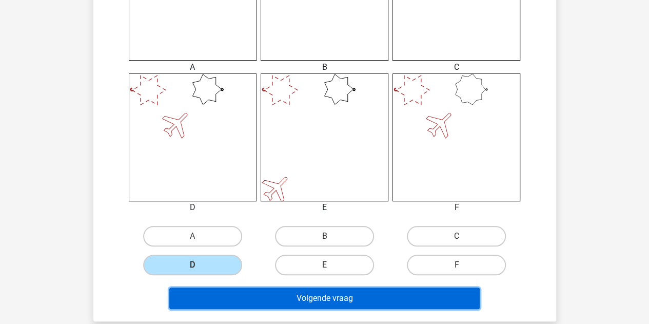
click at [255, 288] on button "Volgende vraag" at bounding box center [324, 298] width 310 height 22
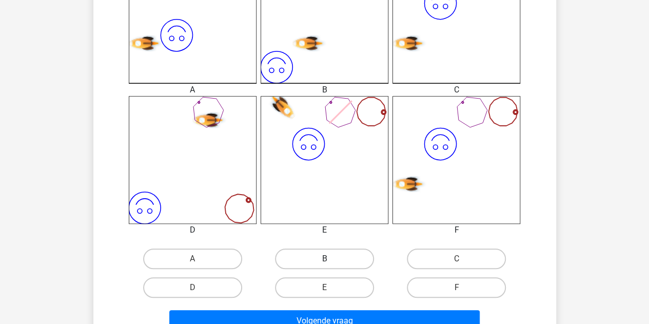
scroll to position [335, 0]
click at [447, 257] on label "C" at bounding box center [456, 258] width 99 height 21
click at [456, 258] on input "C" at bounding box center [459, 261] width 7 height 7
radio input "true"
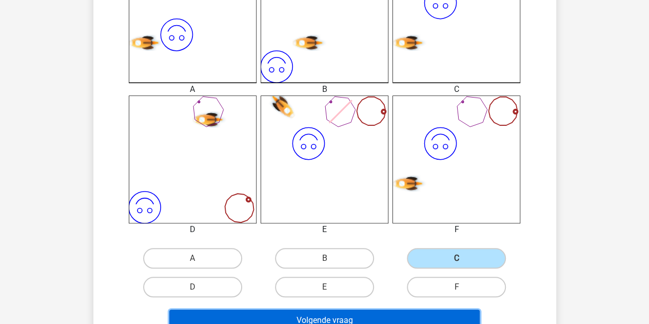
click at [380, 315] on button "Volgende vraag" at bounding box center [324, 320] width 310 height 22
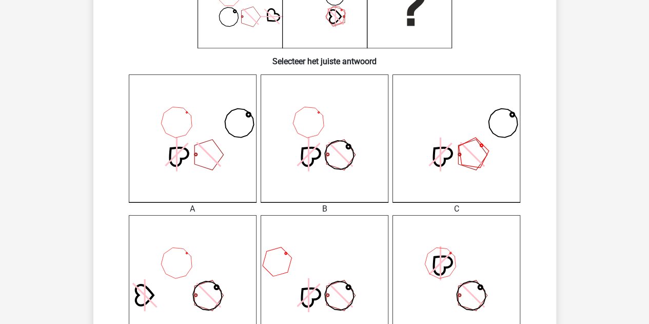
scroll to position [232, 0]
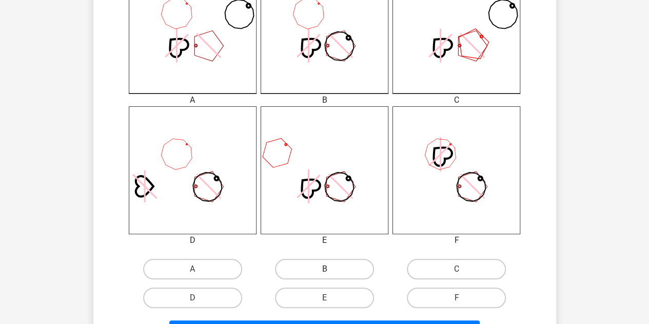
click at [320, 267] on label "B" at bounding box center [324, 268] width 99 height 21
click at [324, 269] on input "B" at bounding box center [327, 272] width 7 height 7
radio input "true"
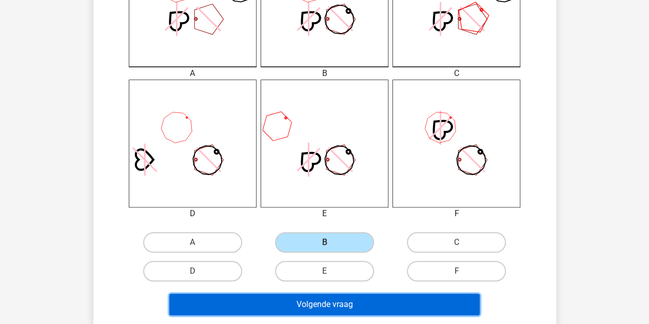
click at [297, 300] on button "Volgende vraag" at bounding box center [324, 304] width 310 height 22
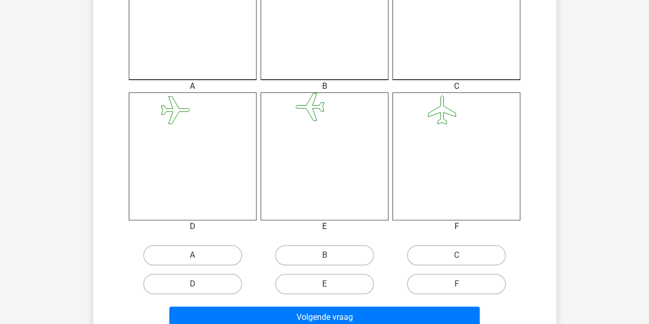
scroll to position [348, 0]
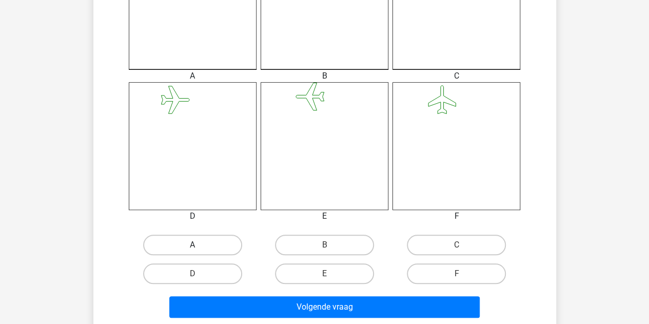
click at [212, 250] on label "A" at bounding box center [192, 244] width 99 height 21
click at [199, 250] on input "A" at bounding box center [195, 248] width 7 height 7
radio input "true"
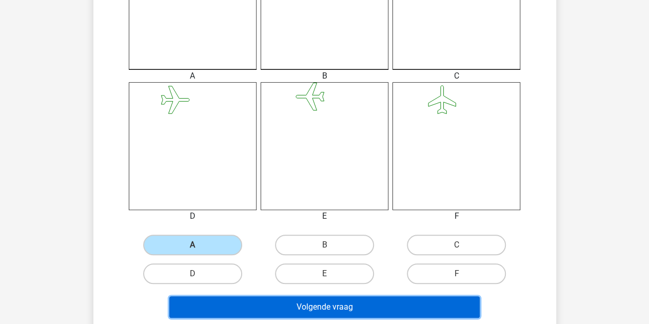
click at [241, 307] on button "Volgende vraag" at bounding box center [324, 307] width 310 height 22
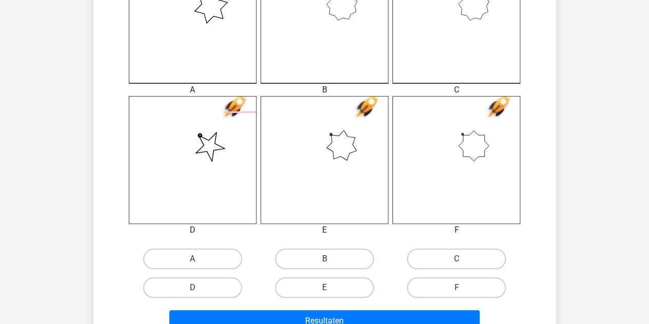
scroll to position [336, 0]
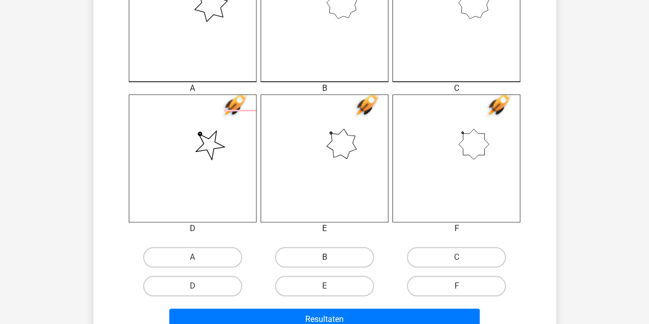
click at [319, 258] on label "B" at bounding box center [324, 257] width 99 height 21
click at [324, 258] on input "B" at bounding box center [327, 260] width 7 height 7
radio input "true"
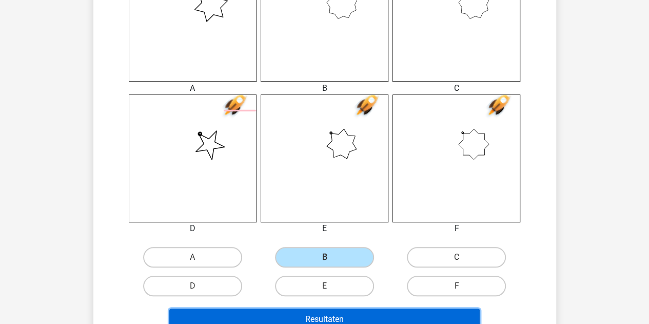
click at [320, 310] on button "Resultaten" at bounding box center [324, 319] width 310 height 22
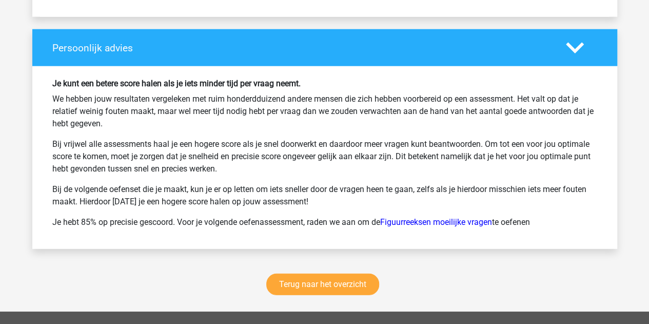
scroll to position [1334, 0]
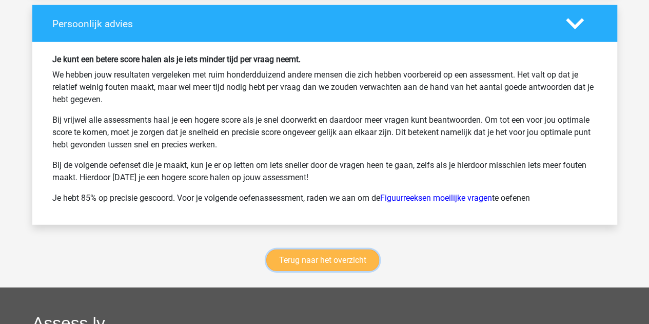
click at [319, 249] on link "Terug naar het overzicht" at bounding box center [322, 260] width 113 height 22
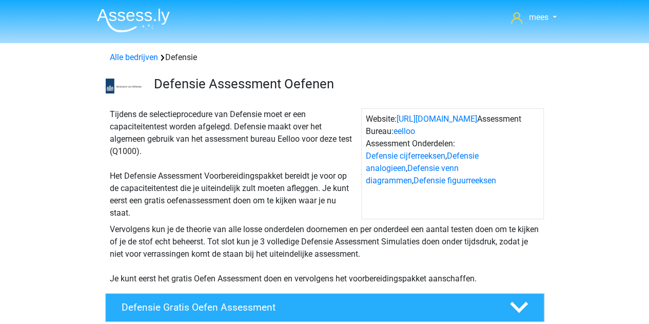
click at [334, 170] on div "Tijdens de selectieprocedure van Defensie moet er een capaciteitentest worden a…" at bounding box center [233, 163] width 255 height 111
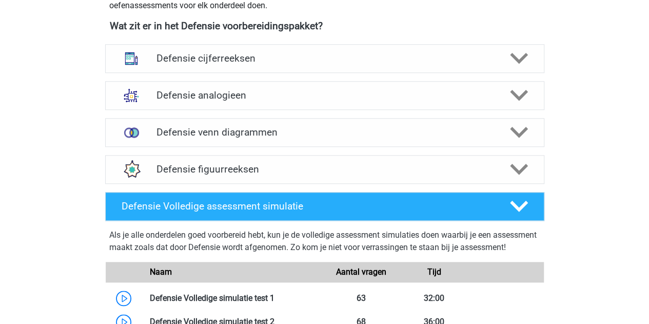
scroll to position [513, 0]
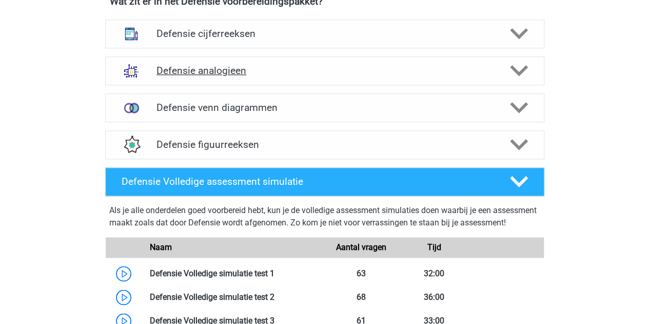
click at [212, 70] on h4 "Defensie analogieen" at bounding box center [324, 71] width 336 height 12
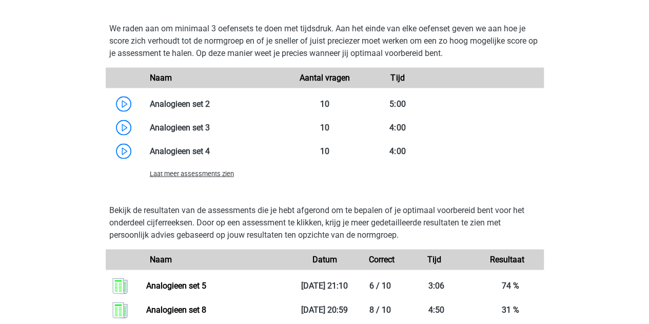
scroll to position [1017, 0]
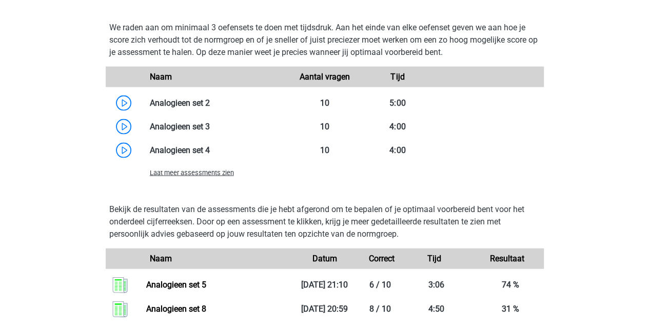
click at [183, 176] on div "Laat meer assessments zien" at bounding box center [215, 172] width 146 height 12
click at [184, 174] on span "Laat meer assessments zien" at bounding box center [192, 173] width 84 height 8
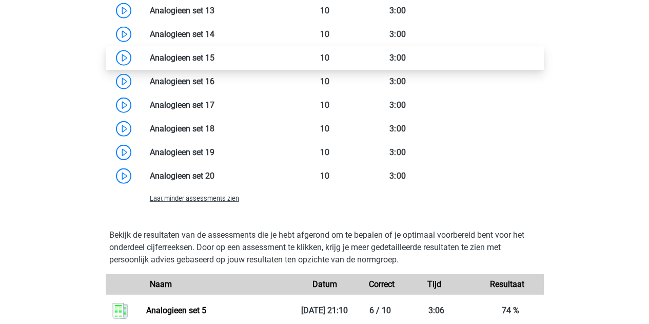
scroll to position [1369, 0]
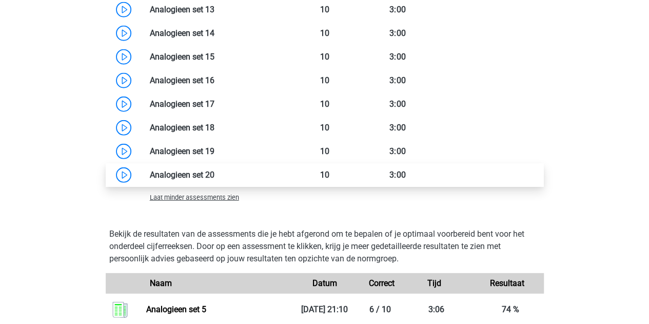
click at [214, 174] on link at bounding box center [214, 175] width 0 height 10
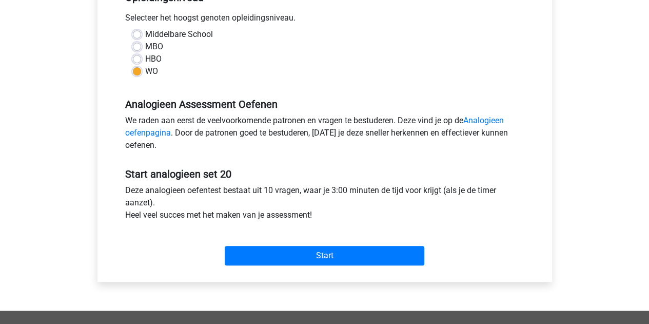
scroll to position [279, 0]
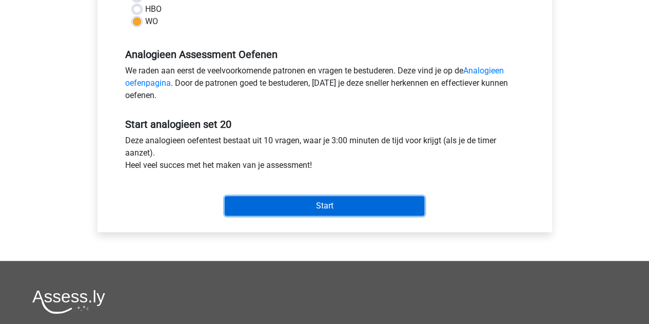
click at [276, 203] on input "Start" at bounding box center [325, 205] width 200 height 19
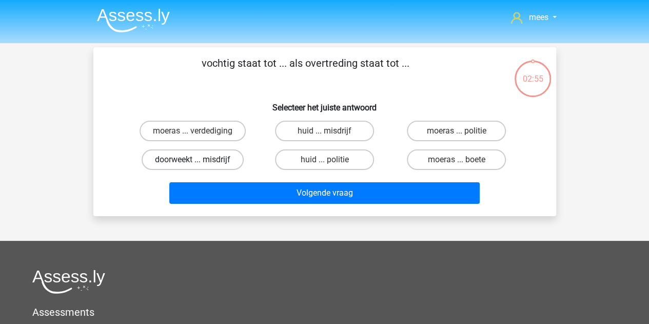
click at [212, 155] on label "doorweekt ... misdrijf" at bounding box center [193, 159] width 102 height 21
click at [199, 160] on input "doorweekt ... misdrijf" at bounding box center [195, 163] width 7 height 7
radio input "true"
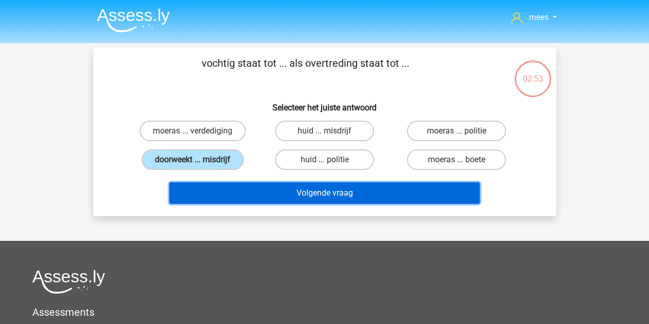
click at [302, 187] on button "Volgende vraag" at bounding box center [324, 193] width 310 height 22
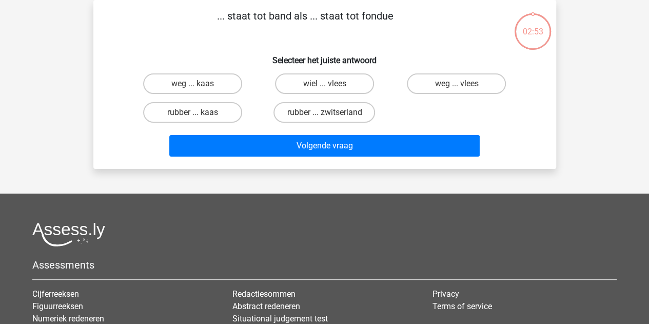
scroll to position [1, 0]
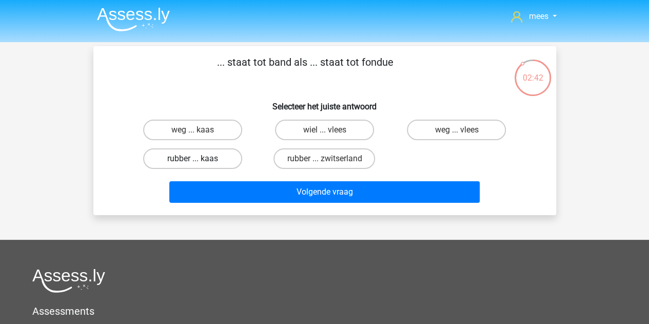
click at [200, 152] on label "rubber ... kaas" at bounding box center [192, 158] width 99 height 21
click at [199, 158] on input "rubber ... kaas" at bounding box center [195, 161] width 7 height 7
radio input "true"
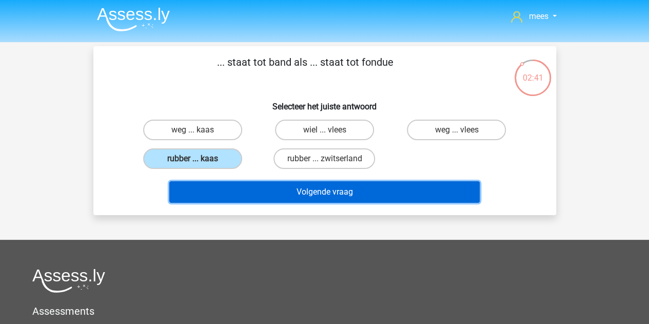
click at [243, 197] on button "Volgende vraag" at bounding box center [324, 192] width 310 height 22
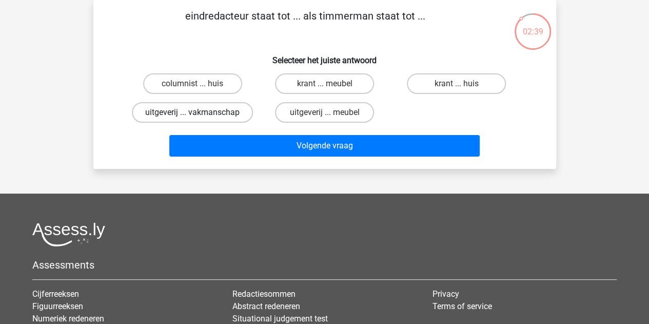
scroll to position [0, 0]
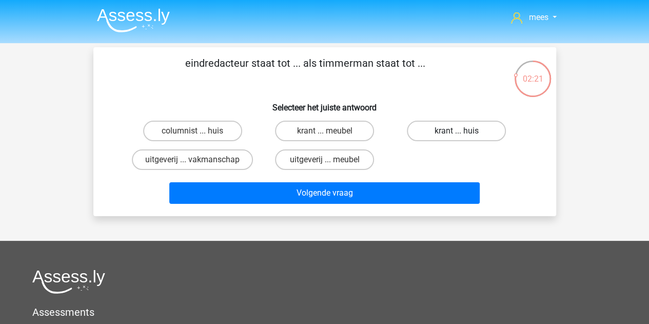
click at [453, 124] on label "krant ... huis" at bounding box center [456, 131] width 99 height 21
click at [456, 131] on input "krant ... huis" at bounding box center [459, 134] width 7 height 7
radio input "true"
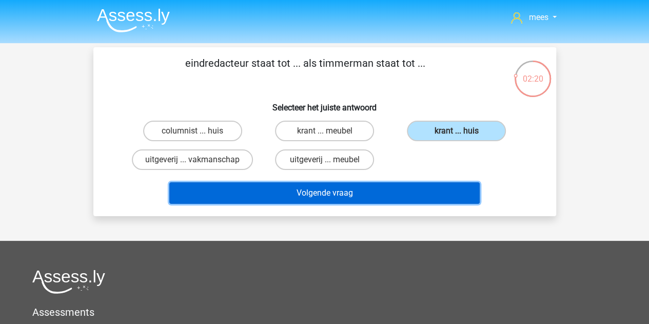
click at [331, 188] on button "Volgende vraag" at bounding box center [324, 193] width 310 height 22
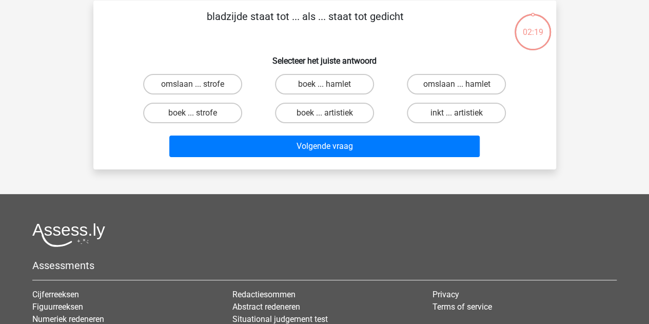
scroll to position [47, 0]
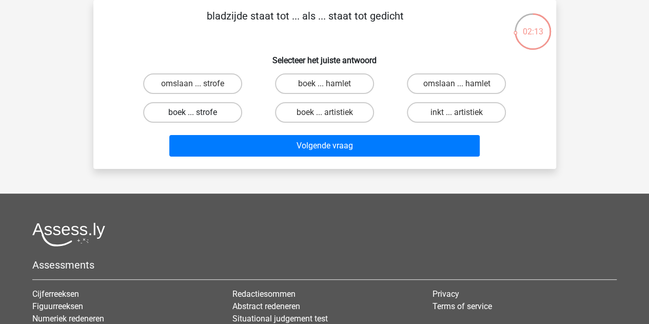
click at [219, 111] on label "boek ... strofe" at bounding box center [192, 112] width 99 height 21
click at [199, 112] on input "boek ... strofe" at bounding box center [195, 115] width 7 height 7
radio input "true"
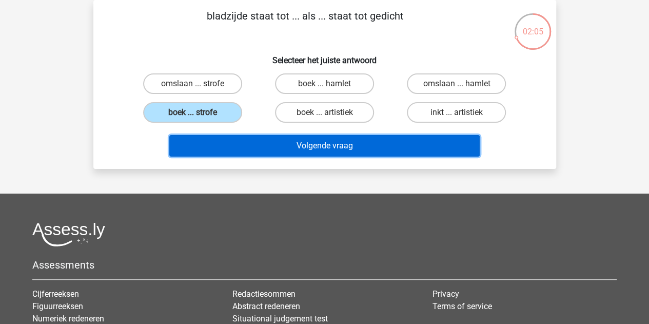
click at [255, 147] on button "Volgende vraag" at bounding box center [324, 146] width 310 height 22
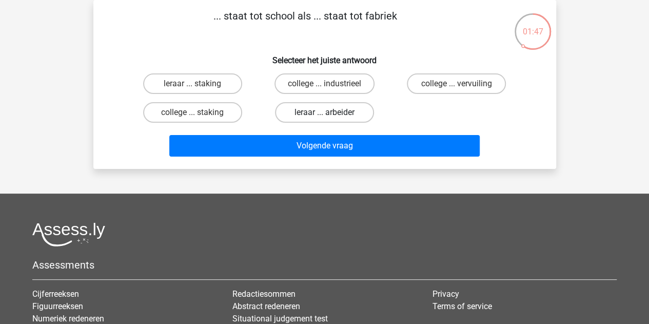
click at [317, 111] on label "leraar ... arbeider" at bounding box center [324, 112] width 99 height 21
click at [324, 112] on input "leraar ... arbeider" at bounding box center [327, 115] width 7 height 7
radio input "true"
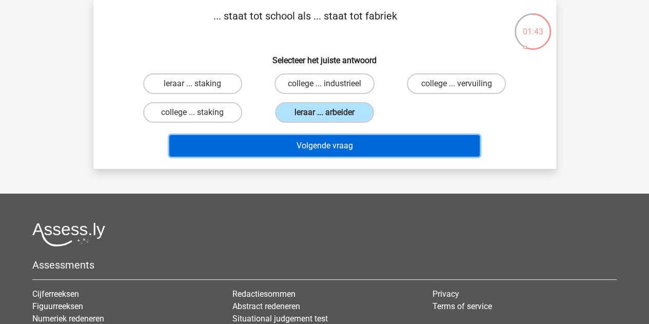
click at [269, 145] on button "Volgende vraag" at bounding box center [324, 146] width 310 height 22
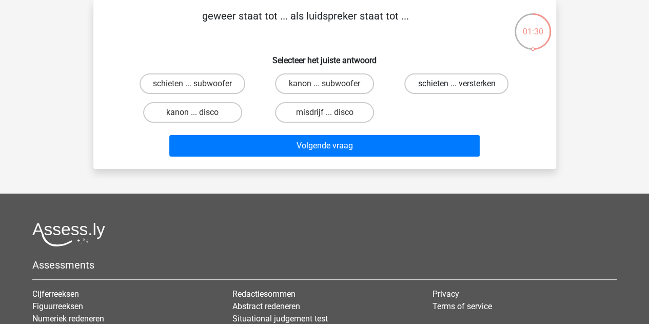
click at [448, 84] on label "schieten ... versterken" at bounding box center [456, 83] width 104 height 21
click at [456, 84] on input "schieten ... versterken" at bounding box center [459, 87] width 7 height 7
radio input "true"
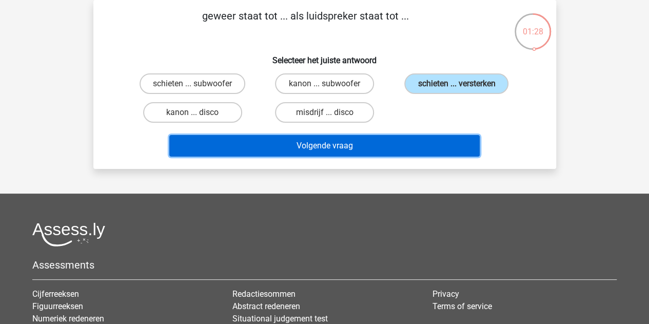
click at [343, 151] on button "Volgende vraag" at bounding box center [324, 146] width 310 height 22
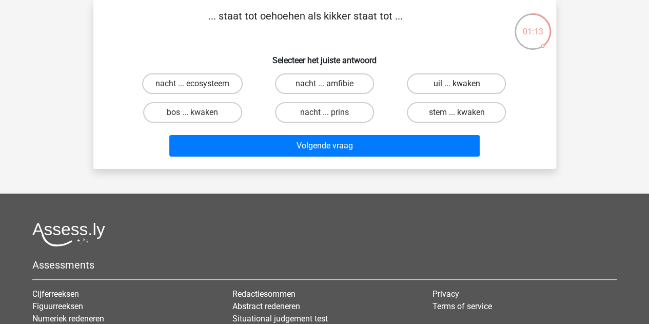
click at [448, 86] on label "uil ... kwaken" at bounding box center [456, 83] width 99 height 21
click at [456, 86] on input "uil ... kwaken" at bounding box center [459, 87] width 7 height 7
radio input "true"
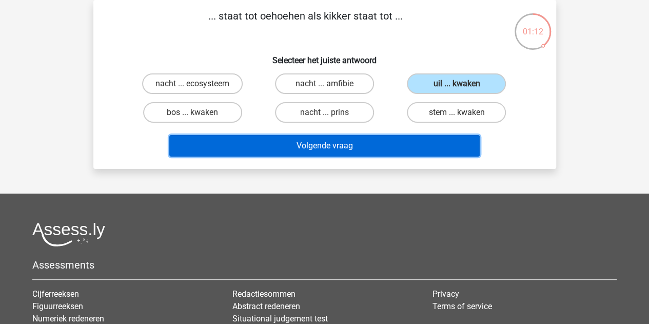
click at [344, 143] on button "Volgende vraag" at bounding box center [324, 146] width 310 height 22
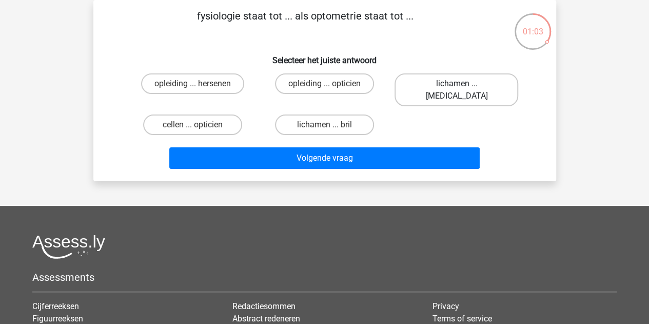
click at [444, 84] on label "lichamen ... ogen" at bounding box center [456, 89] width 124 height 33
click at [456, 84] on input "lichamen ... ogen" at bounding box center [459, 87] width 7 height 7
radio input "true"
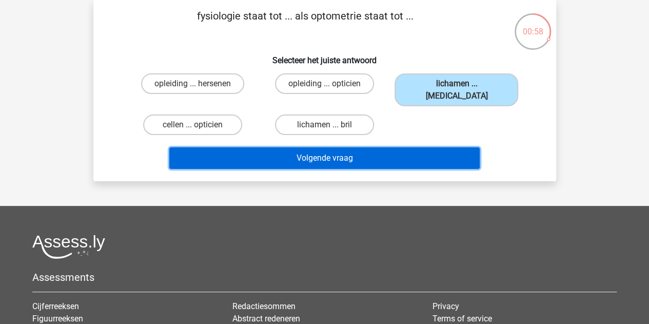
click at [363, 147] on button "Volgende vraag" at bounding box center [324, 158] width 310 height 22
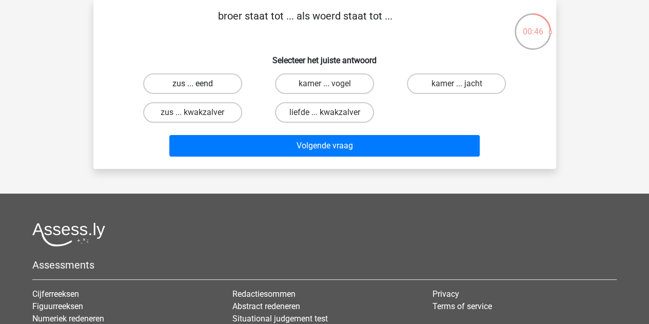
click at [213, 91] on label "zus ... eend" at bounding box center [192, 83] width 99 height 21
click at [199, 90] on input "zus ... eend" at bounding box center [195, 87] width 7 height 7
radio input "true"
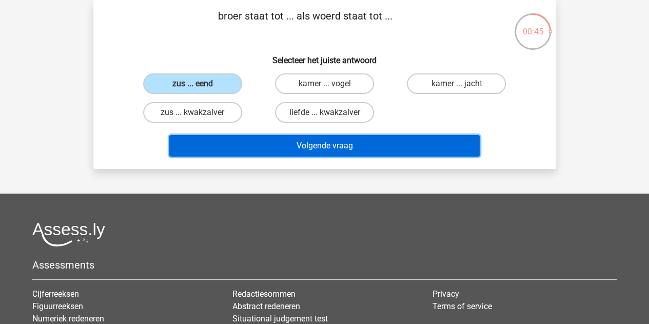
click at [293, 148] on button "Volgende vraag" at bounding box center [324, 146] width 310 height 22
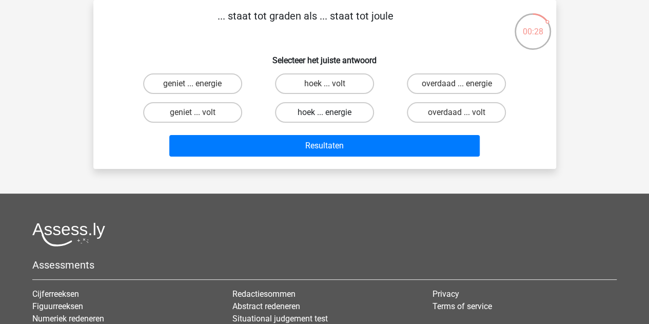
click at [318, 104] on label "hoek ... energie" at bounding box center [324, 112] width 99 height 21
click at [324, 112] on input "hoek ... energie" at bounding box center [327, 115] width 7 height 7
radio input "true"
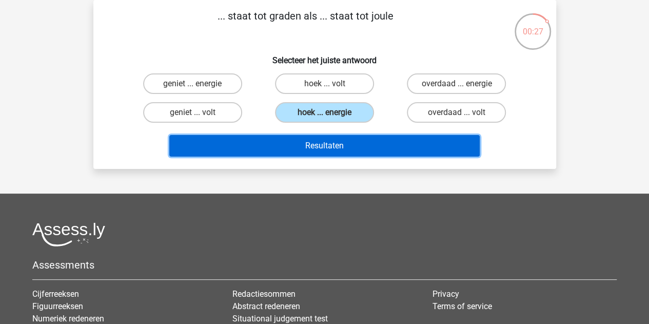
click at [320, 143] on button "Resultaten" at bounding box center [324, 146] width 310 height 22
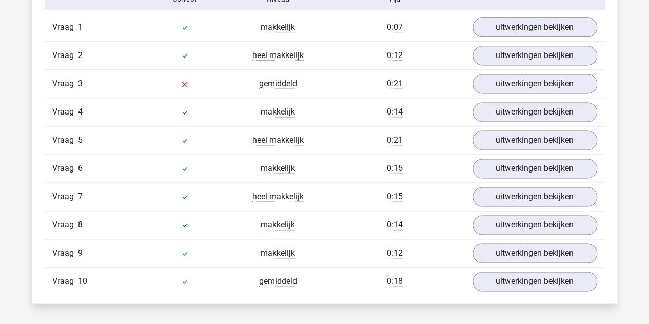
scroll to position [626, 0]
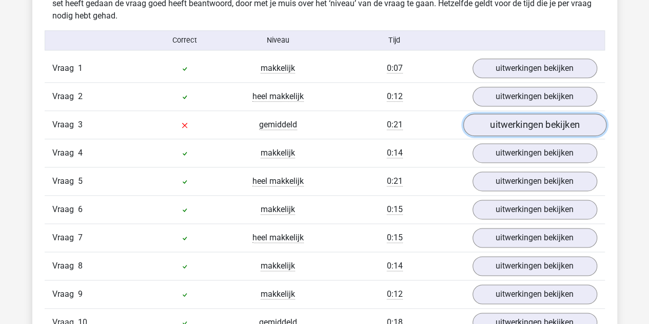
click at [523, 129] on link "uitwerkingen bekijken" at bounding box center [534, 124] width 143 height 23
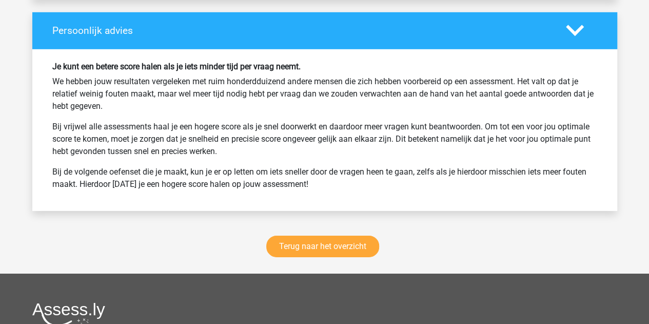
scroll to position [1559, 0]
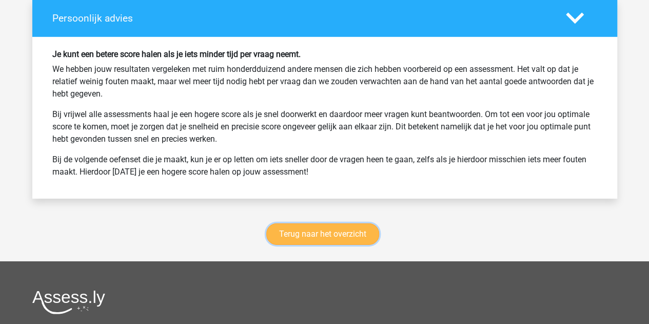
click at [306, 228] on link "Terug naar het overzicht" at bounding box center [322, 234] width 113 height 22
